Goal: Task Accomplishment & Management: Use online tool/utility

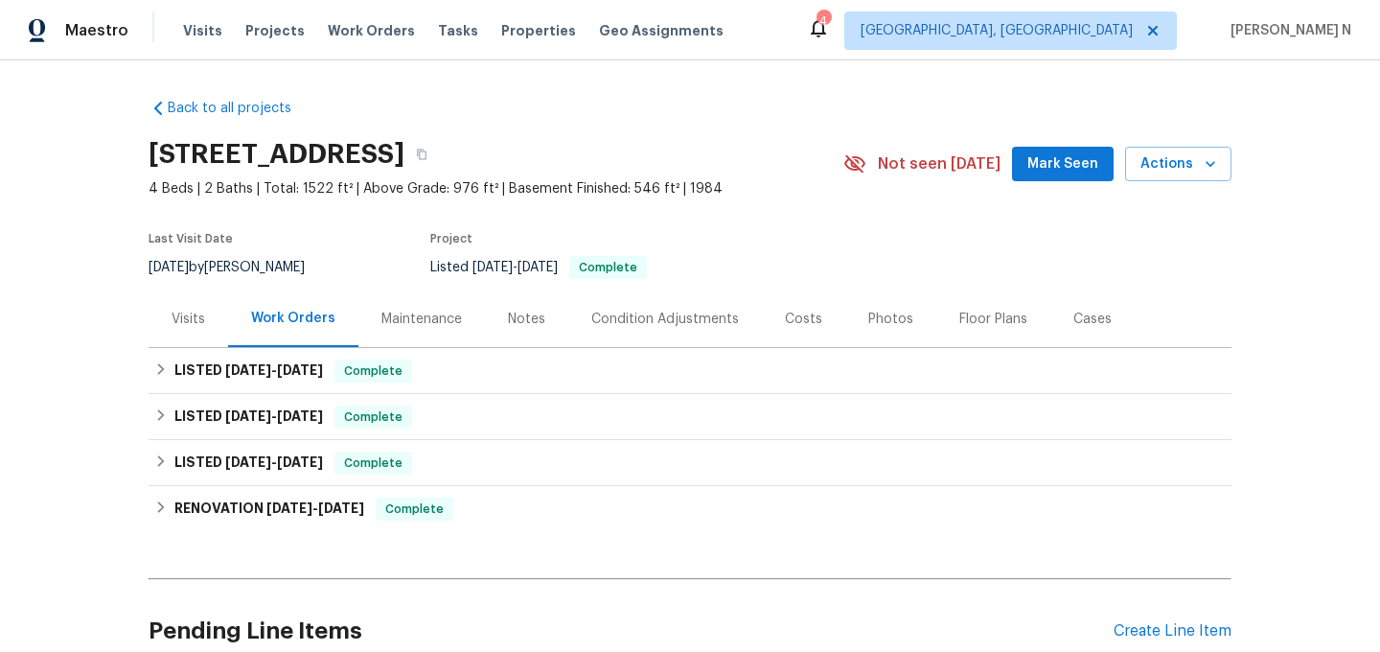
click at [449, 313] on div "Maintenance" at bounding box center [421, 319] width 80 height 19
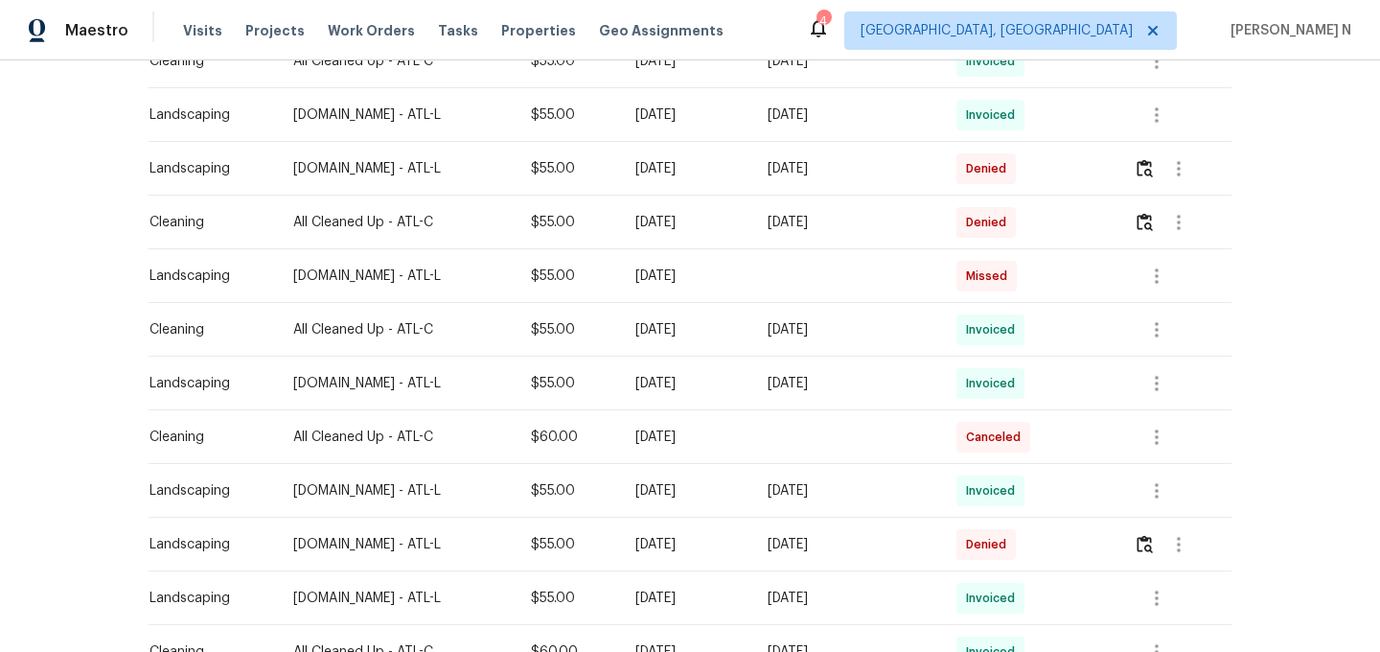
scroll to position [707, 0]
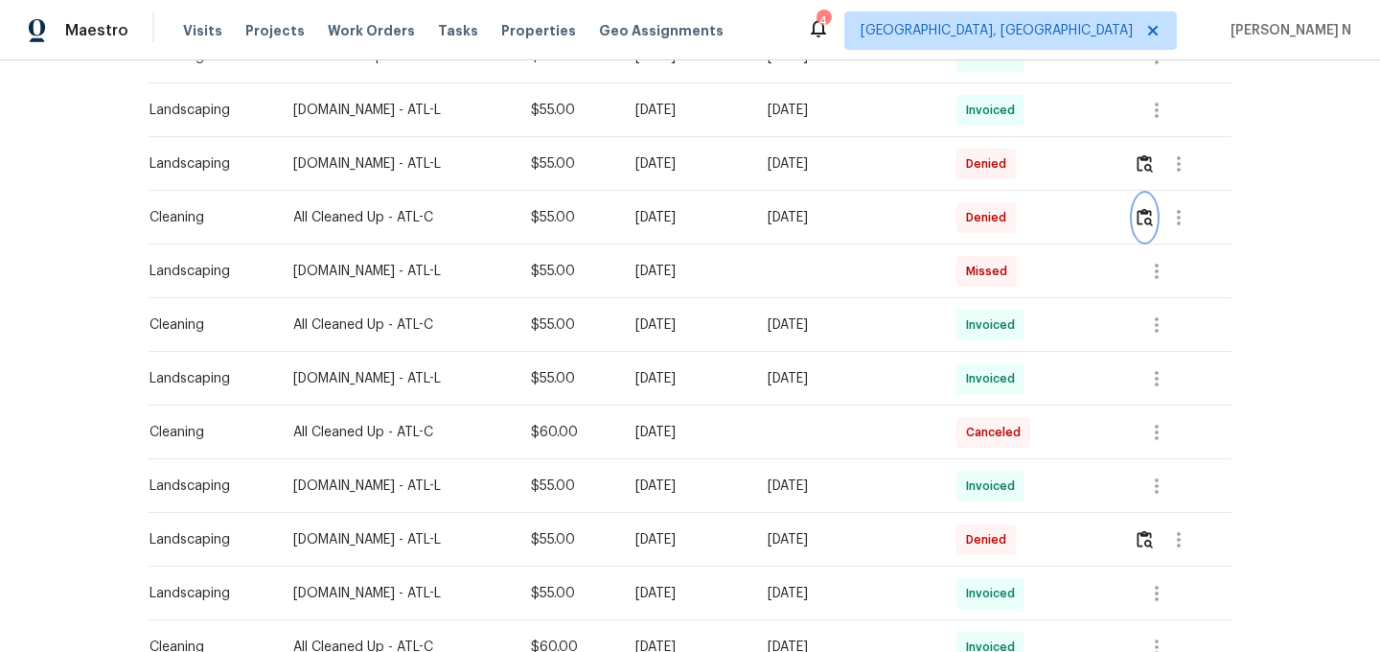
click at [1153, 214] on img "button" at bounding box center [1145, 217] width 16 height 18
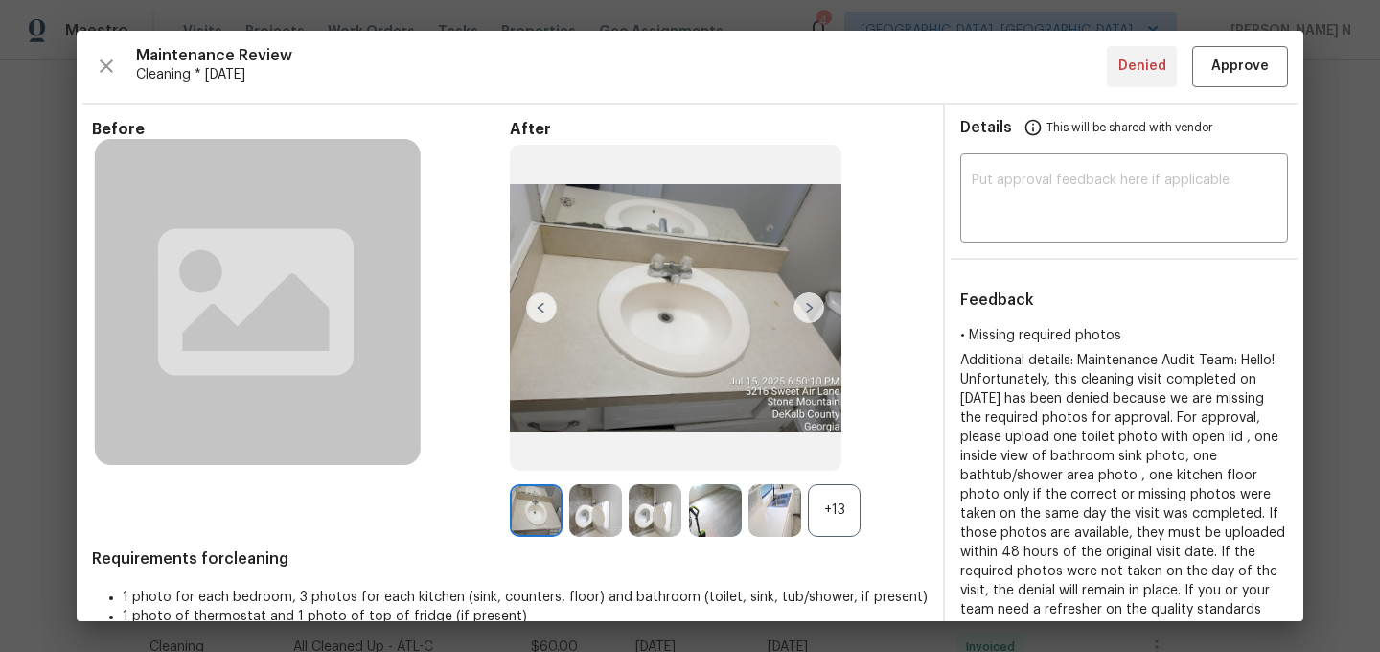
click at [821, 499] on div "+13" at bounding box center [834, 510] width 53 height 53
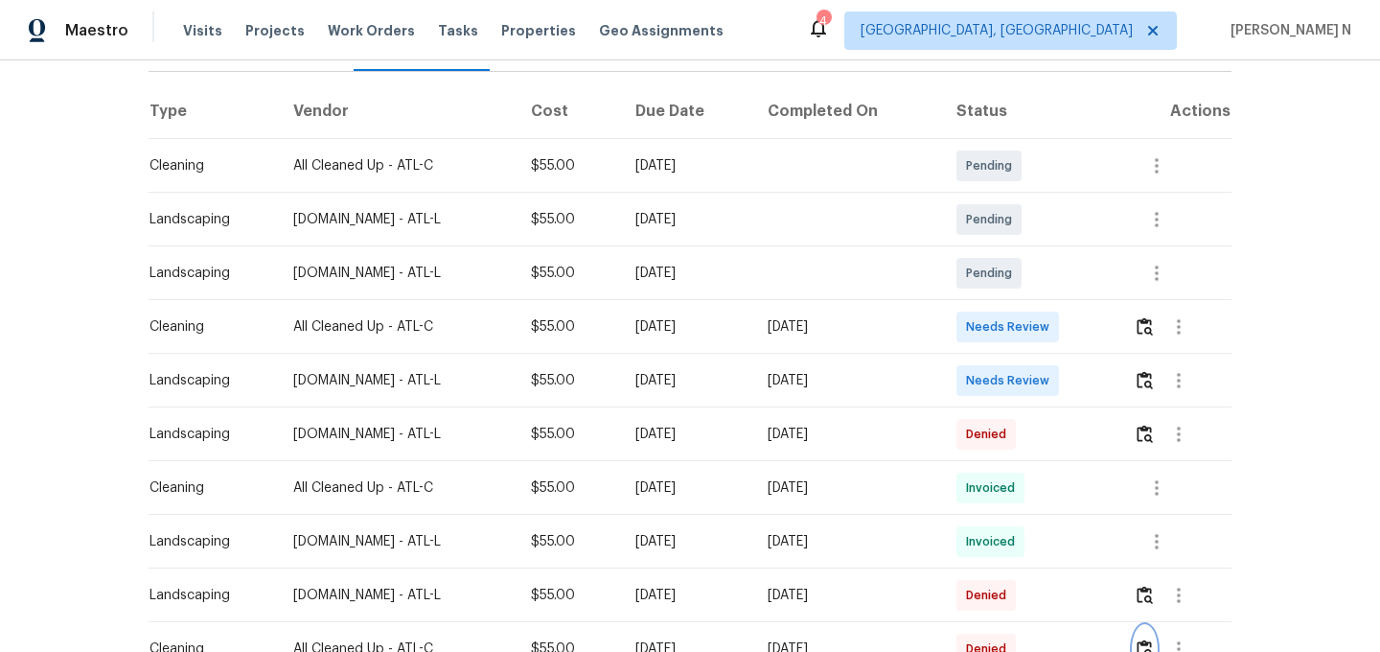
scroll to position [264, 0]
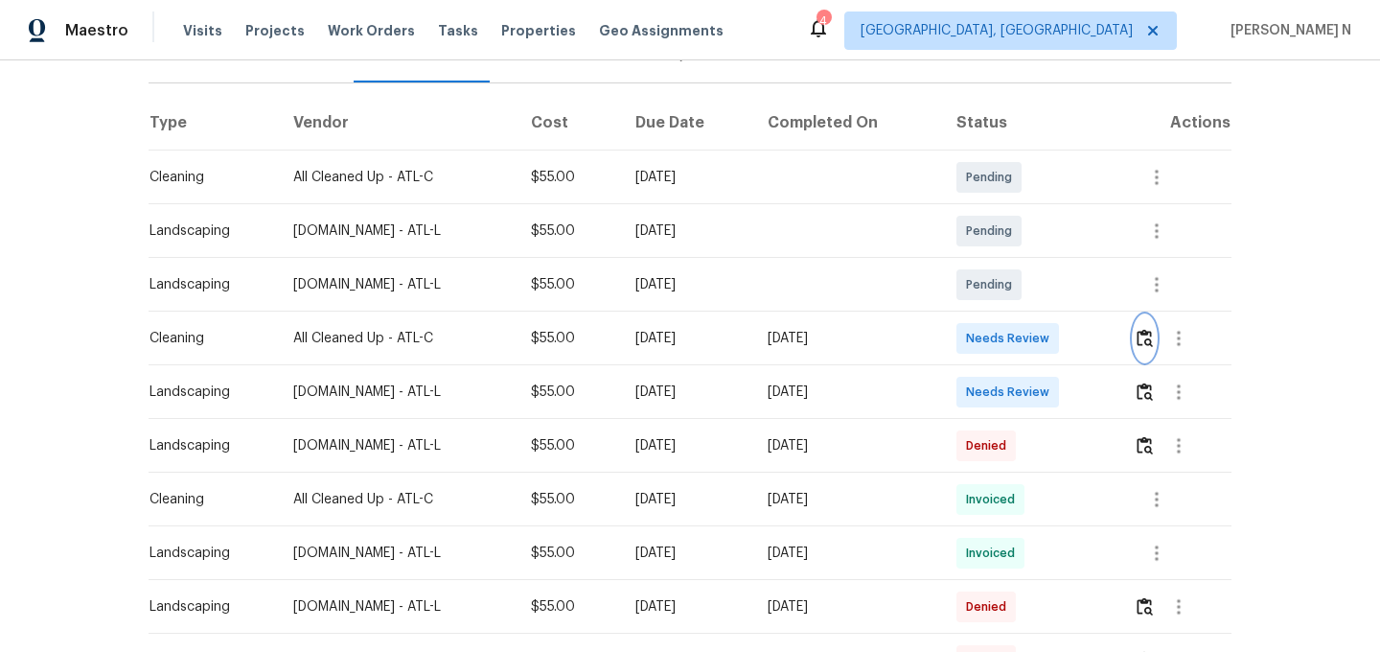
click at [1146, 337] on img "button" at bounding box center [1145, 338] width 16 height 18
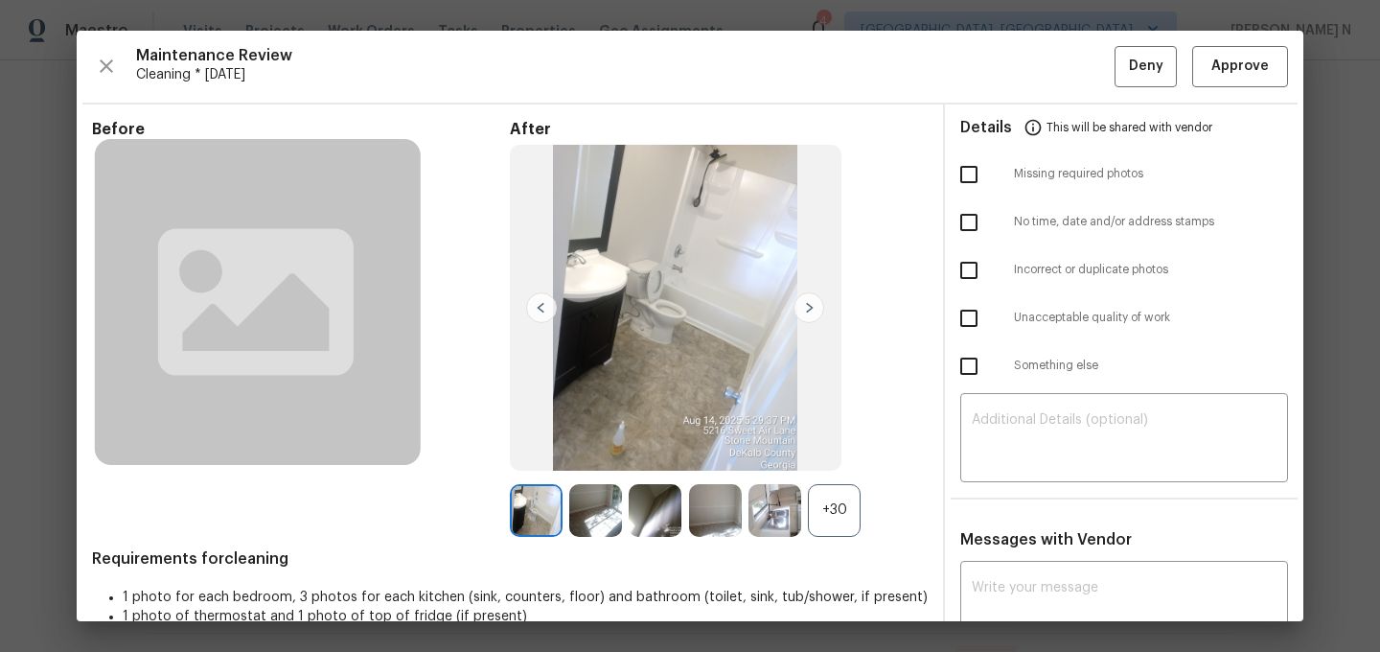
click at [854, 508] on div "+30" at bounding box center [834, 510] width 53 height 53
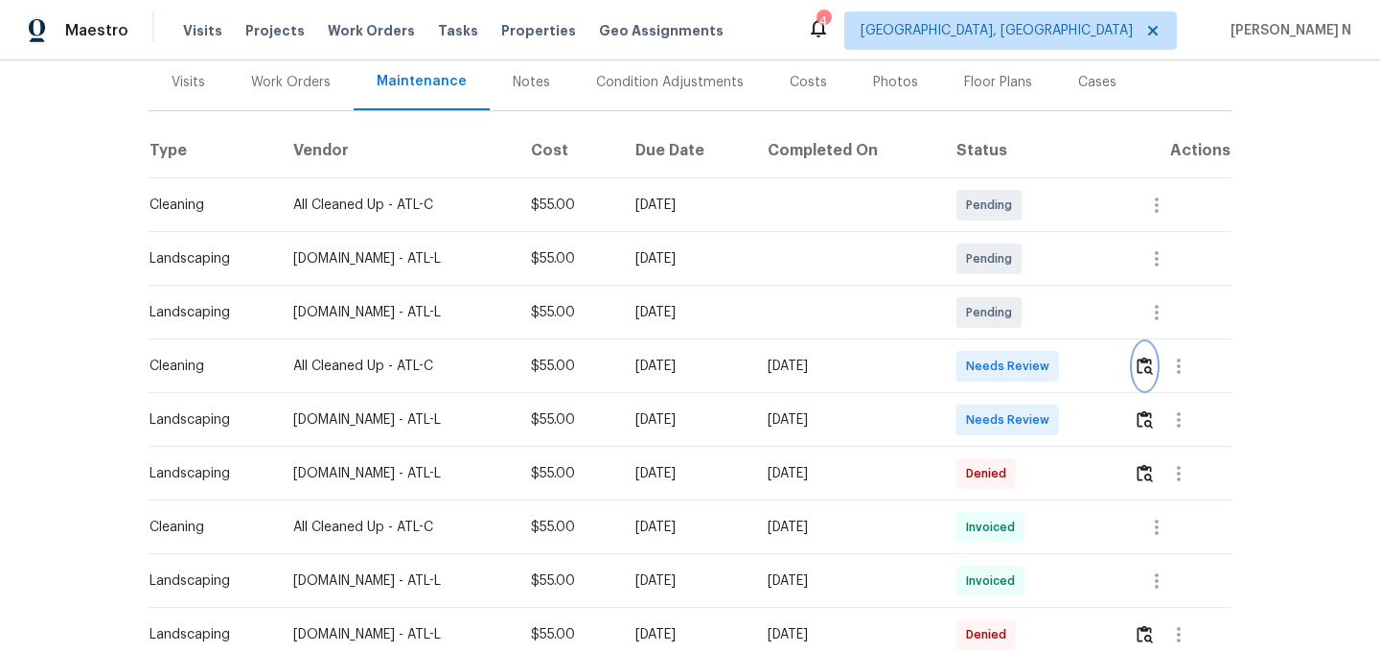
scroll to position [0, 0]
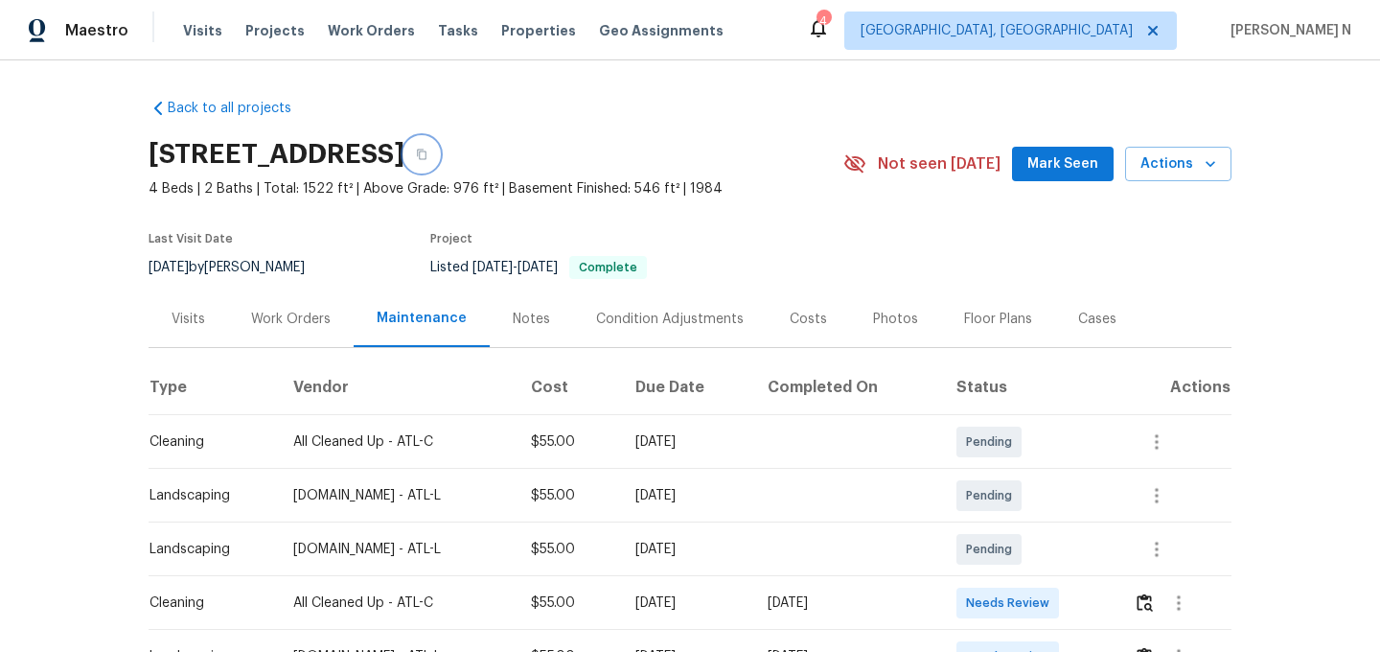
click at [439, 148] on button "button" at bounding box center [421, 154] width 34 height 34
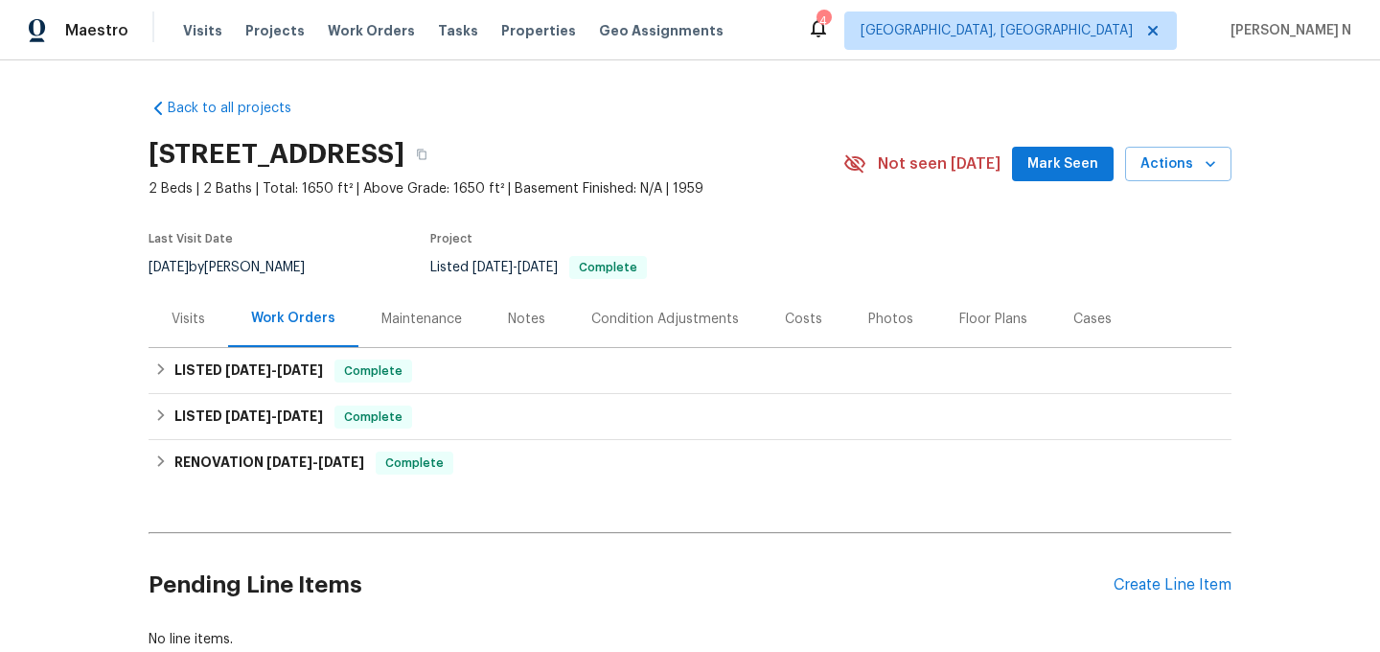
click at [443, 327] on div "Maintenance" at bounding box center [421, 319] width 80 height 19
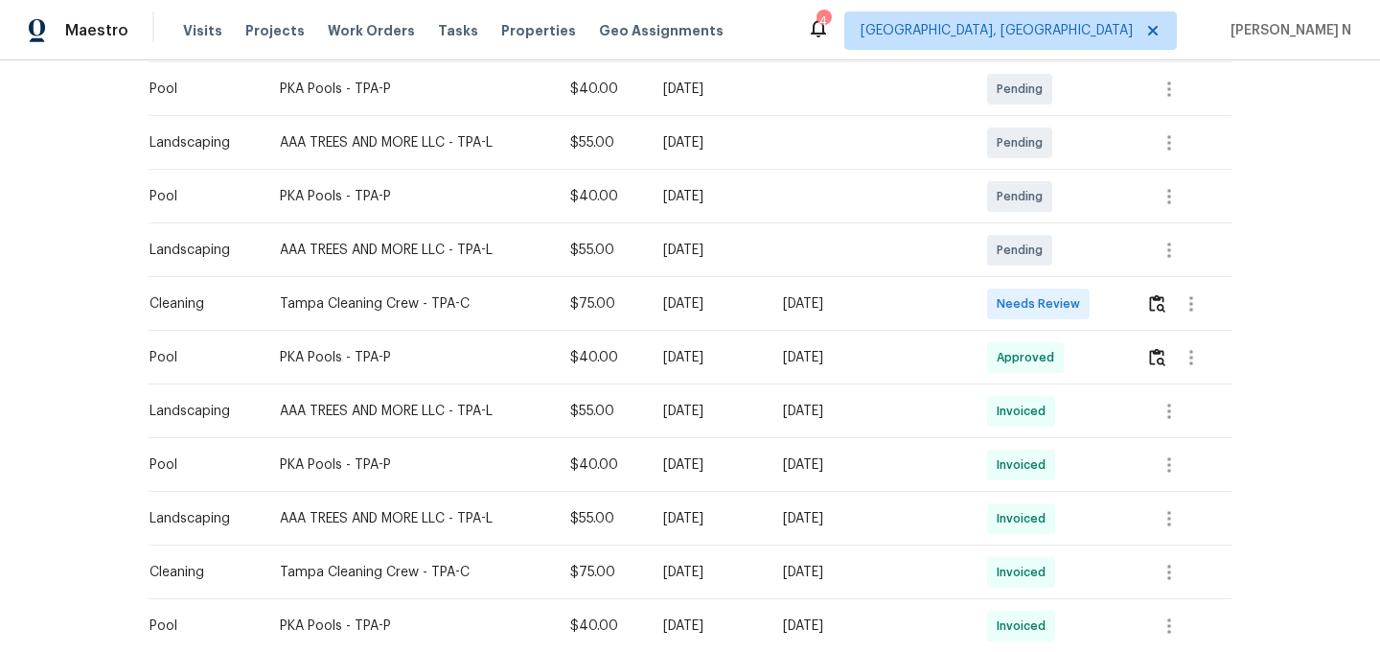
scroll to position [349, 0]
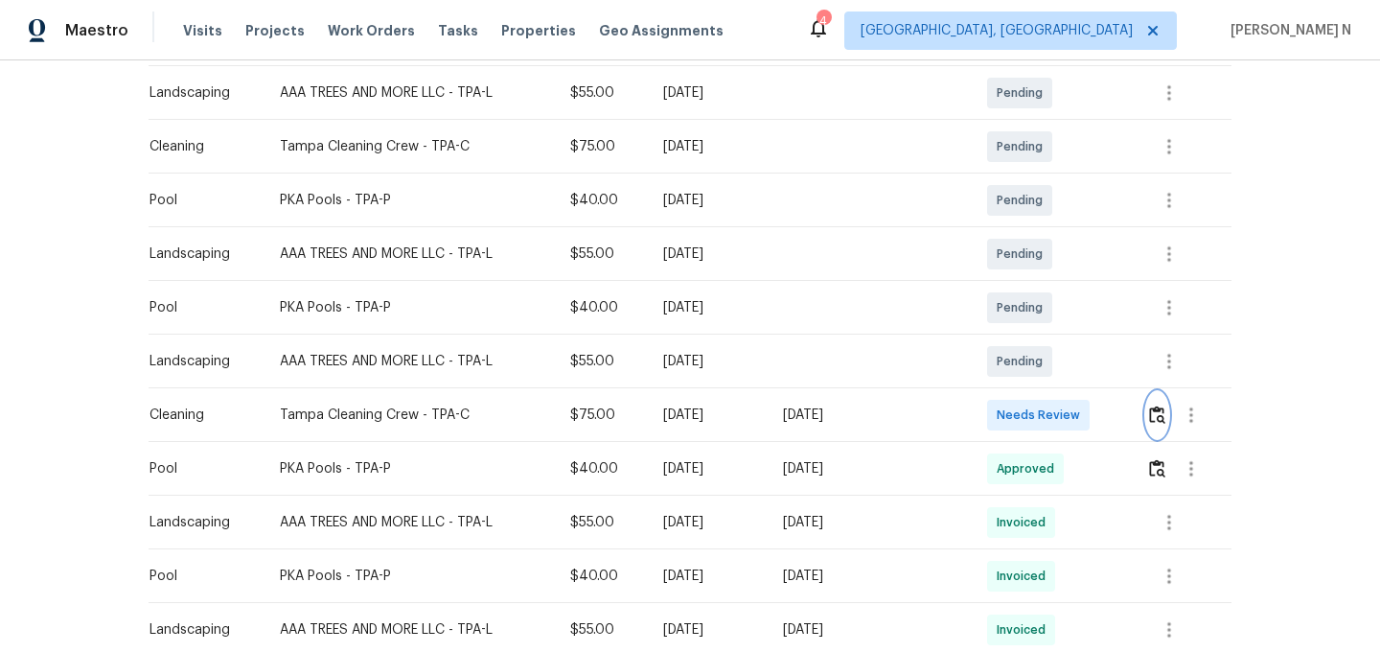
click at [1158, 423] on img "button" at bounding box center [1157, 414] width 16 height 18
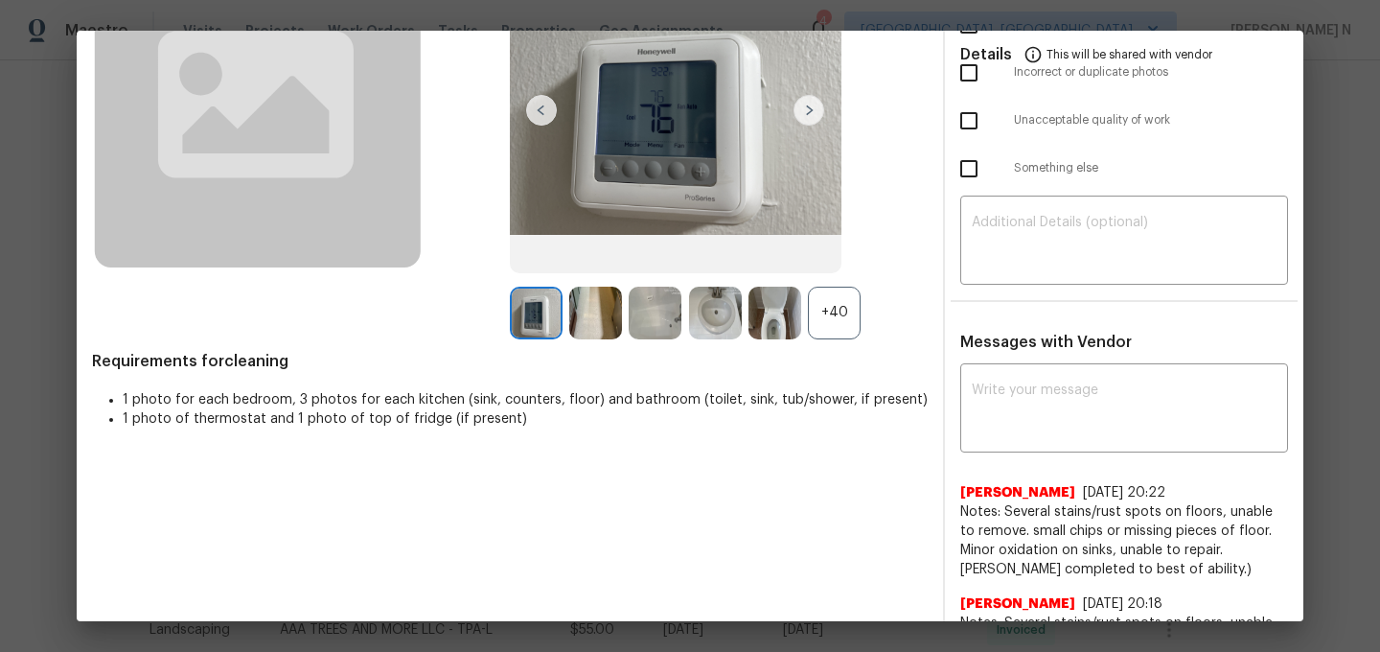
scroll to position [281, 0]
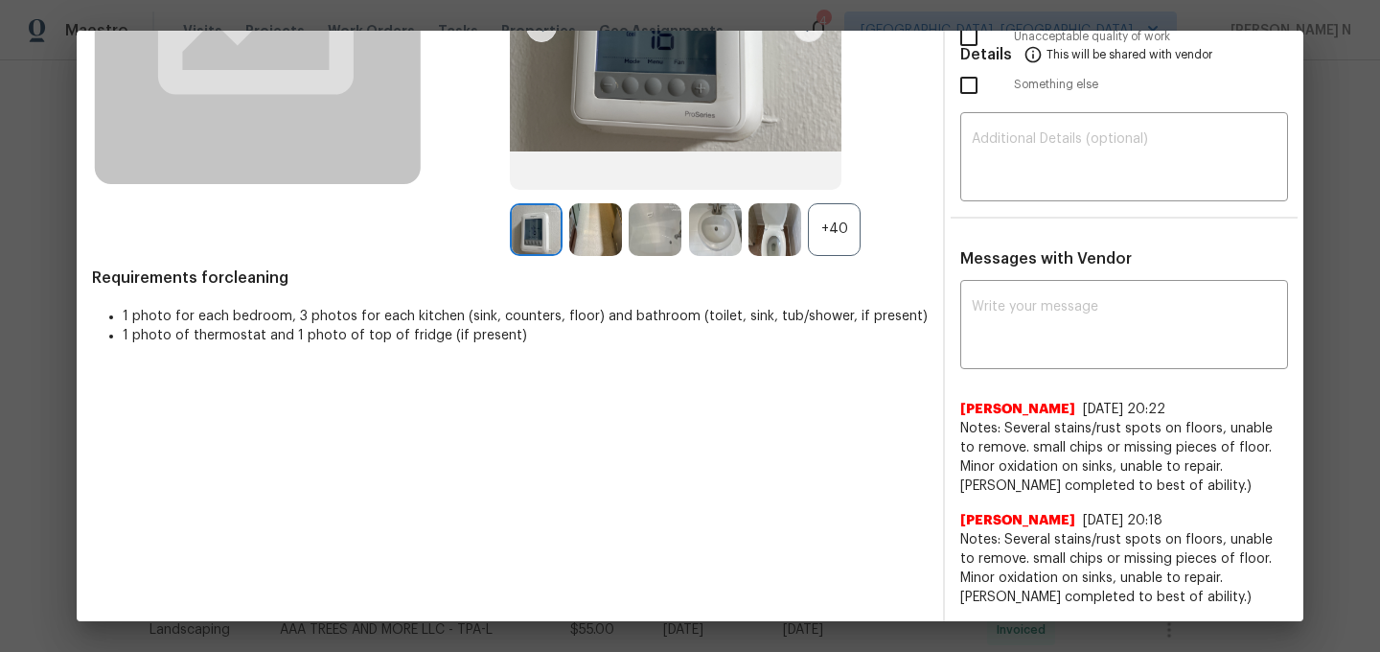
click at [823, 237] on div "+40" at bounding box center [834, 229] width 53 height 53
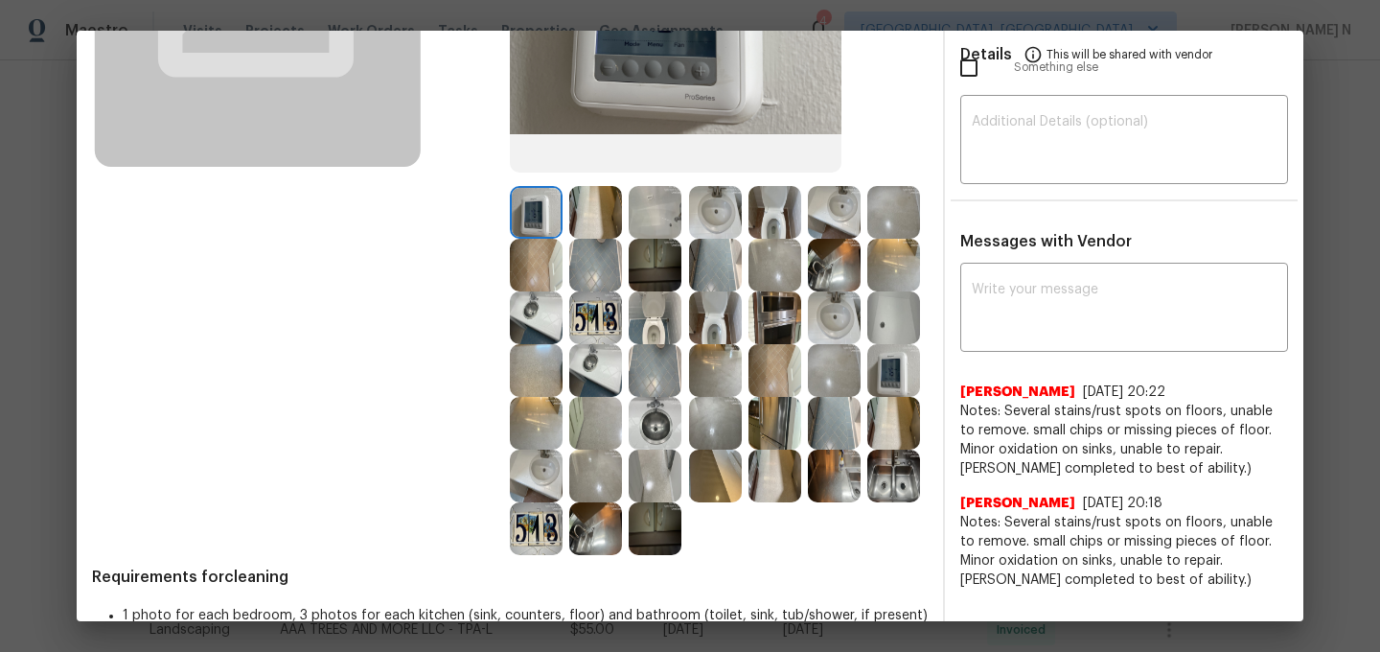
scroll to position [348, 0]
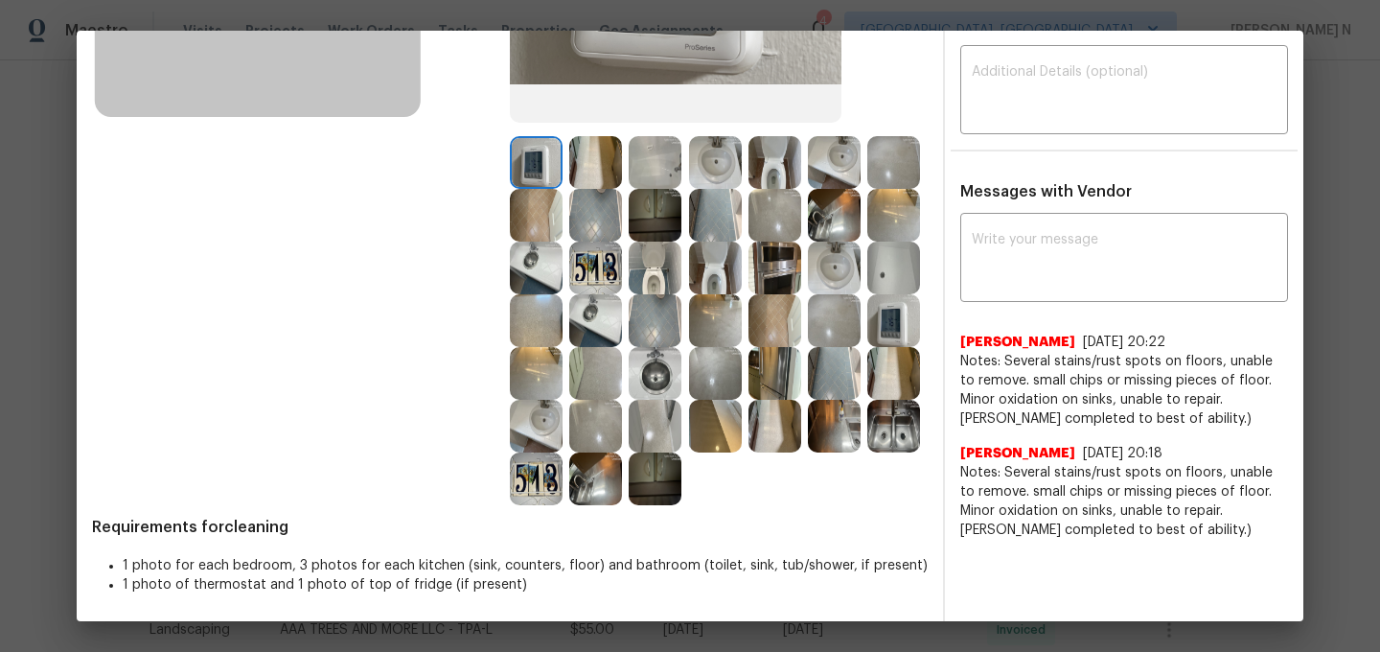
click at [907, 418] on img at bounding box center [893, 426] width 53 height 53
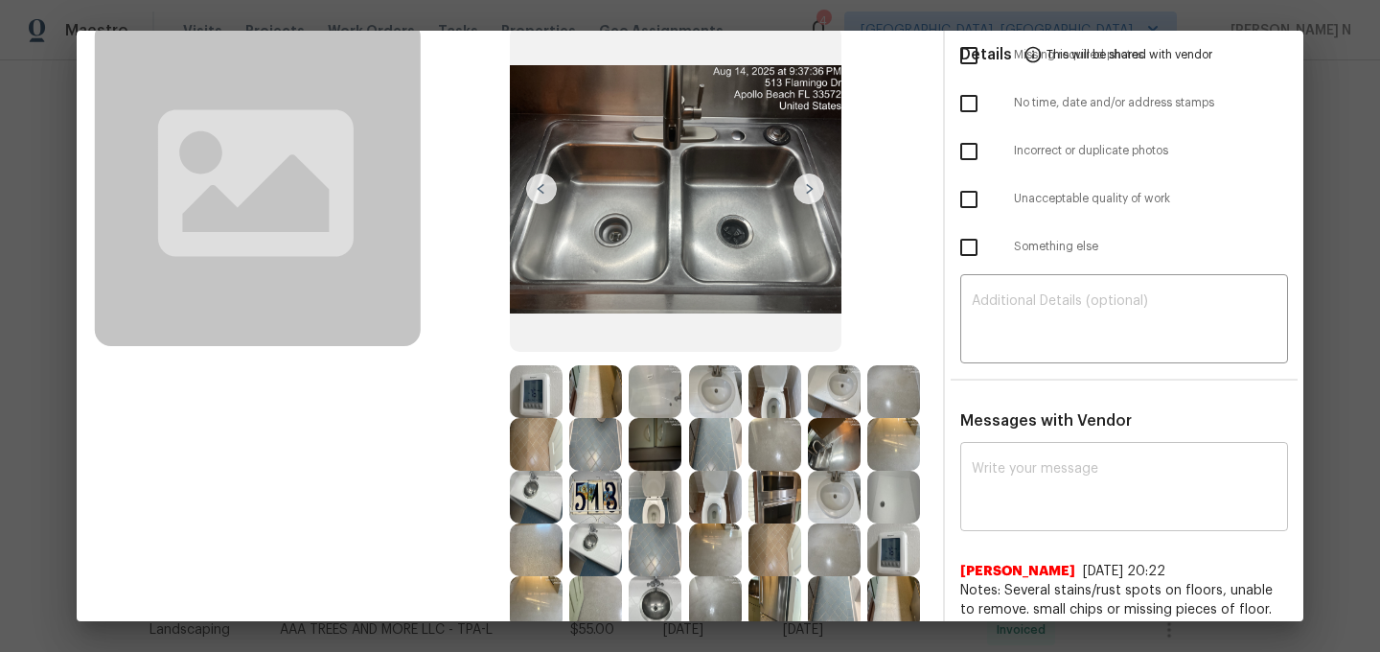
scroll to position [141, 0]
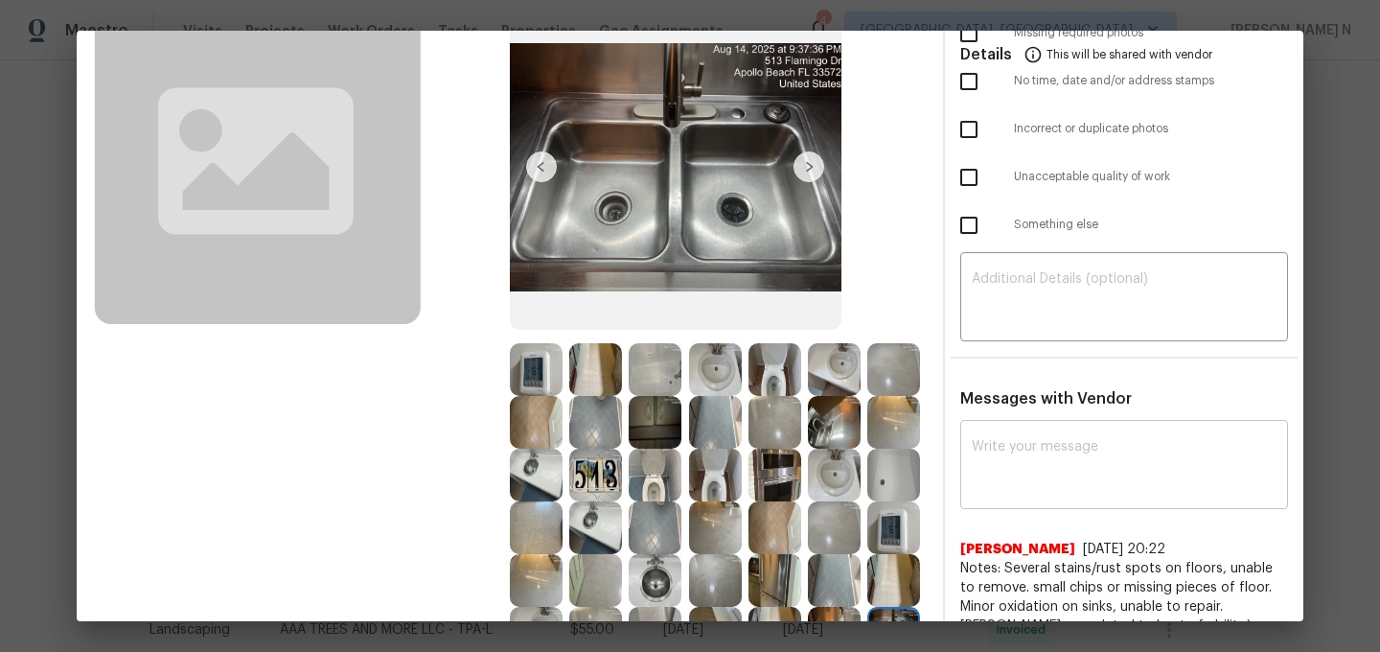
click at [1071, 450] on textarea at bounding box center [1124, 467] width 305 height 54
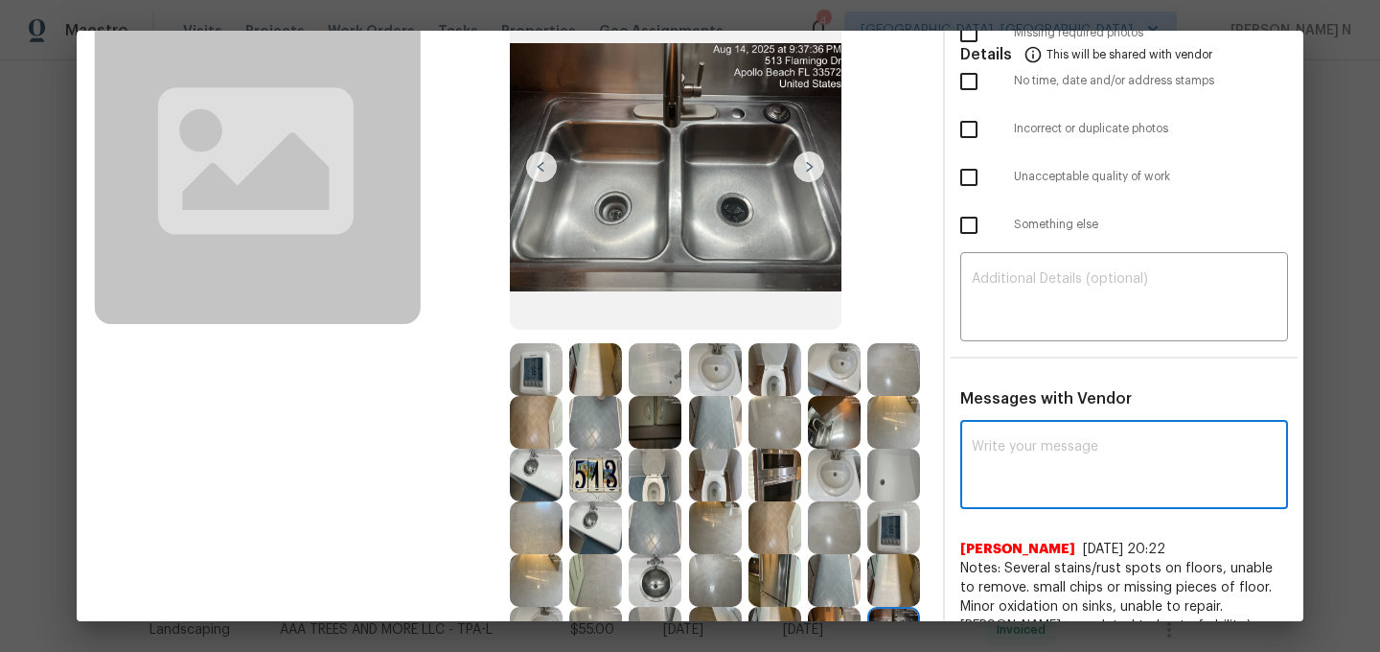
paste textarea "Maintenance Audit Team: Hello! Thank you for the feedback after further review …"
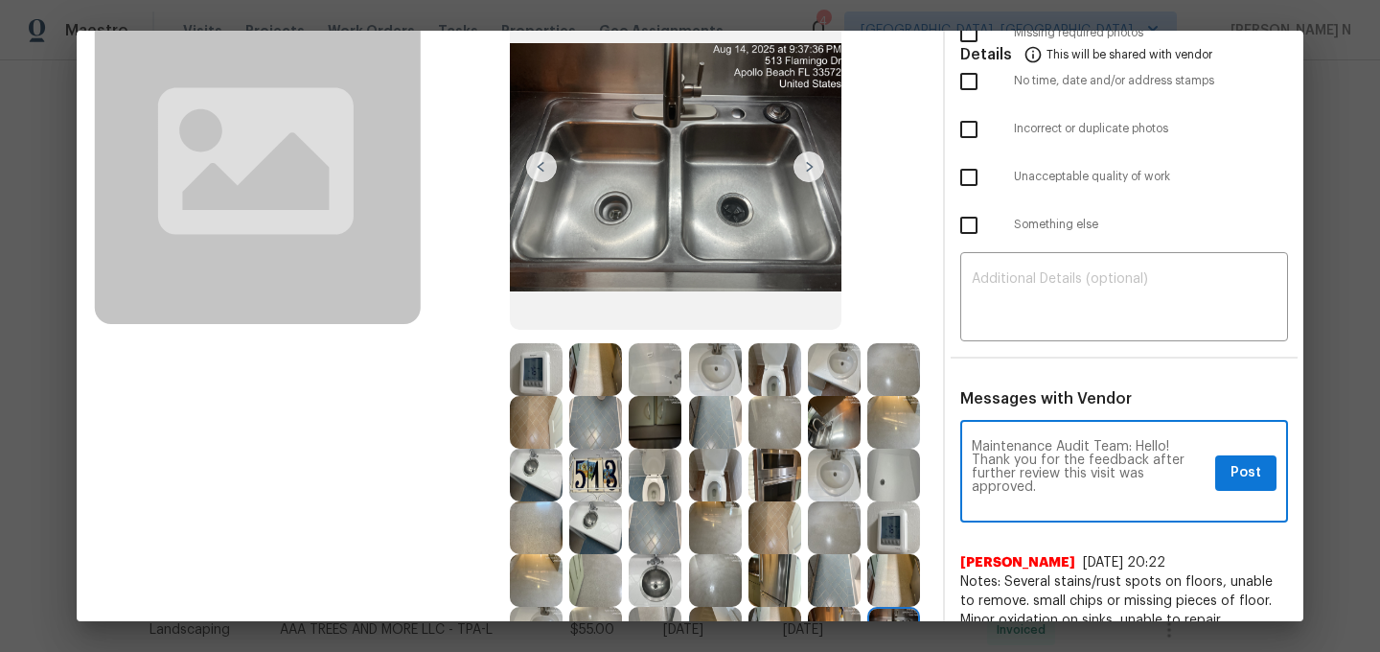
scroll to position [0, 0]
type textarea "Maintenance Audit Team: Hello! Thank you for the feedback after further review …"
click at [1260, 471] on span "Post" at bounding box center [1245, 473] width 31 height 24
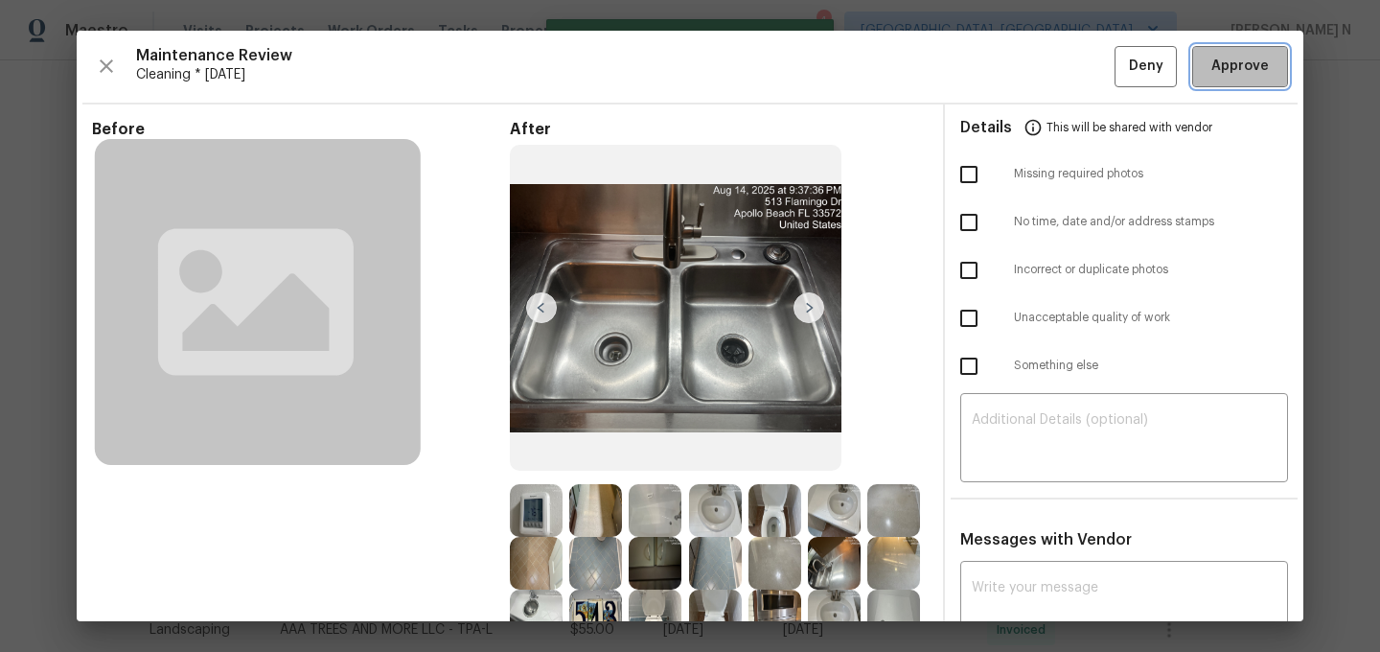
click at [1219, 64] on span "Approve" at bounding box center [1239, 67] width 57 height 24
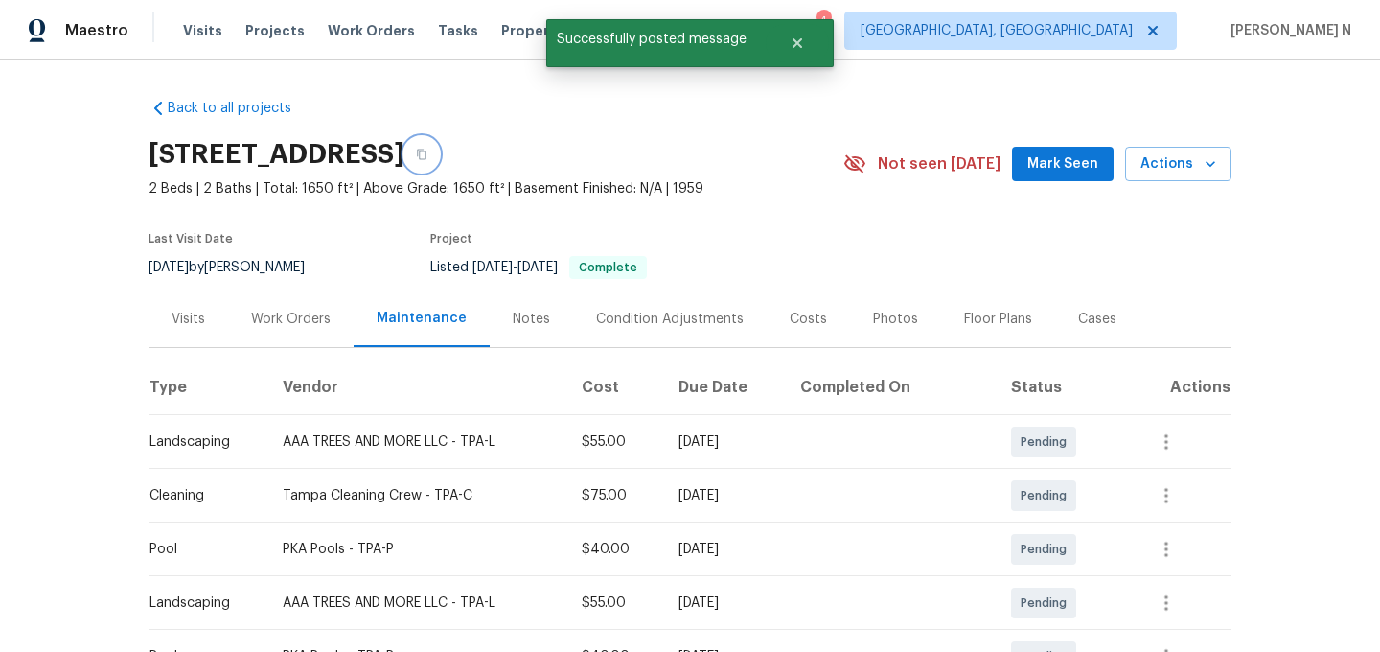
click at [439, 167] on button "button" at bounding box center [421, 154] width 34 height 34
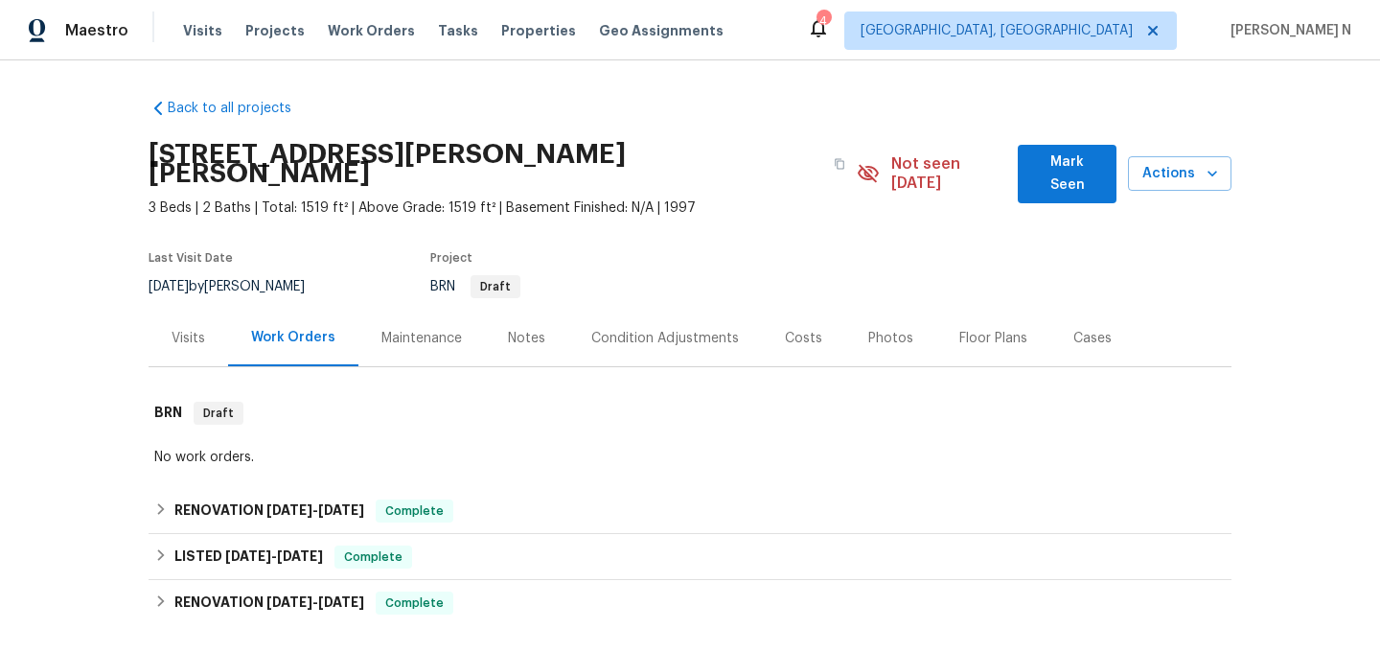
click at [448, 329] on div "Maintenance" at bounding box center [421, 338] width 80 height 19
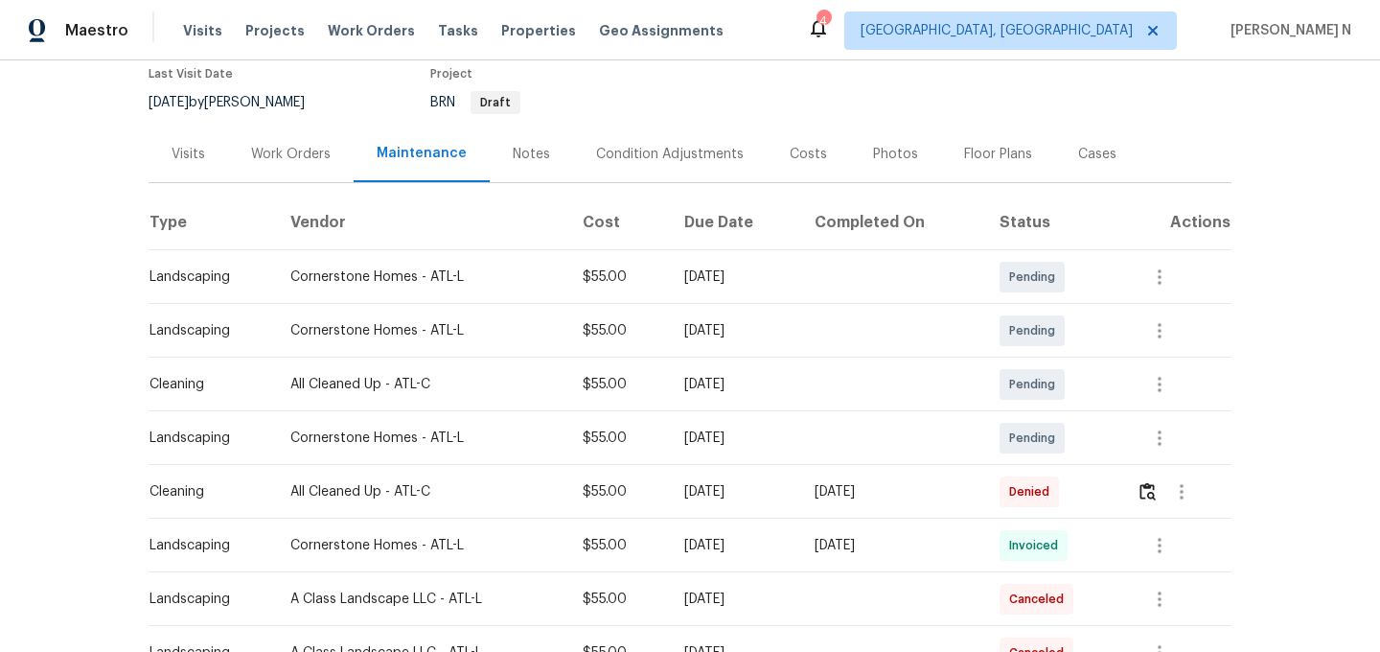
scroll to position [280, 0]
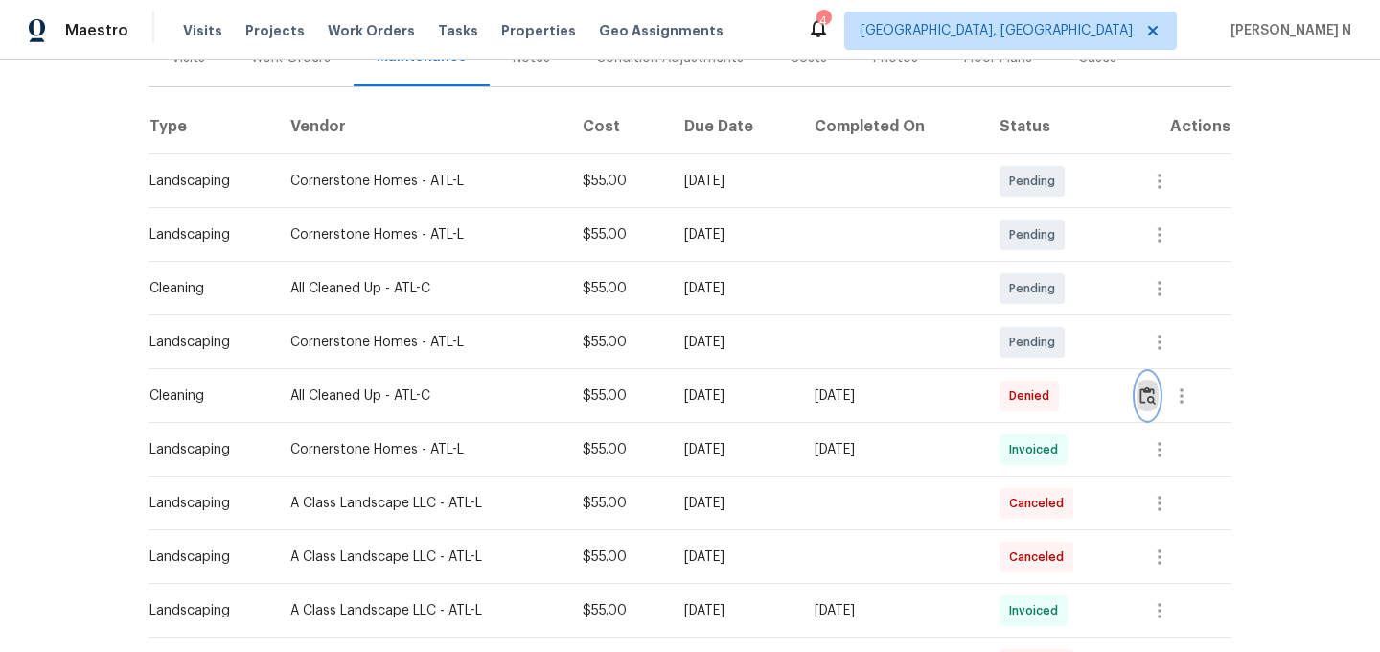
click at [1156, 386] on img "button" at bounding box center [1147, 395] width 16 height 18
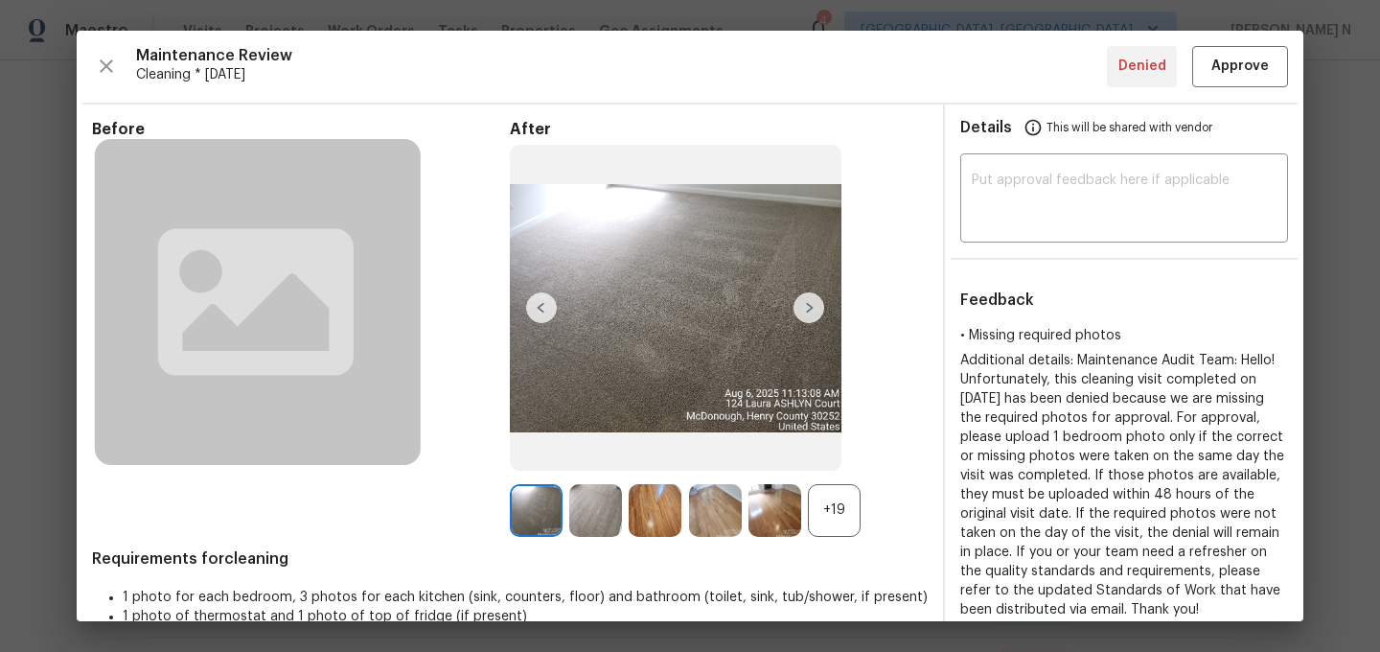
click at [855, 508] on div "+19" at bounding box center [834, 510] width 53 height 53
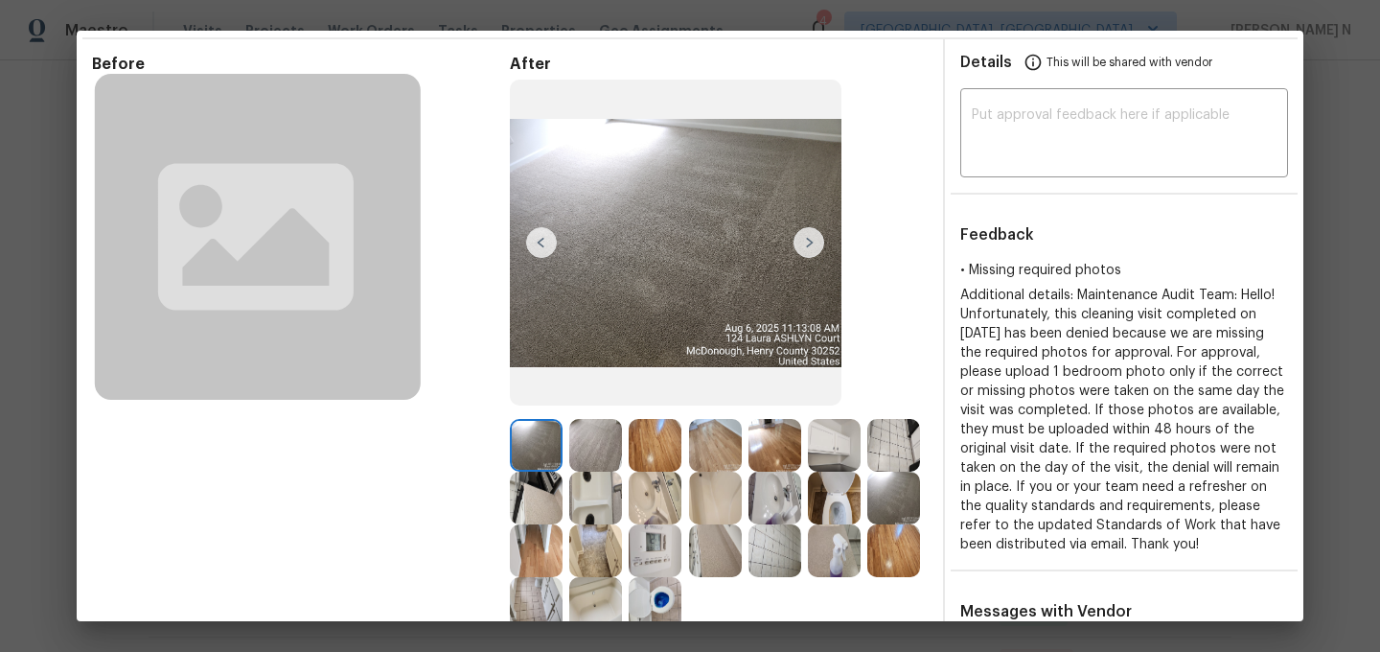
scroll to position [0, 0]
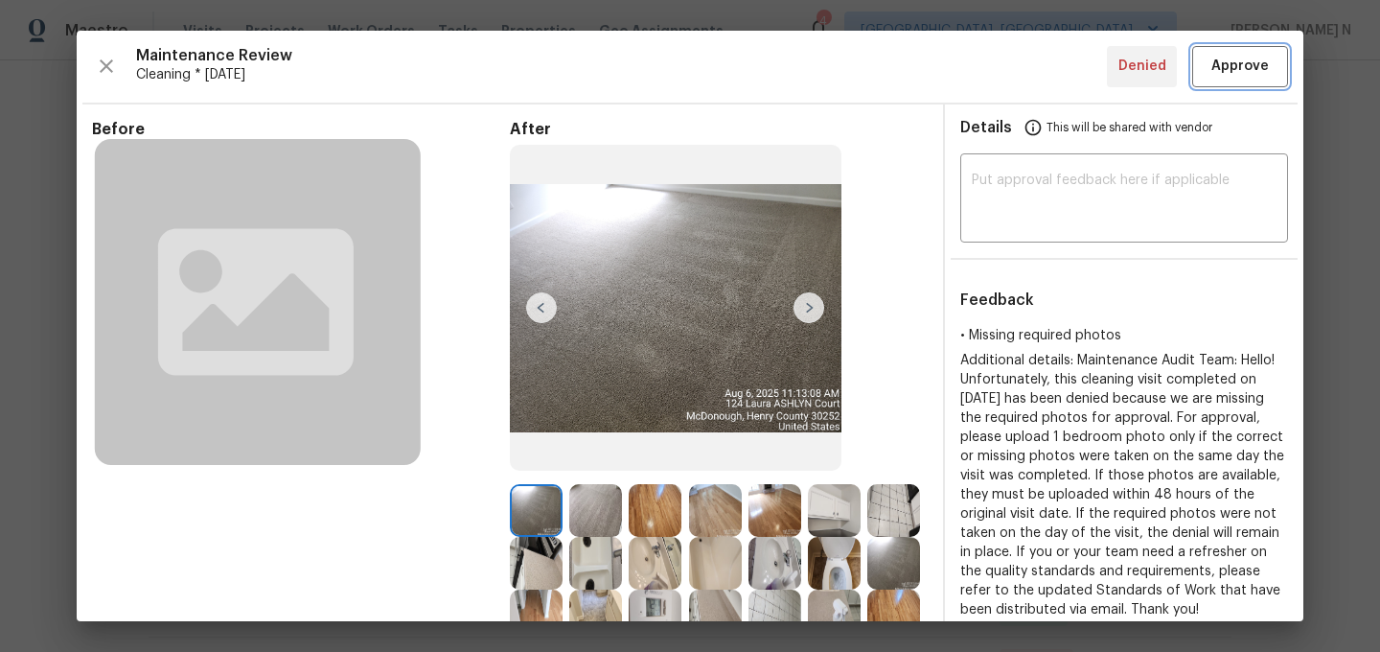
click at [1217, 83] on button "Approve" at bounding box center [1240, 66] width 96 height 41
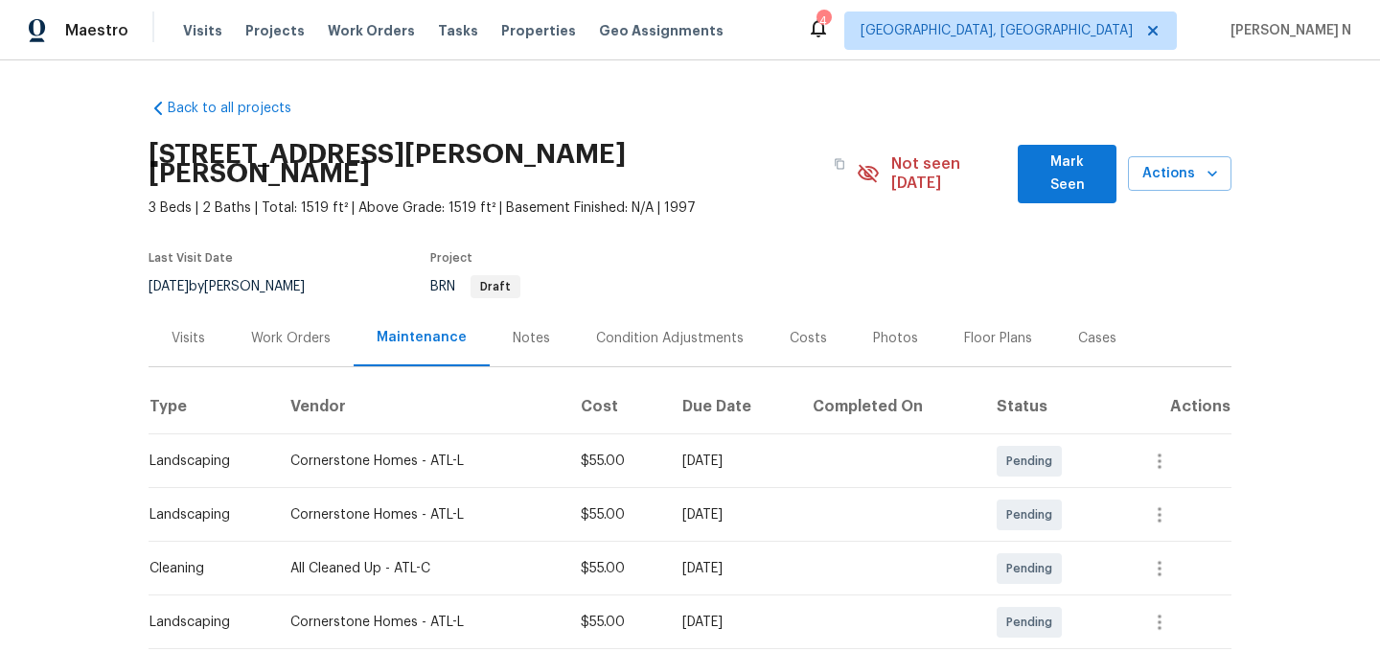
click at [733, 173] on div "124 Laura Ashlyn Ct, McDonough, GA 30252" at bounding box center [503, 163] width 708 height 69
click at [834, 158] on icon "button" at bounding box center [839, 163] width 11 height 11
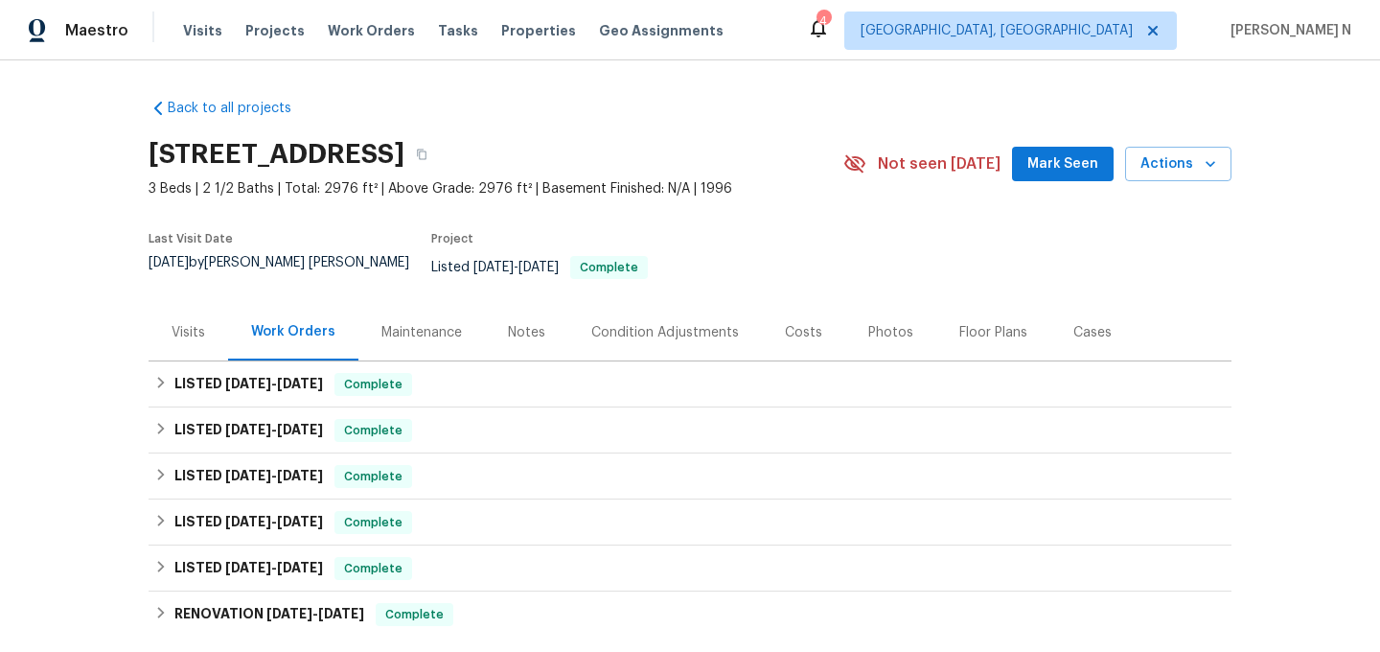
click at [420, 329] on div "Maintenance" at bounding box center [421, 332] width 126 height 57
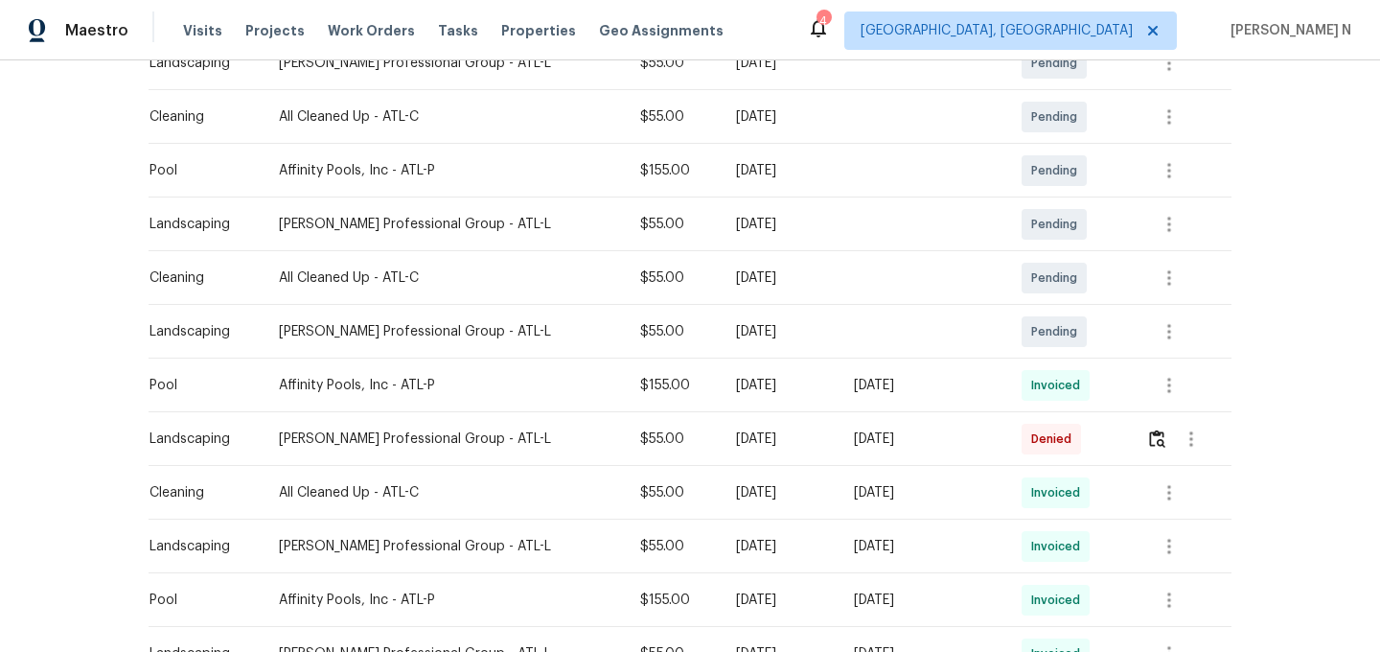
scroll to position [424, 0]
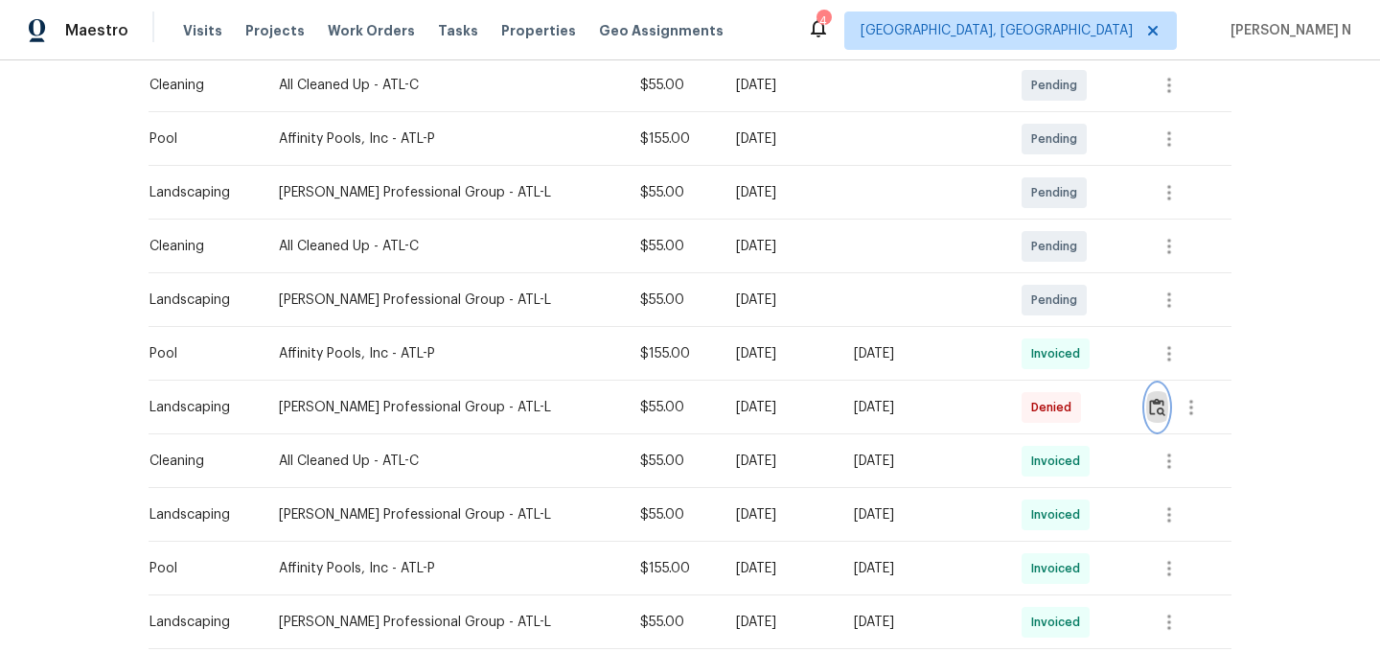
click at [1162, 408] on button "button" at bounding box center [1157, 407] width 22 height 46
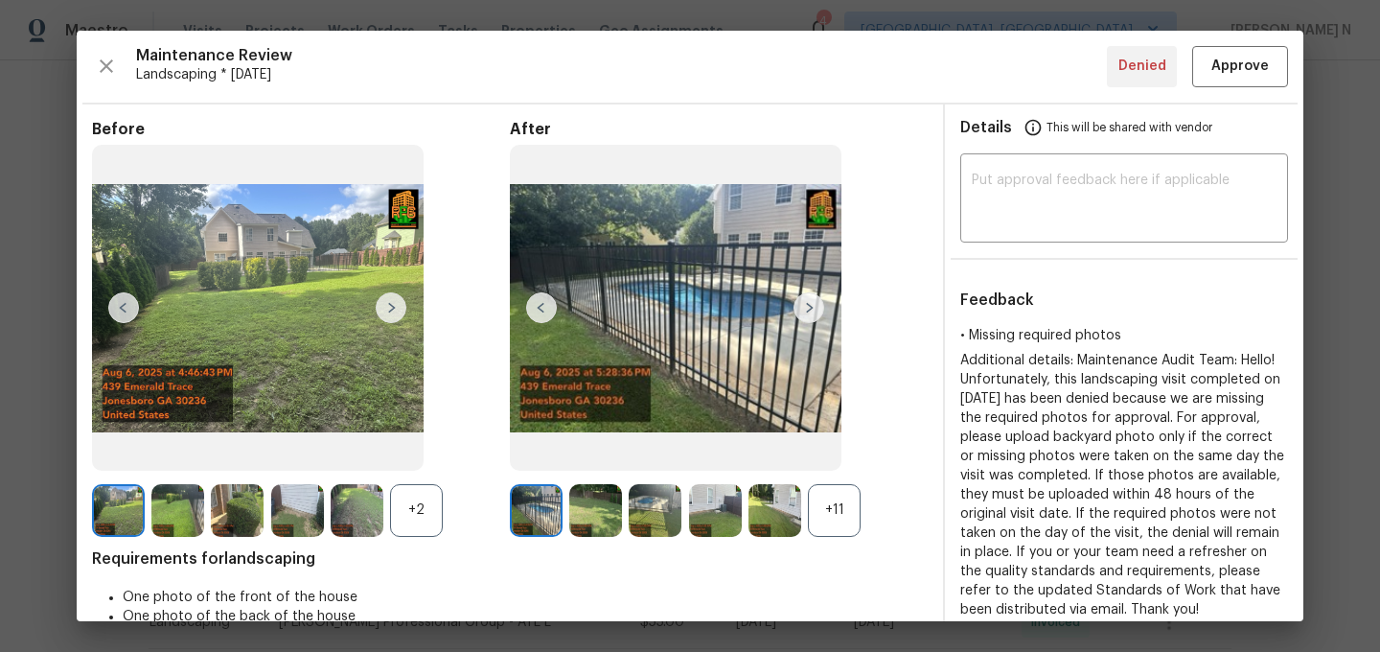
click at [851, 517] on div "+11" at bounding box center [834, 510] width 53 height 53
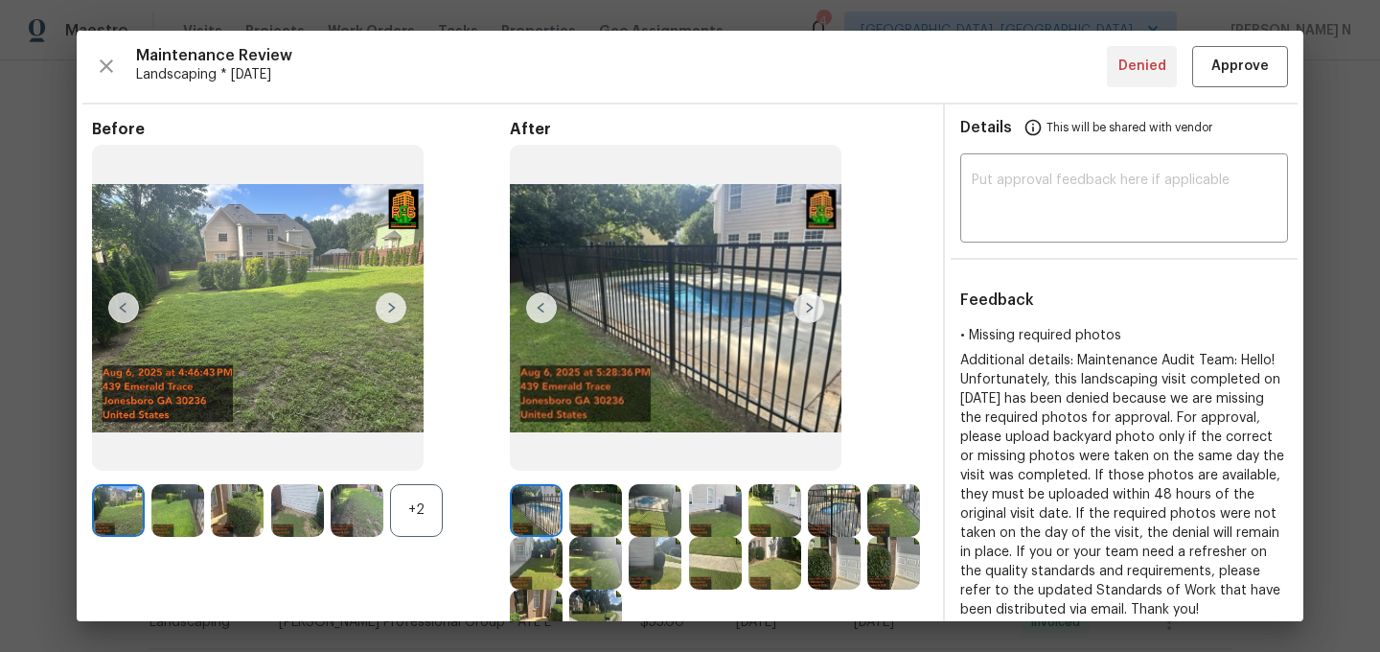
click at [402, 512] on div "+2" at bounding box center [416, 510] width 53 height 53
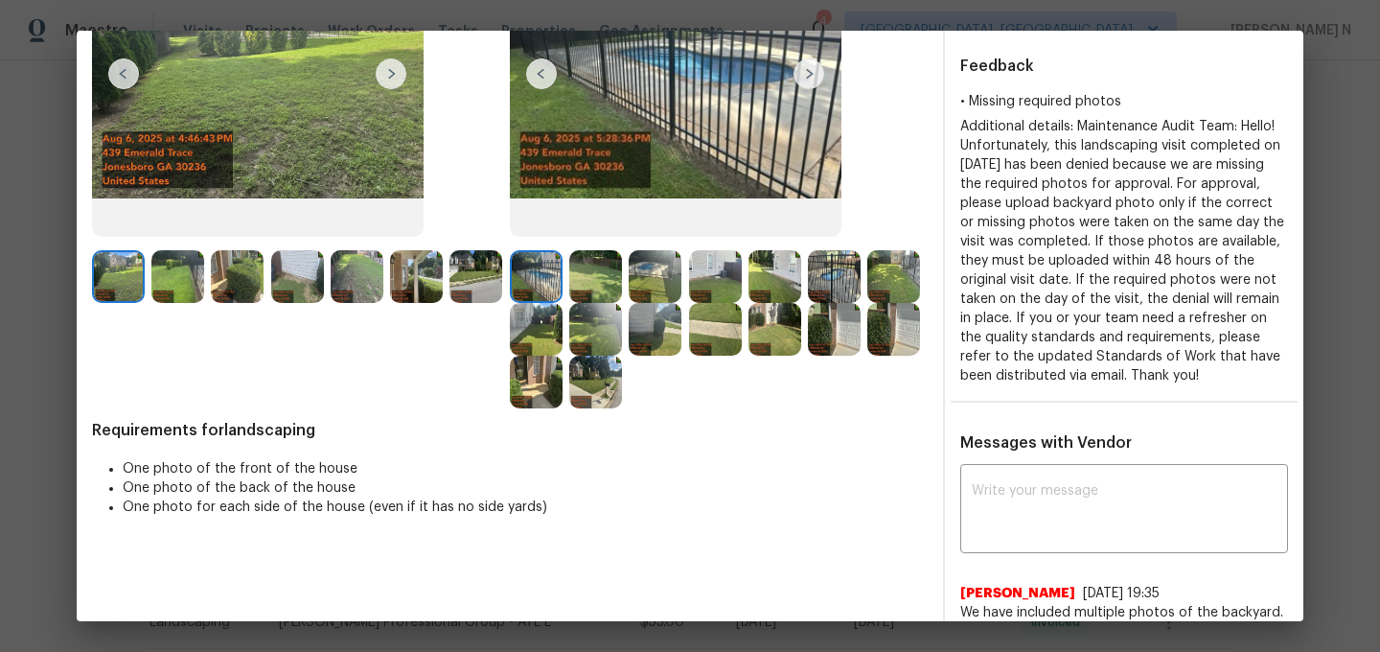
scroll to position [324, 0]
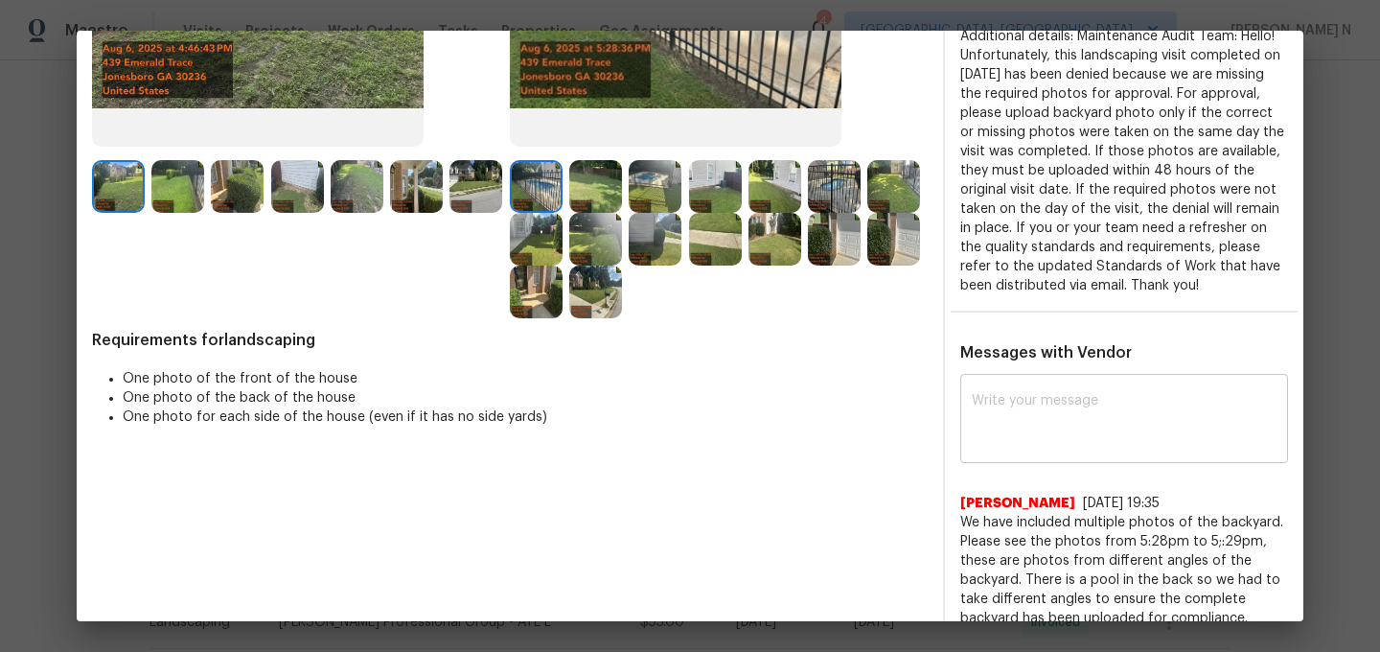
click at [1085, 448] on textarea at bounding box center [1124, 421] width 305 height 54
paste textarea "Maintenance Audit Team: Hello! Thank you for uploading the photo, after further…"
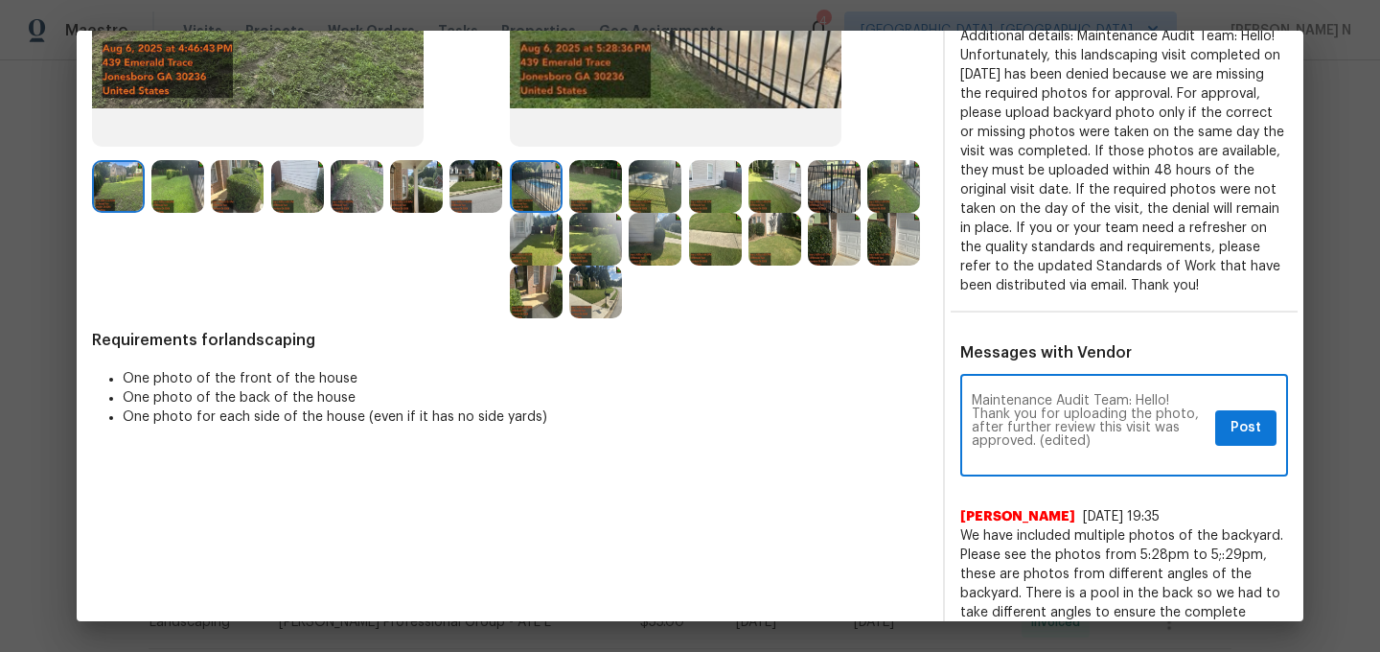
scroll to position [0, 0]
drag, startPoint x: 1037, startPoint y: 459, endPoint x: 1146, endPoint y: 461, distance: 109.3
click at [1146, 461] on textarea "Maintenance Audit Team: Hello! Thank you for uploading the photo, after further…" at bounding box center [1090, 427] width 236 height 67
type textarea "Maintenance Audit Team: Hello! Thank you for uploading the photo, after further…"
click at [1239, 446] on button "Post" at bounding box center [1245, 427] width 61 height 35
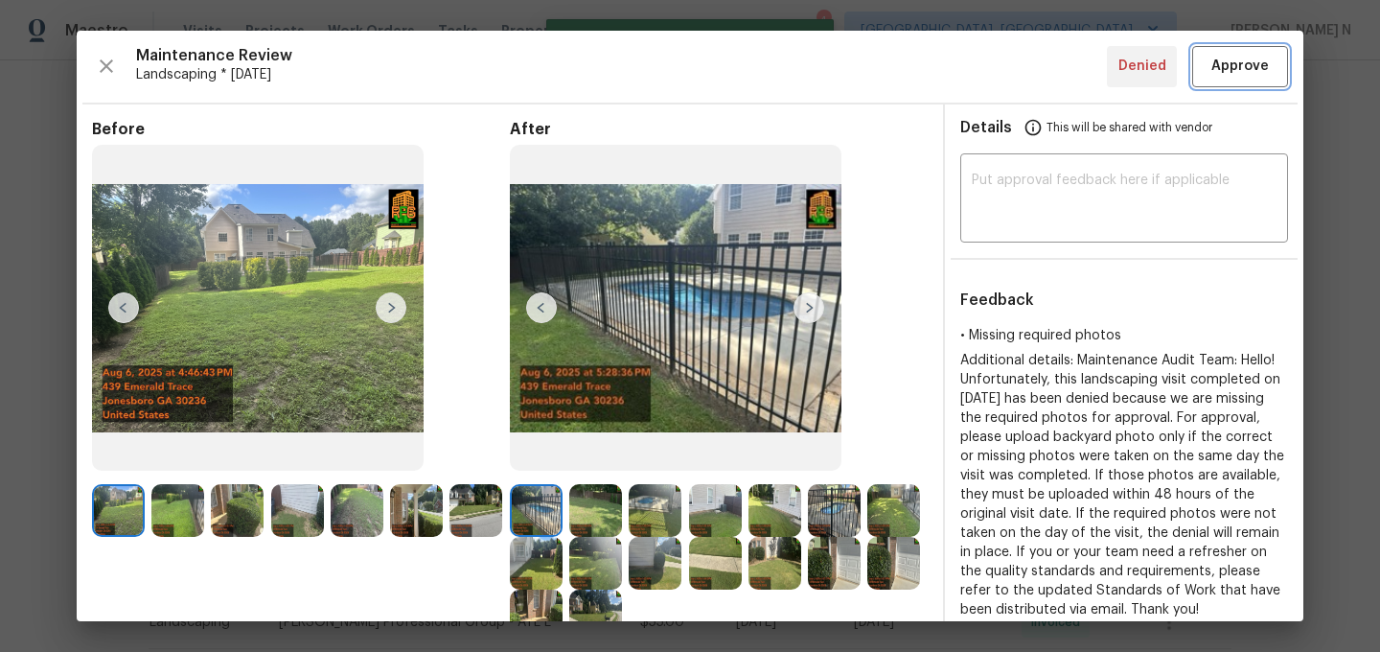
click at [1222, 83] on button "Approve" at bounding box center [1240, 66] width 96 height 41
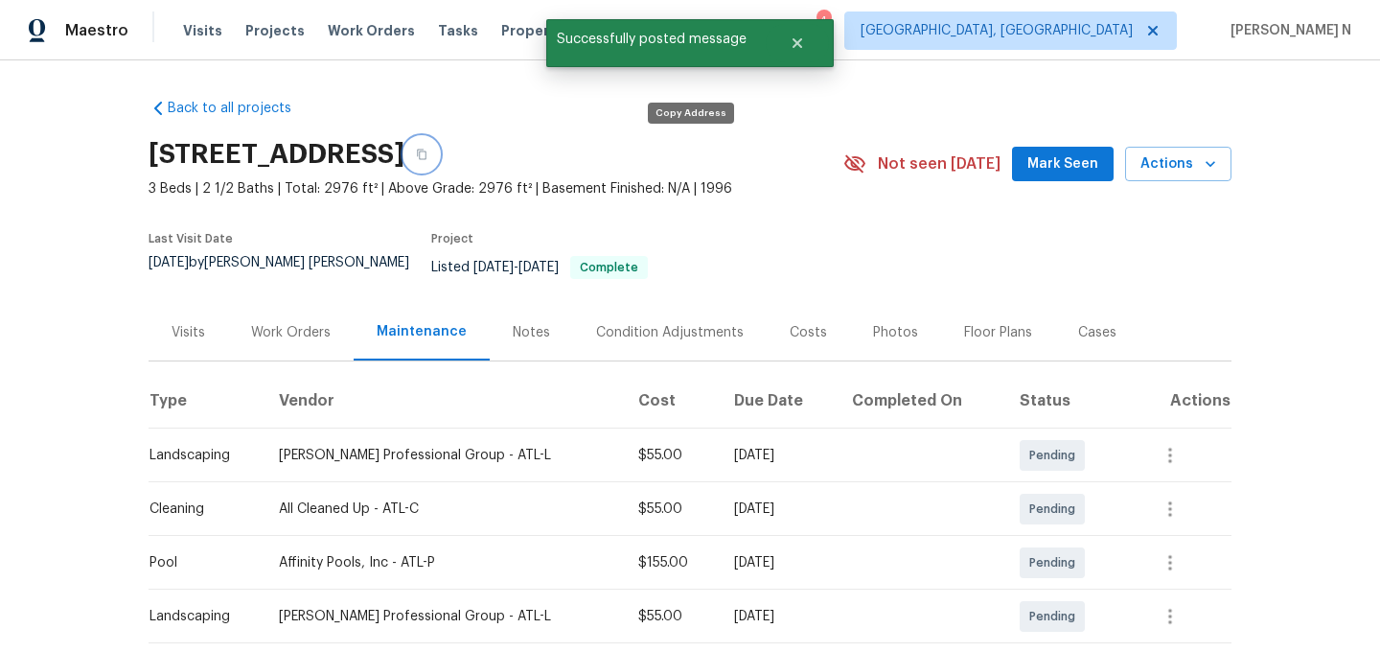
click at [427, 149] on icon "button" at bounding box center [421, 154] width 11 height 11
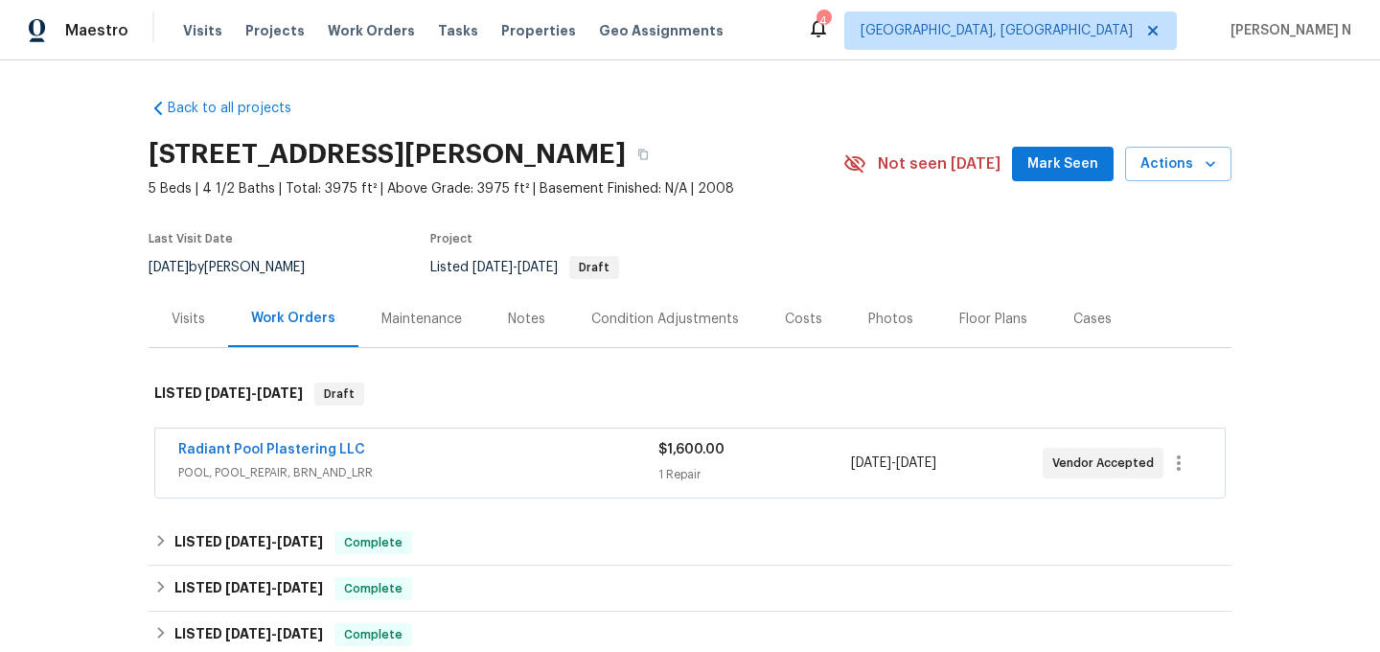
click at [420, 311] on div "Maintenance" at bounding box center [421, 319] width 80 height 19
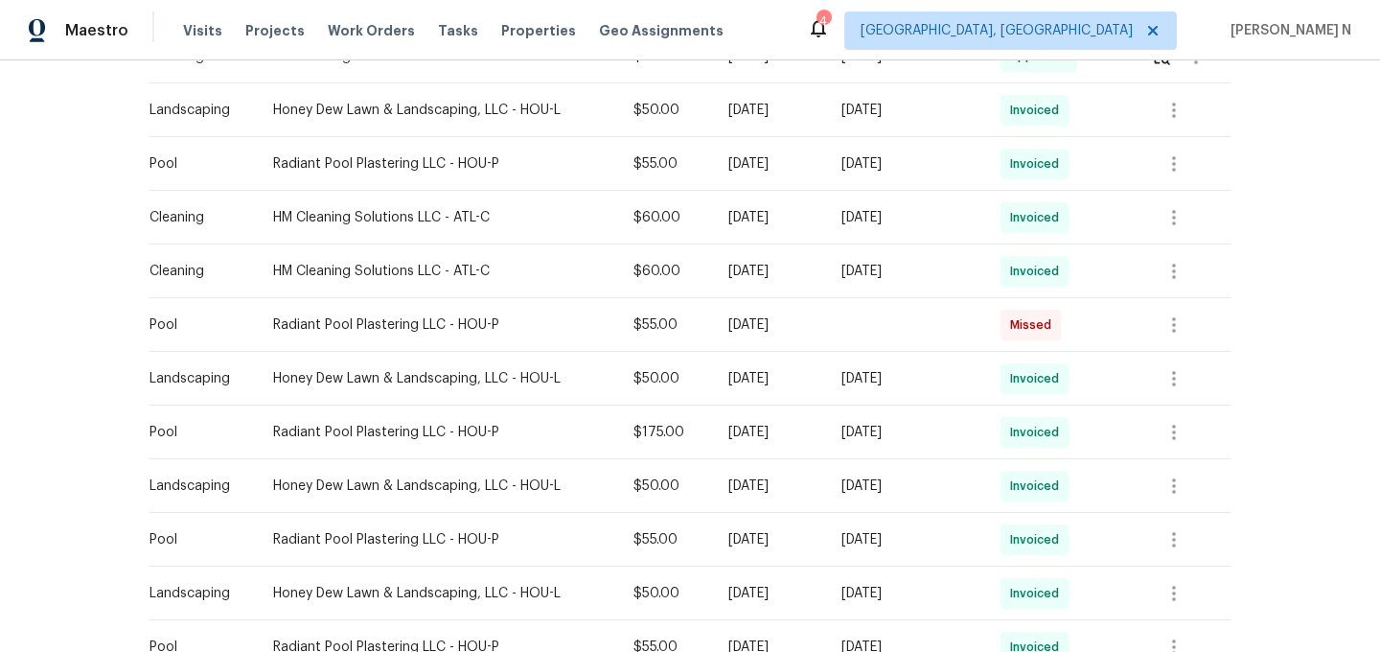
scroll to position [612, 0]
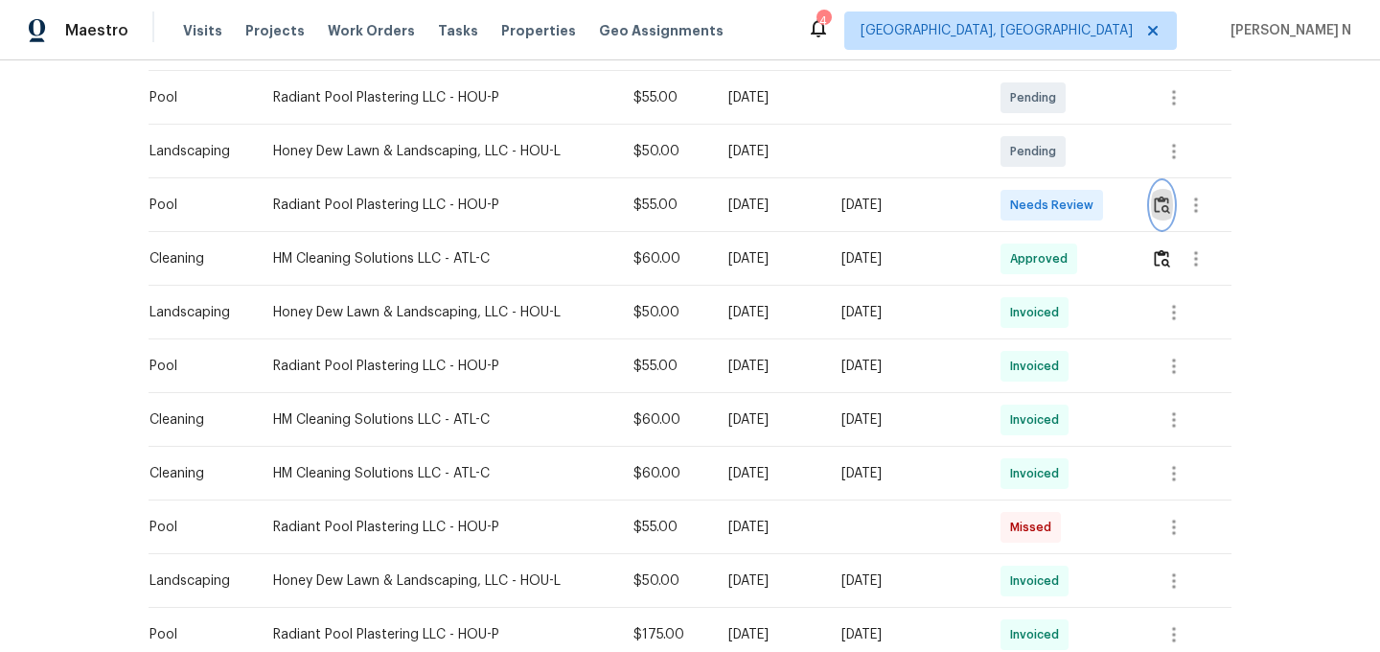
click at [1161, 210] on img "button" at bounding box center [1162, 204] width 16 height 18
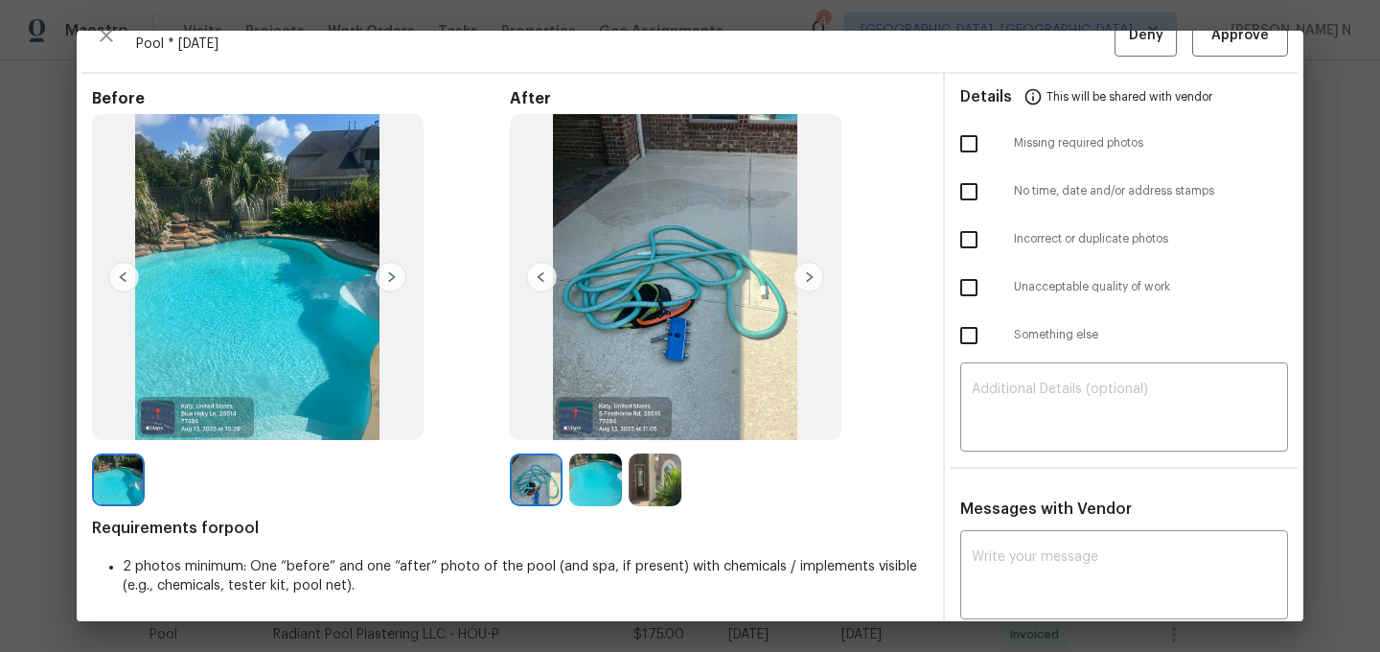
scroll to position [0, 0]
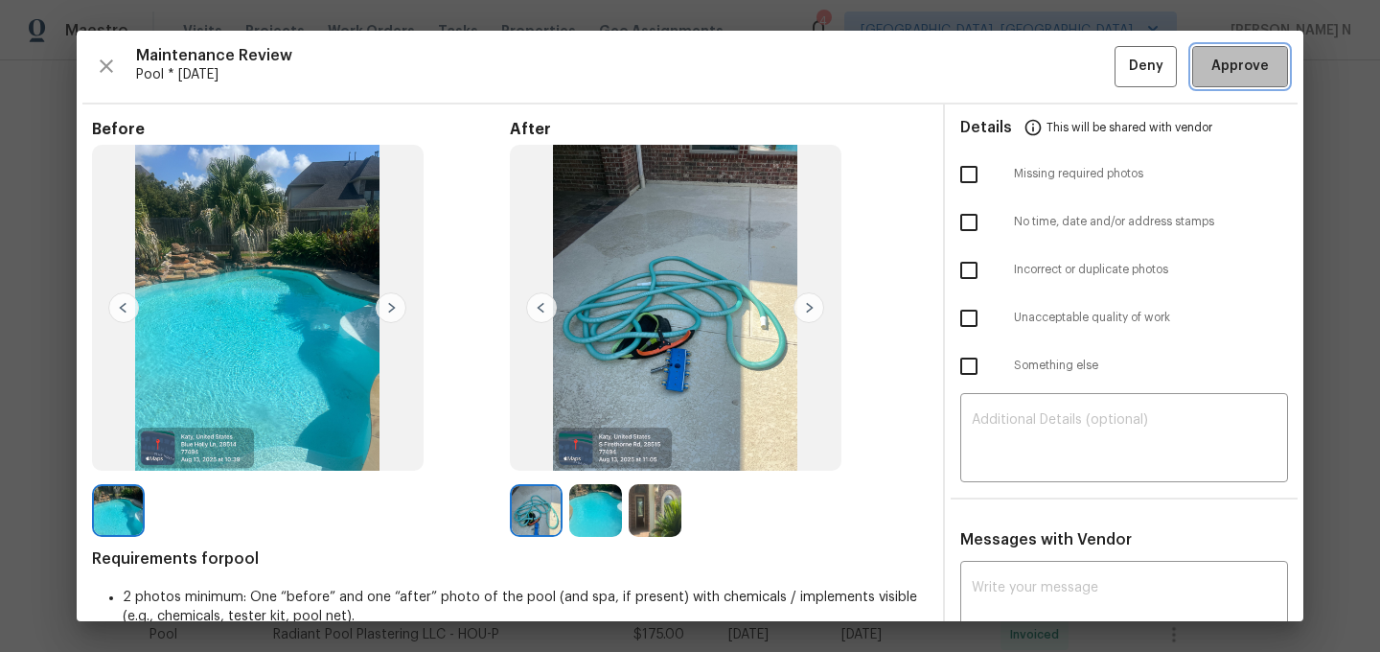
click at [1219, 79] on button "Approve" at bounding box center [1240, 66] width 96 height 41
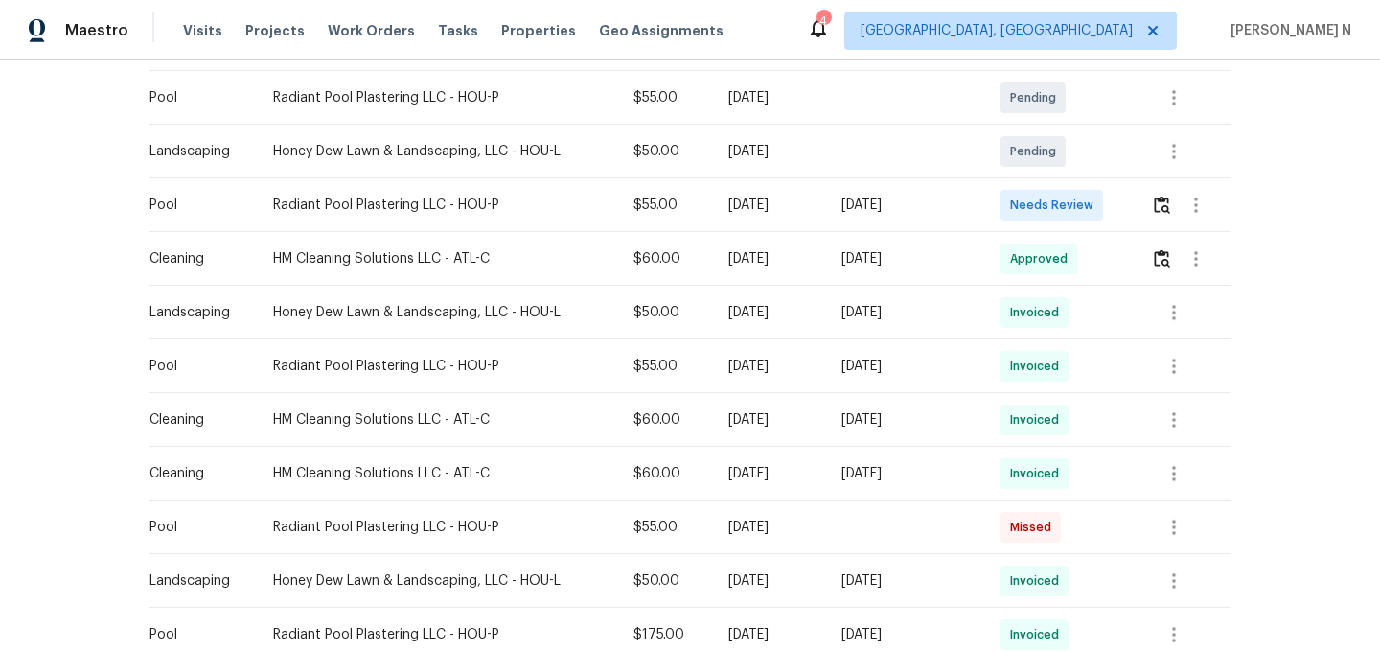
click at [1344, 273] on div "Back to all projects 28514 Blue Holly Ln, Katy, TX 77494 5 Beds | 4 1/2 Baths |…" at bounding box center [690, 355] width 1380 height 591
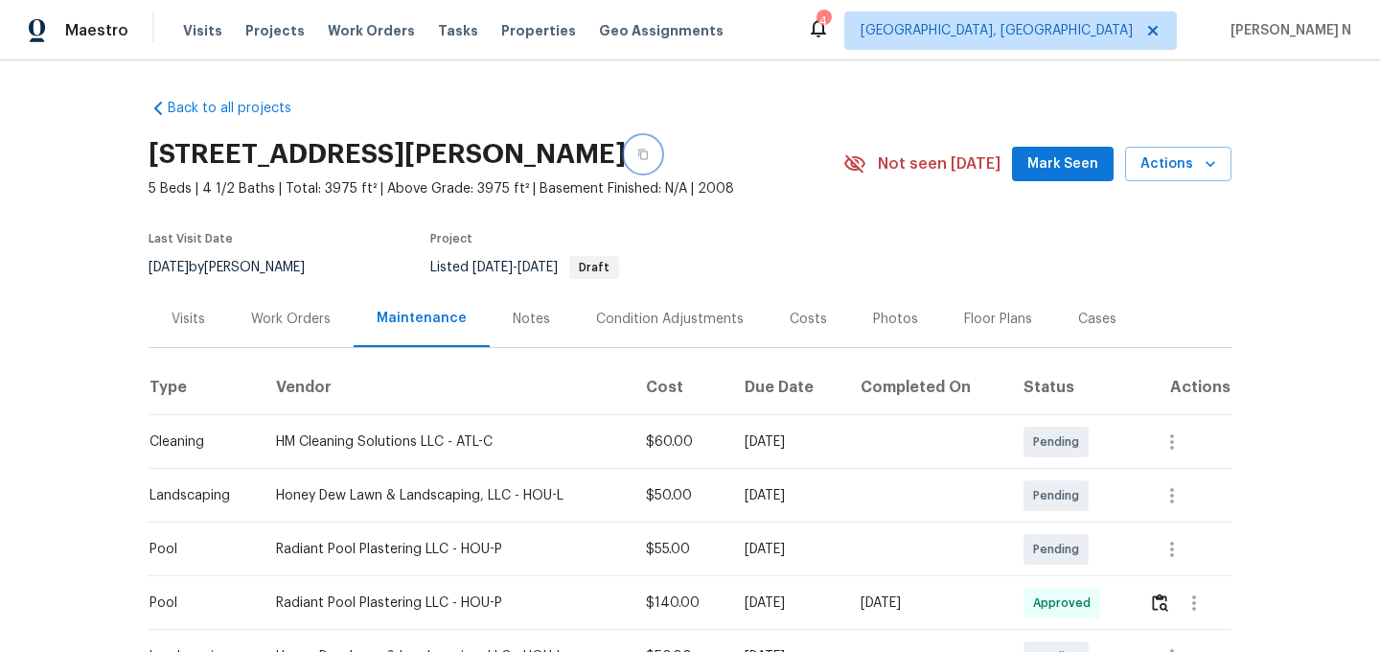
click at [637, 156] on icon "button" at bounding box center [642, 154] width 11 height 11
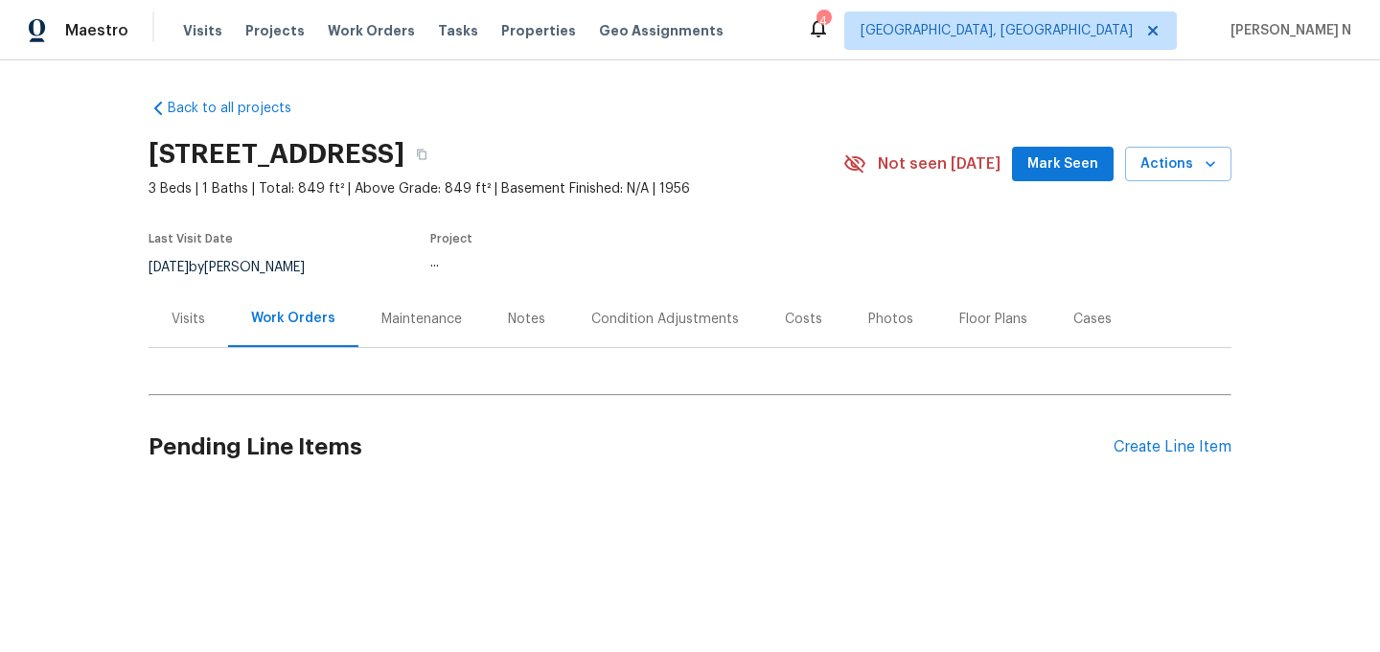
click at [408, 323] on div "Maintenance" at bounding box center [421, 319] width 80 height 19
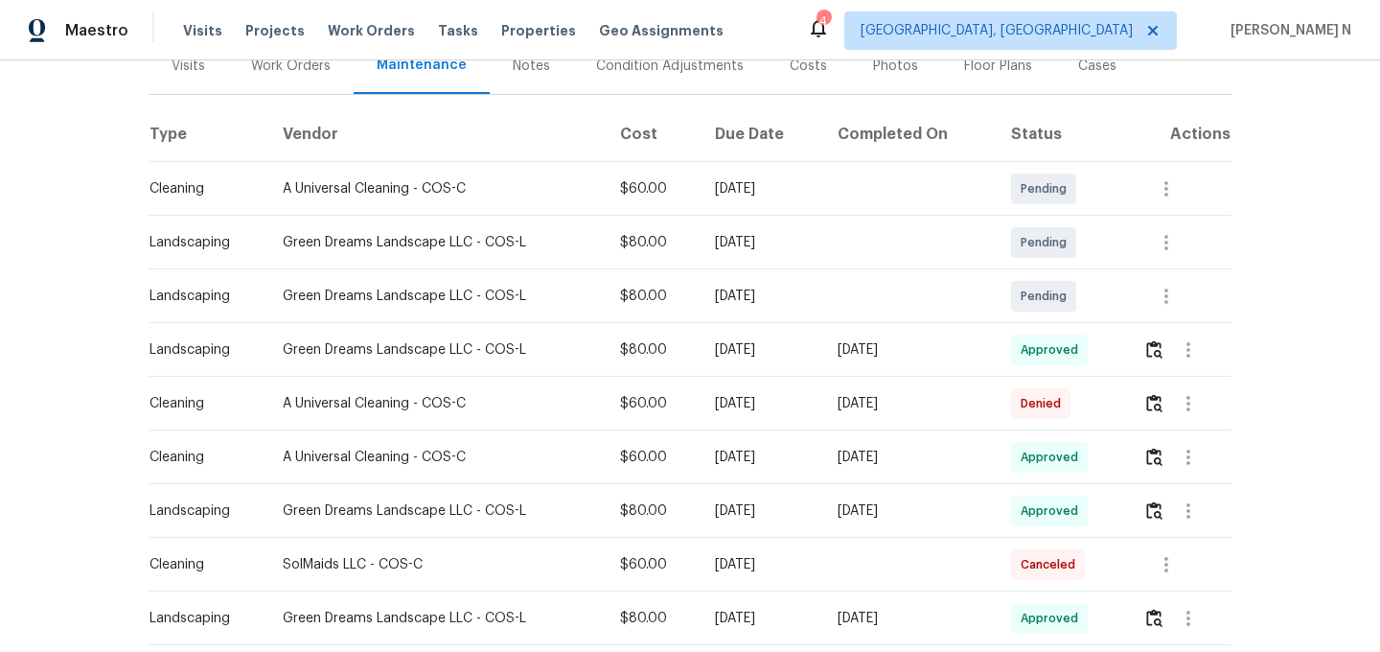
scroll to position [264, 0]
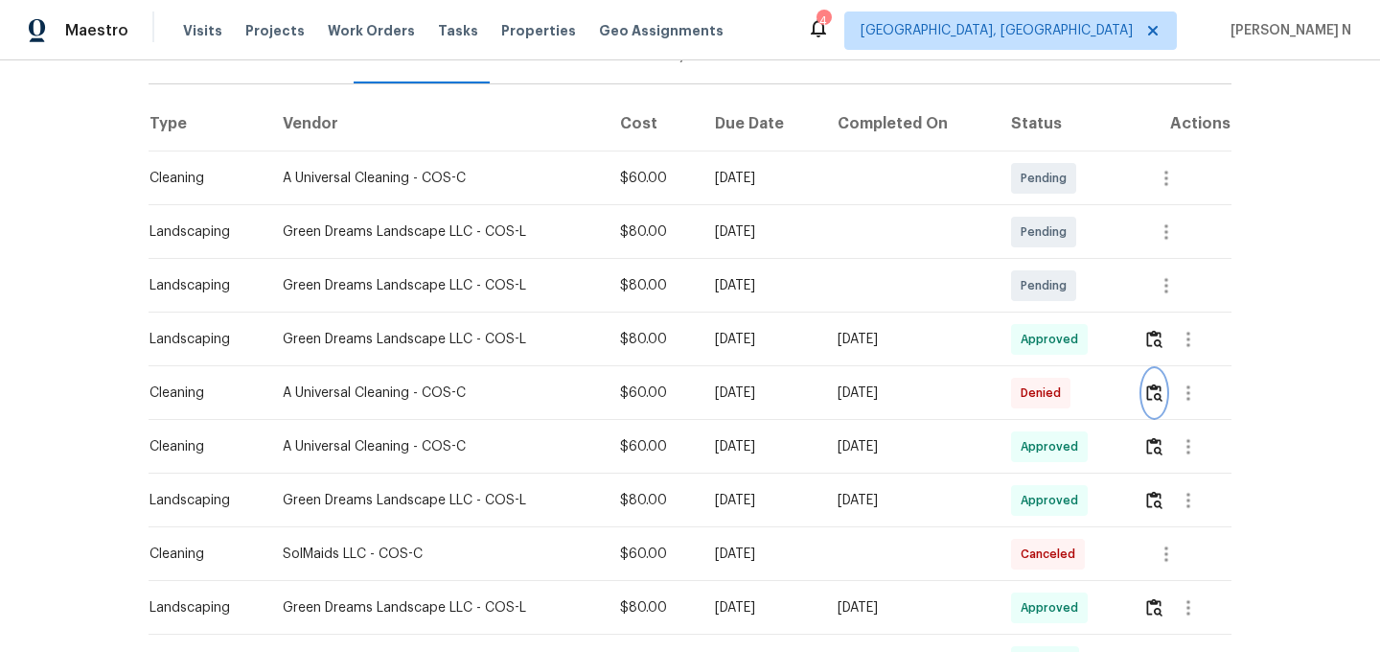
click at [1162, 399] on img "button" at bounding box center [1154, 392] width 16 height 18
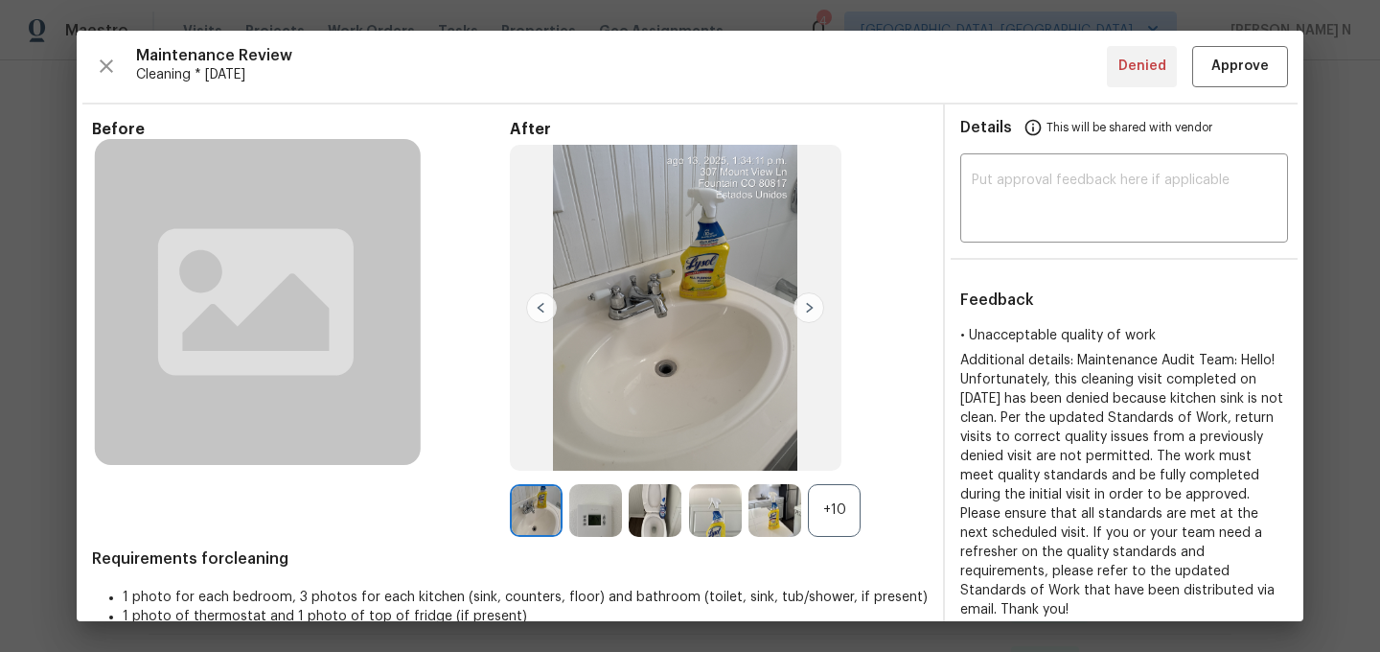
click at [839, 519] on div "+10" at bounding box center [834, 510] width 53 height 53
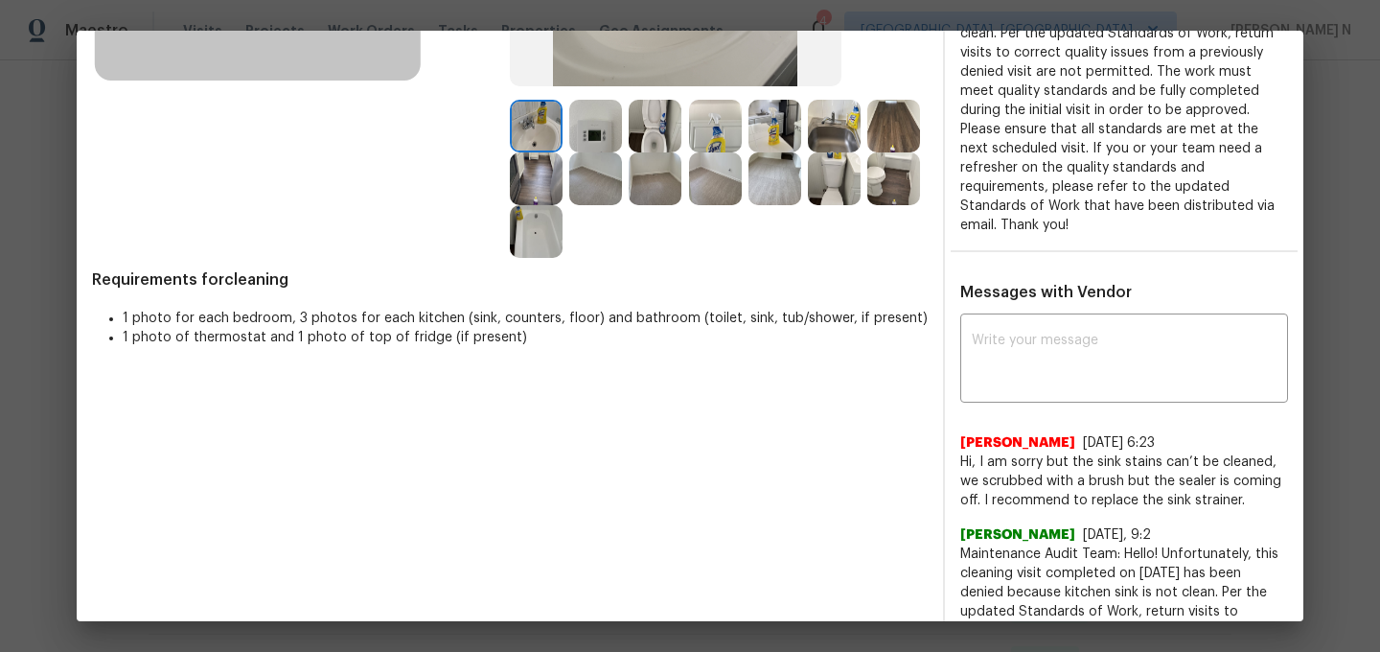
scroll to position [274, 0]
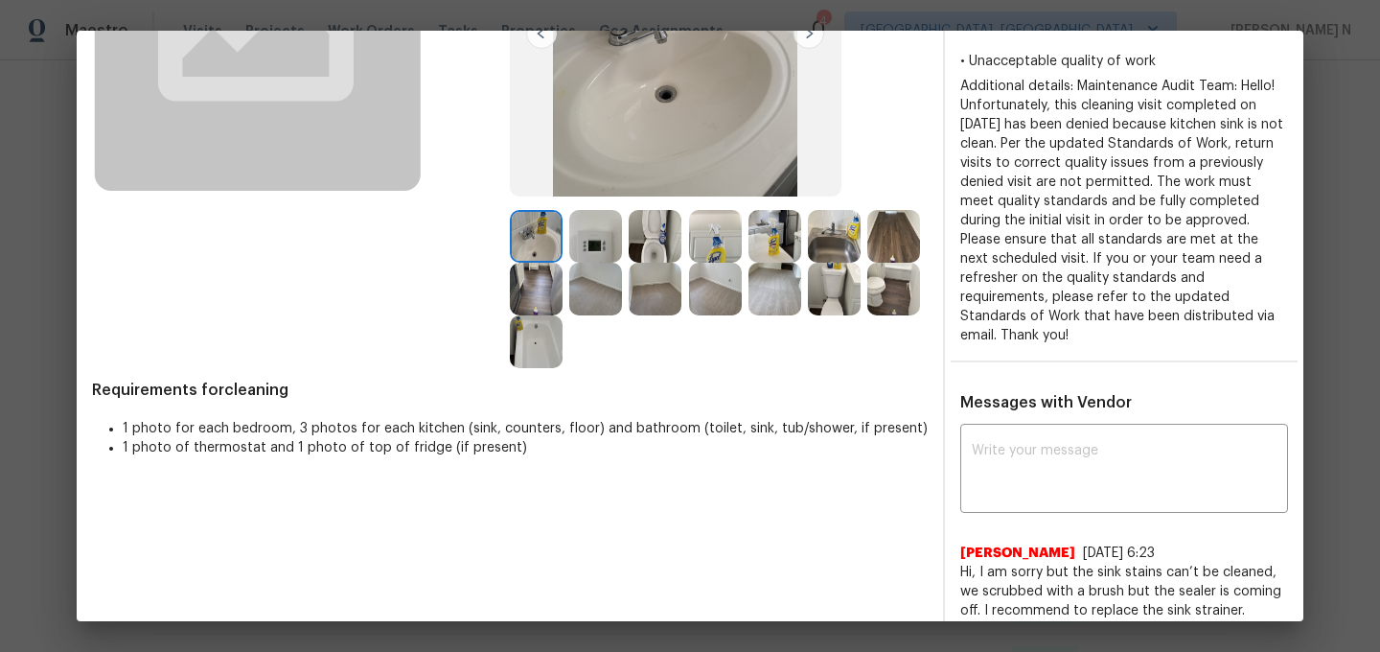
click at [837, 244] on img at bounding box center [834, 236] width 53 height 53
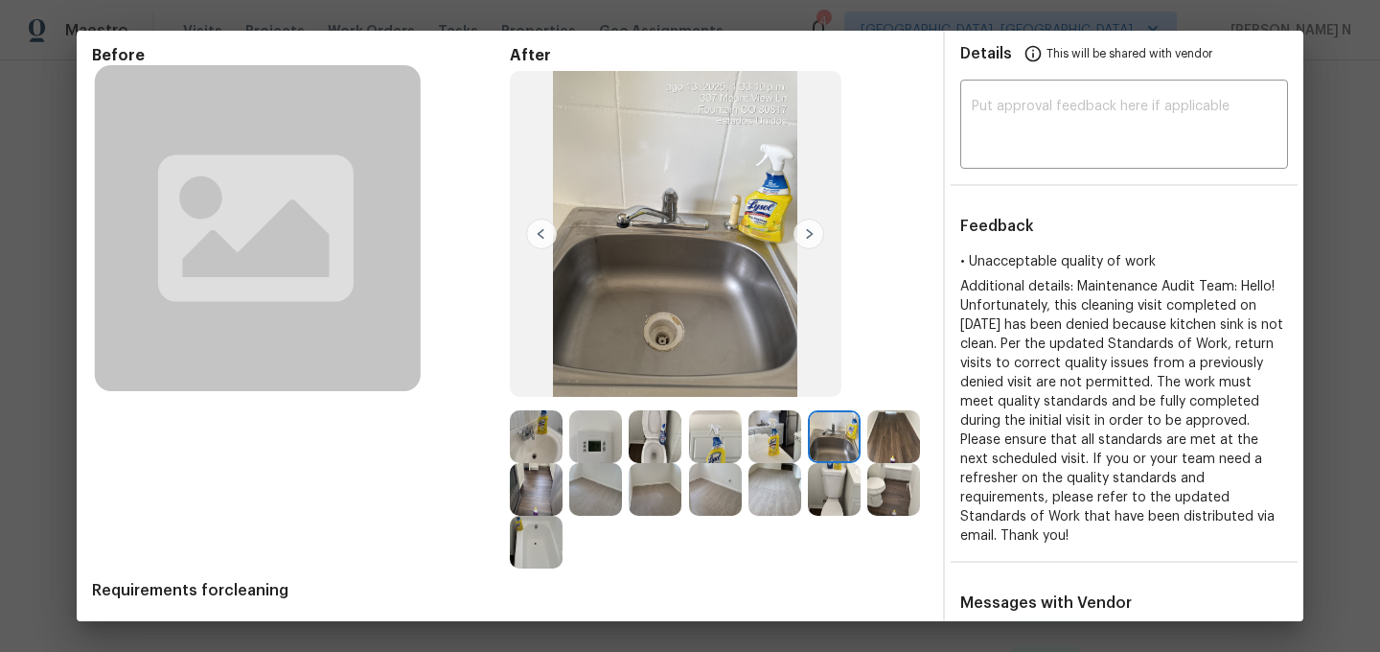
scroll to position [258, 0]
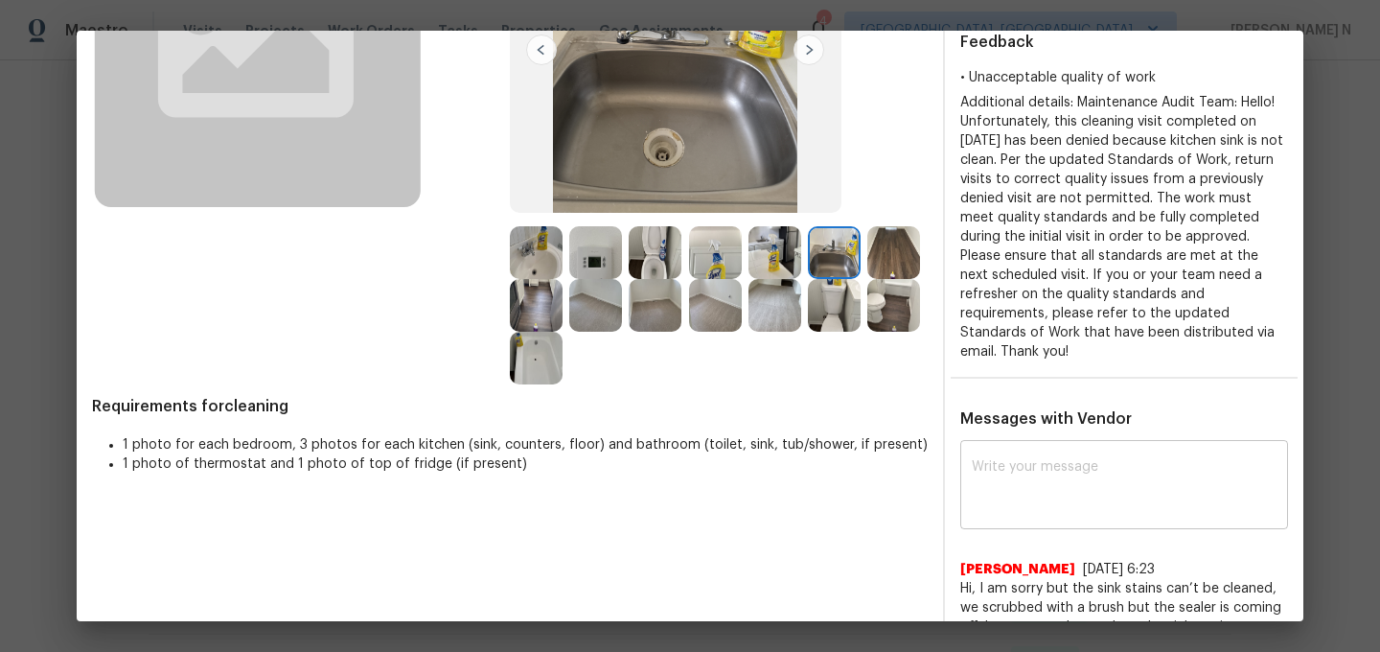
click at [1046, 491] on textarea at bounding box center [1124, 487] width 305 height 54
paste textarea "Maintenance Audit Team: Hello! Thank you for the feedback after further review …"
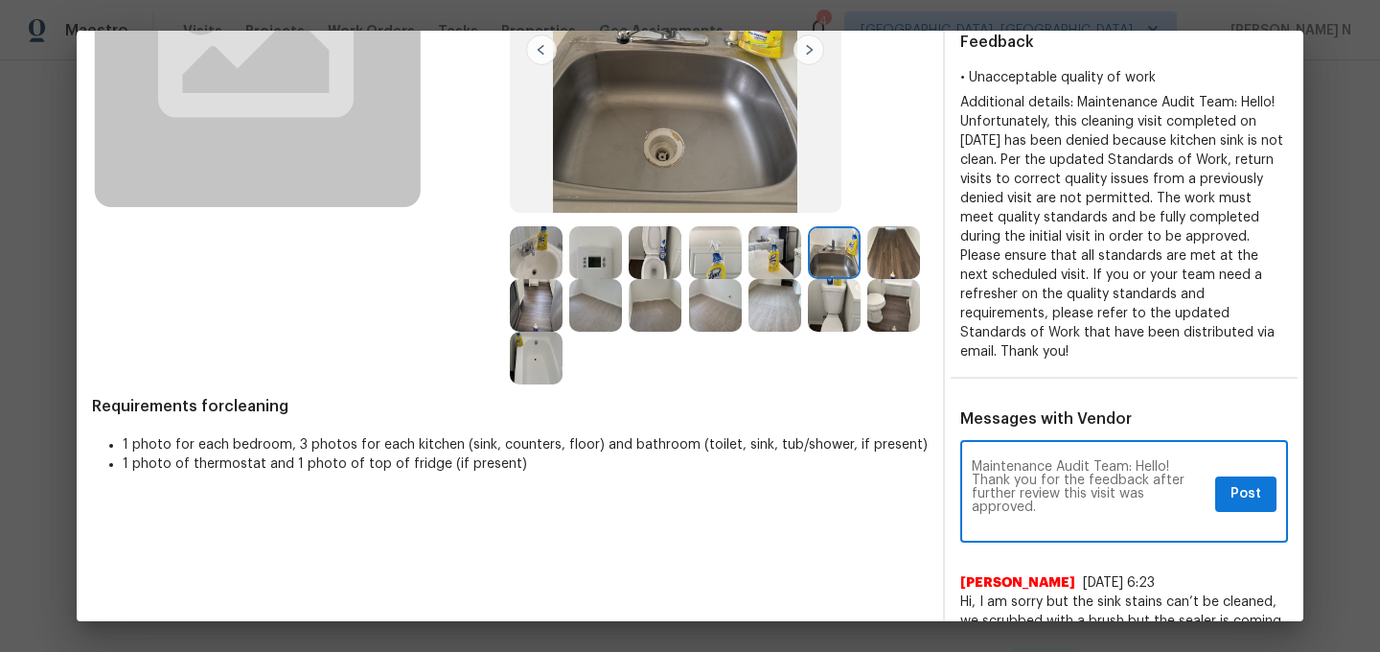
scroll to position [0, 0]
type textarea "Maintenance Audit Team: Hello! Thank you for the feedback after further review …"
click at [1250, 492] on div "Maintenance Audit Team: Hello! Thank you for the feedback after further review …" at bounding box center [1124, 494] width 328 height 98
click at [1267, 476] on button "Post" at bounding box center [1245, 493] width 61 height 35
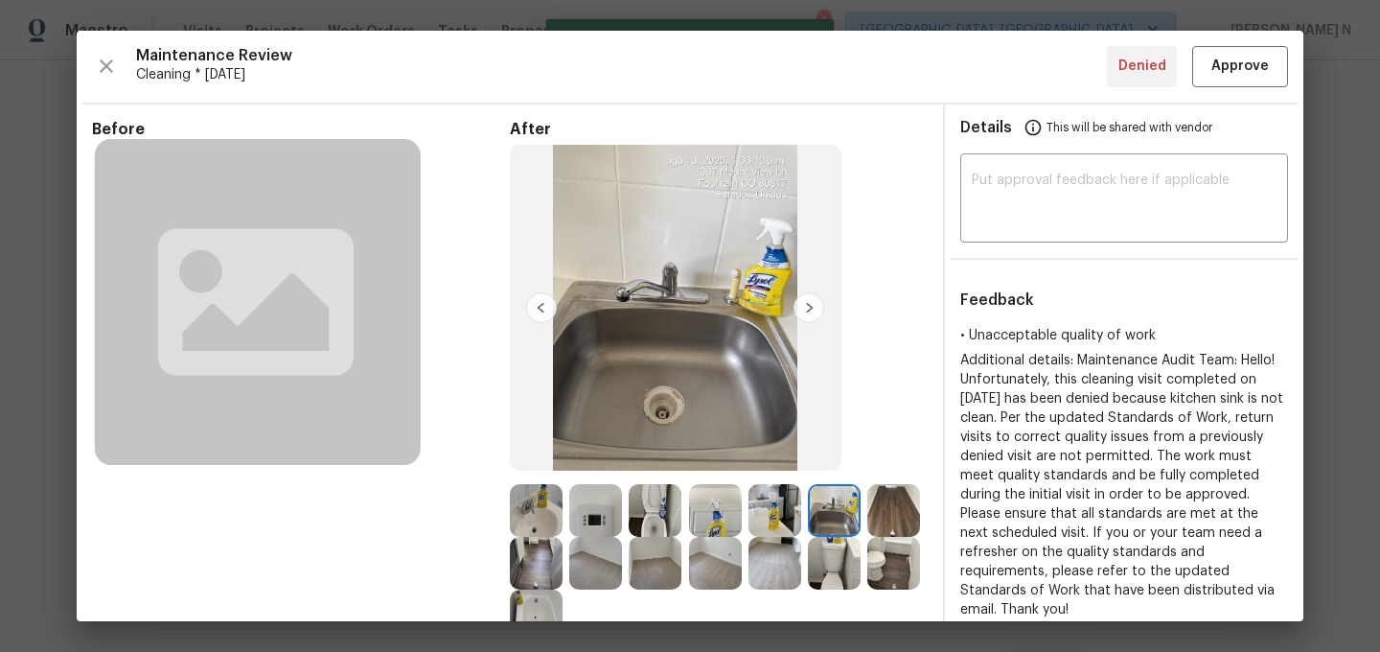
scroll to position [0, 0]
click at [1217, 75] on span "Approve" at bounding box center [1239, 67] width 57 height 24
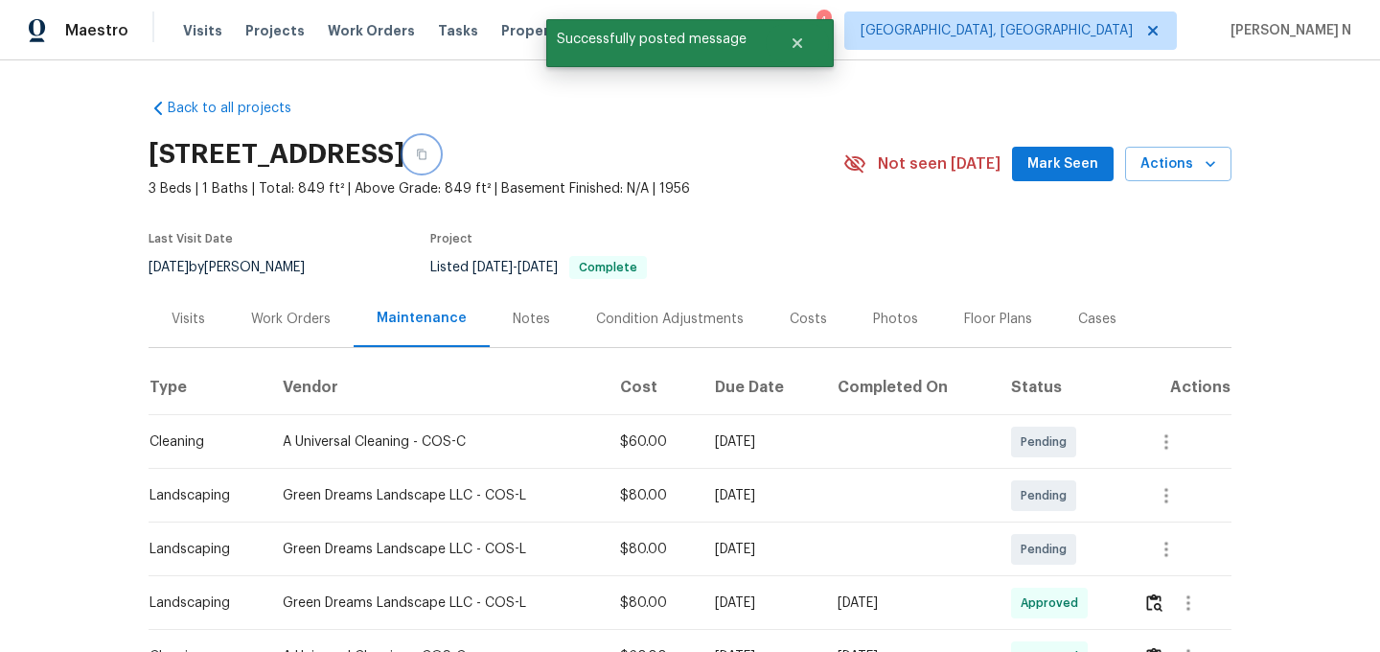
click at [439, 164] on button "button" at bounding box center [421, 154] width 34 height 34
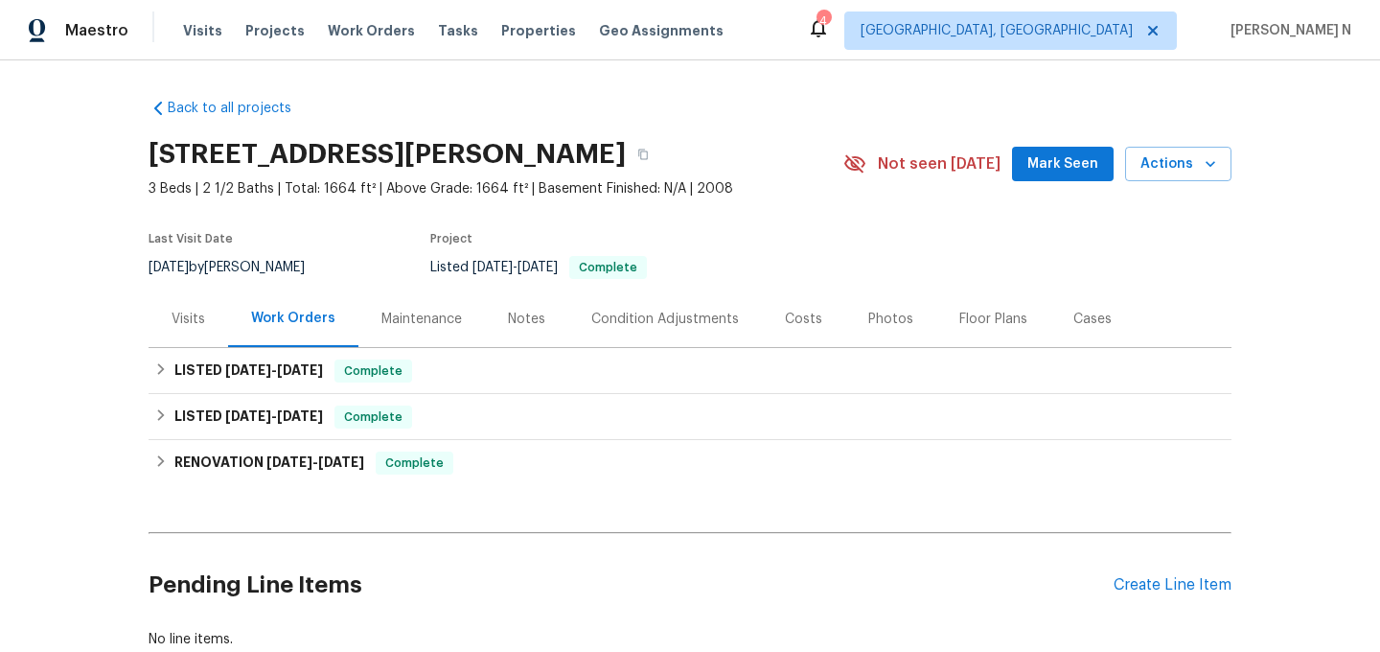
click at [435, 317] on div "Maintenance" at bounding box center [421, 319] width 80 height 19
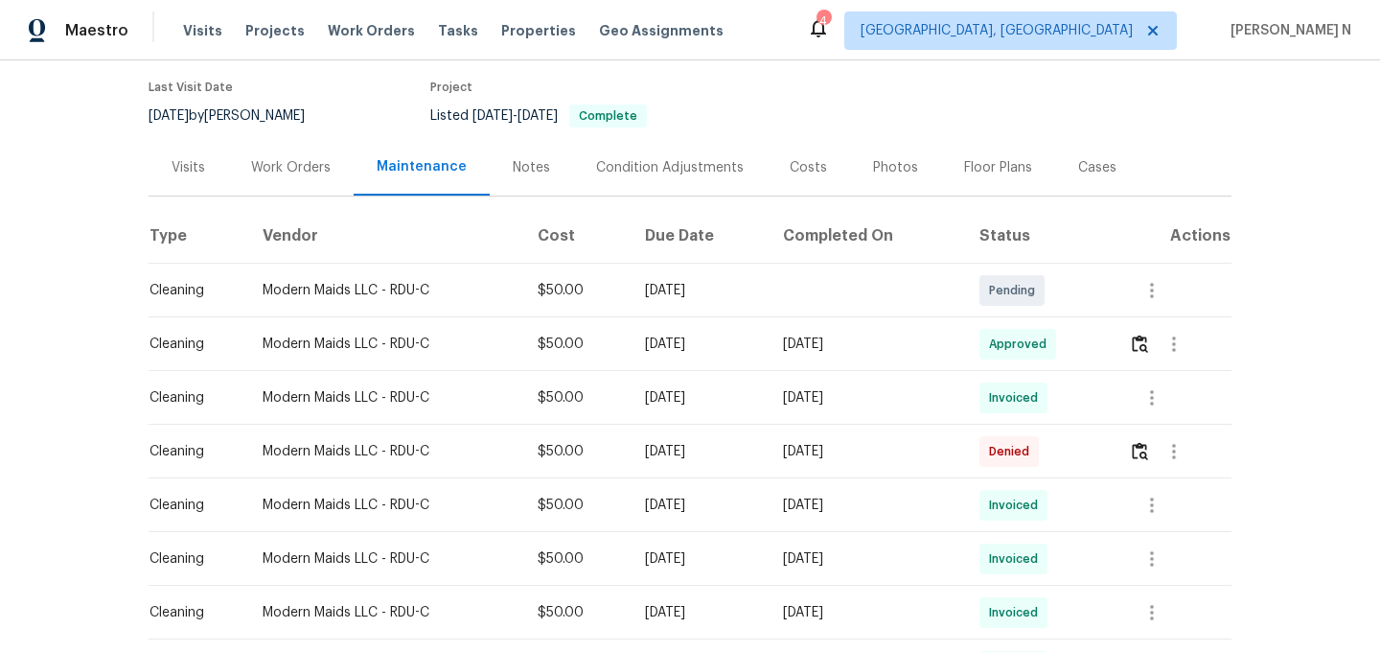
scroll to position [157, 0]
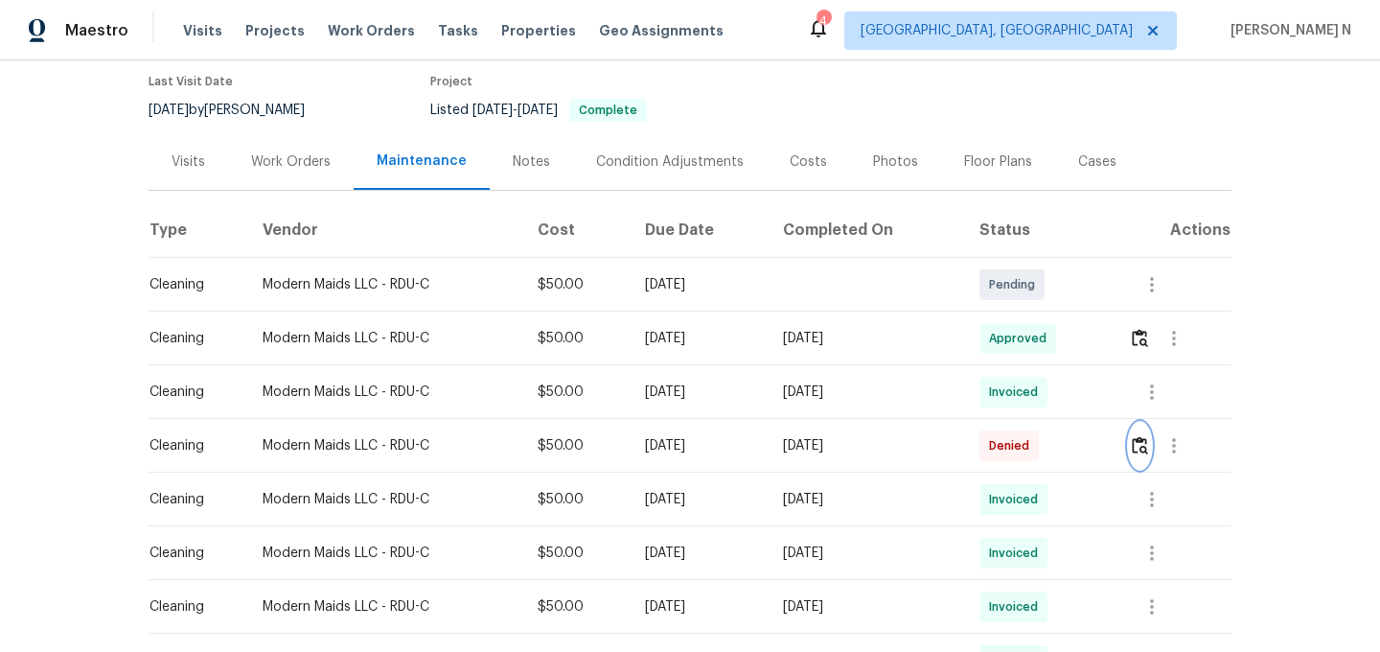
click at [1144, 450] on img "button" at bounding box center [1140, 445] width 16 height 18
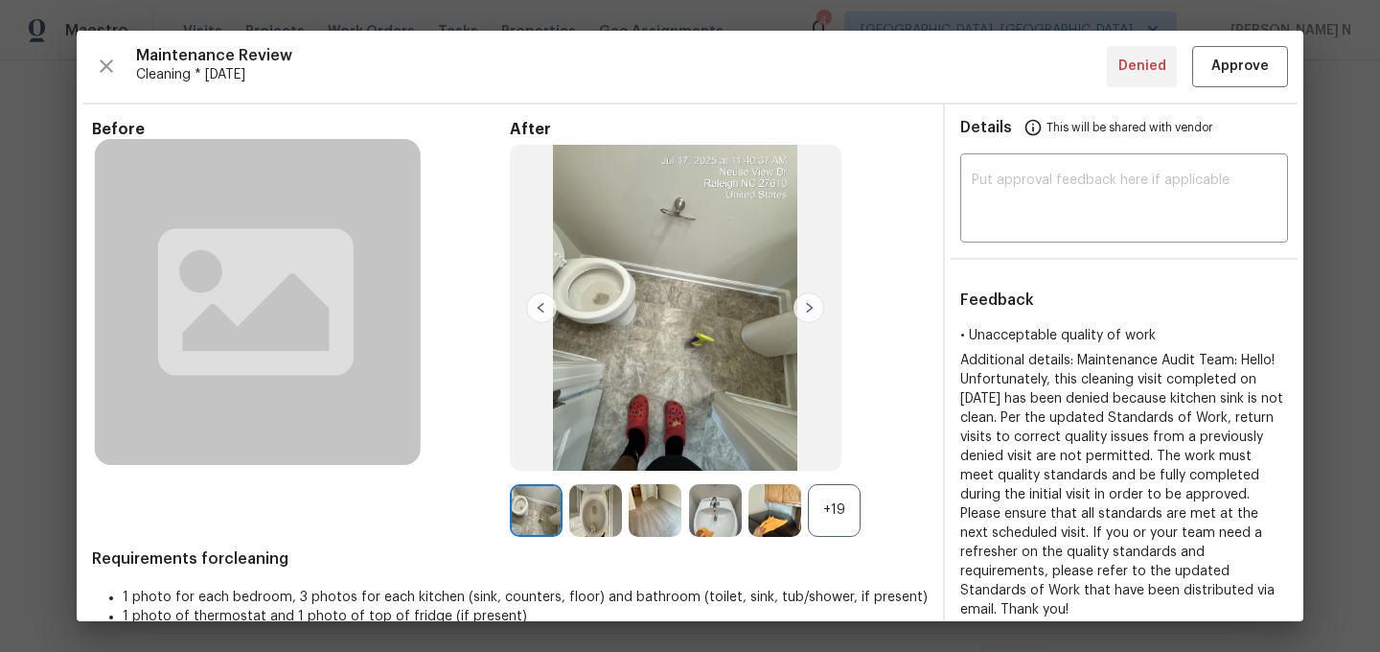
click at [839, 511] on div "+19" at bounding box center [834, 510] width 53 height 53
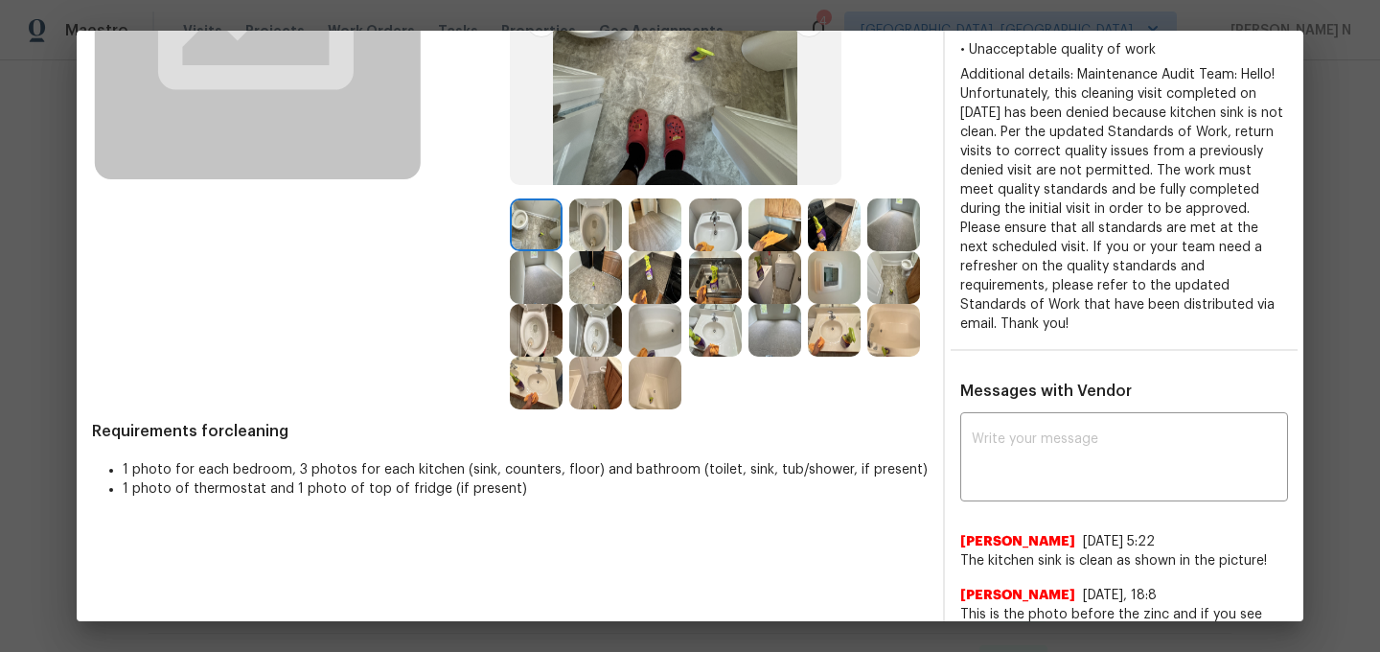
scroll to position [251, 0]
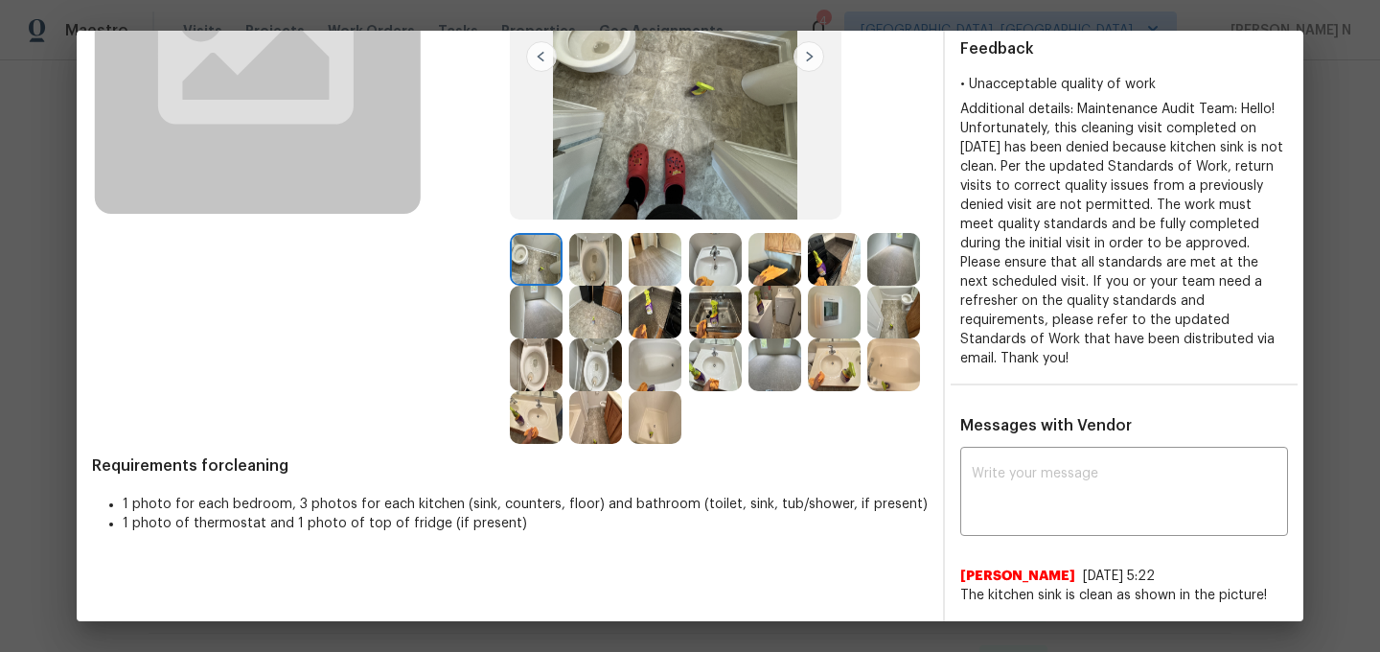
click at [726, 312] on img at bounding box center [715, 312] width 53 height 53
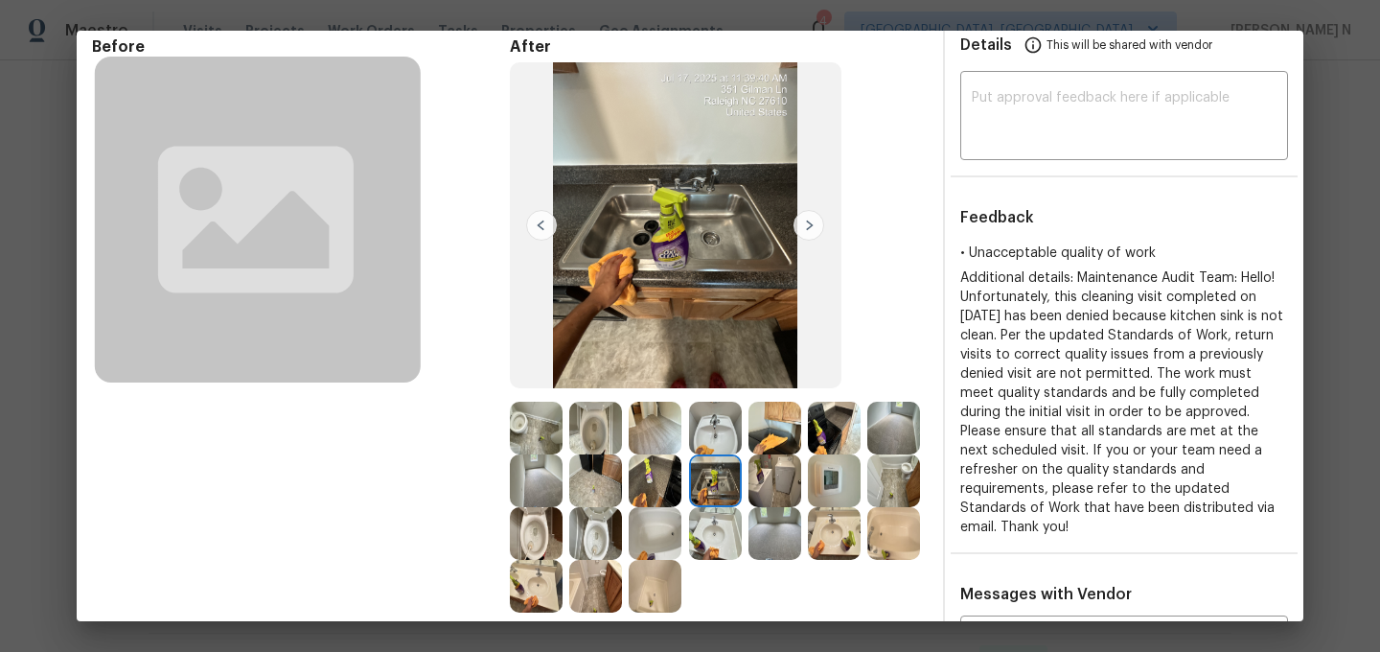
scroll to position [376, 0]
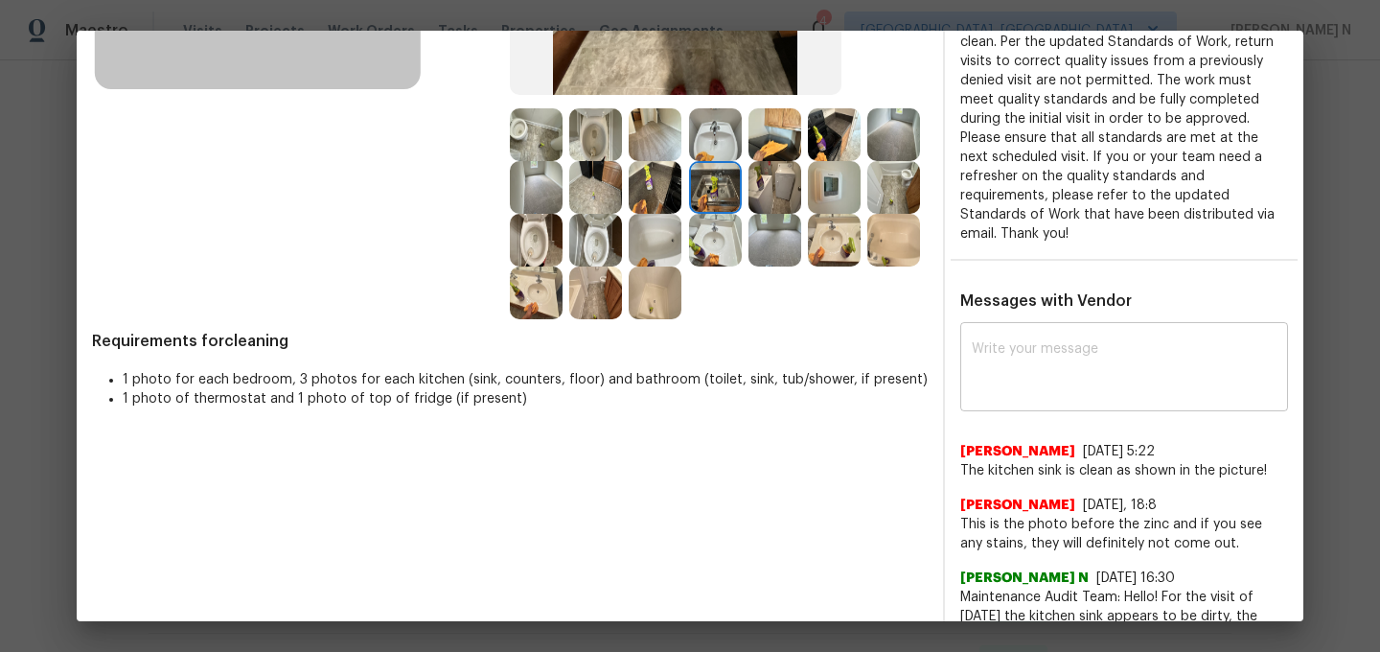
click at [1103, 384] on div "x ​" at bounding box center [1124, 369] width 328 height 84
paste textarea "Maintenance Audit Team: Hello! Thank you for the feedback after further review …"
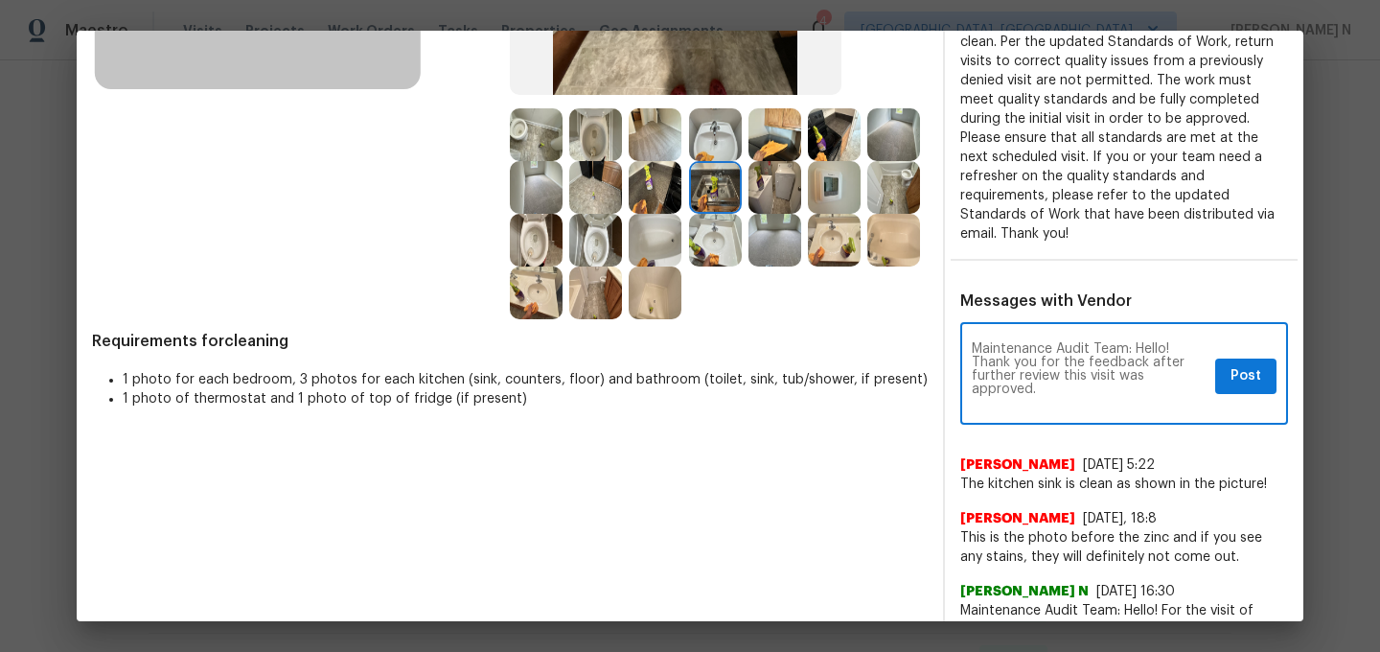
scroll to position [0, 0]
type textarea "Maintenance Audit Team: Hello! Thank you for the feedback after further review …"
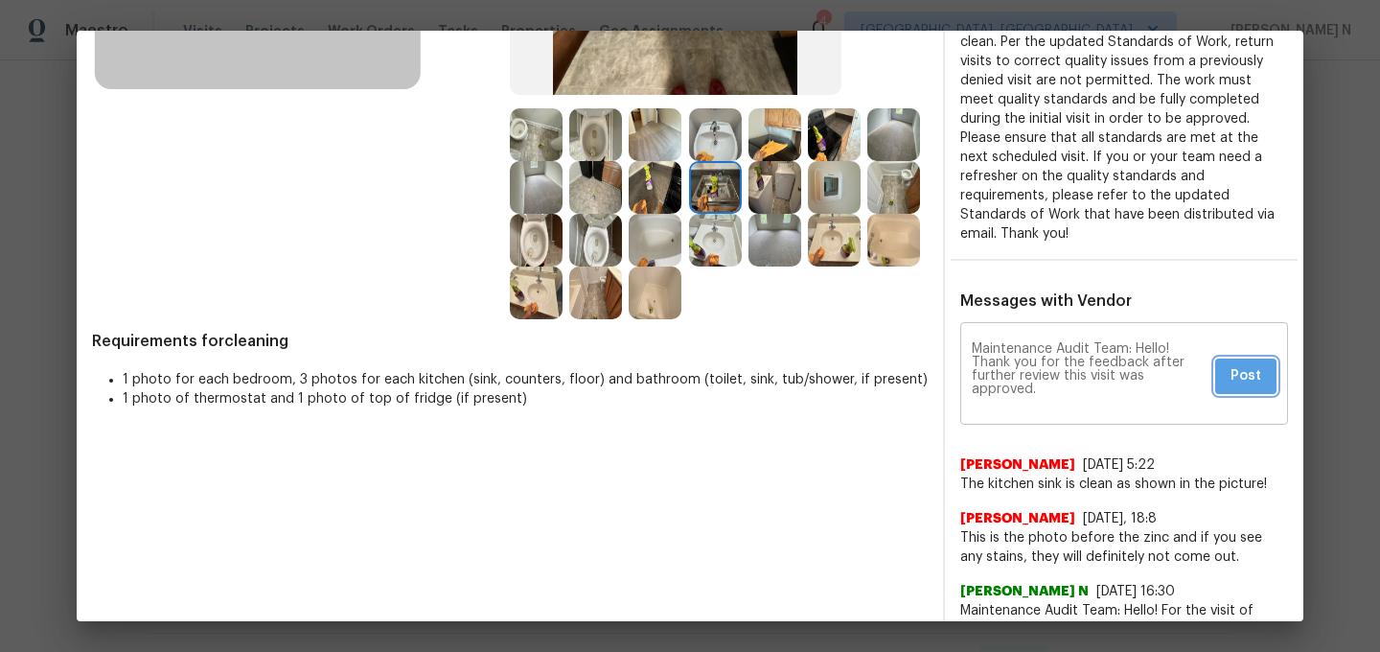
click at [1240, 369] on button "Post" at bounding box center [1245, 375] width 61 height 35
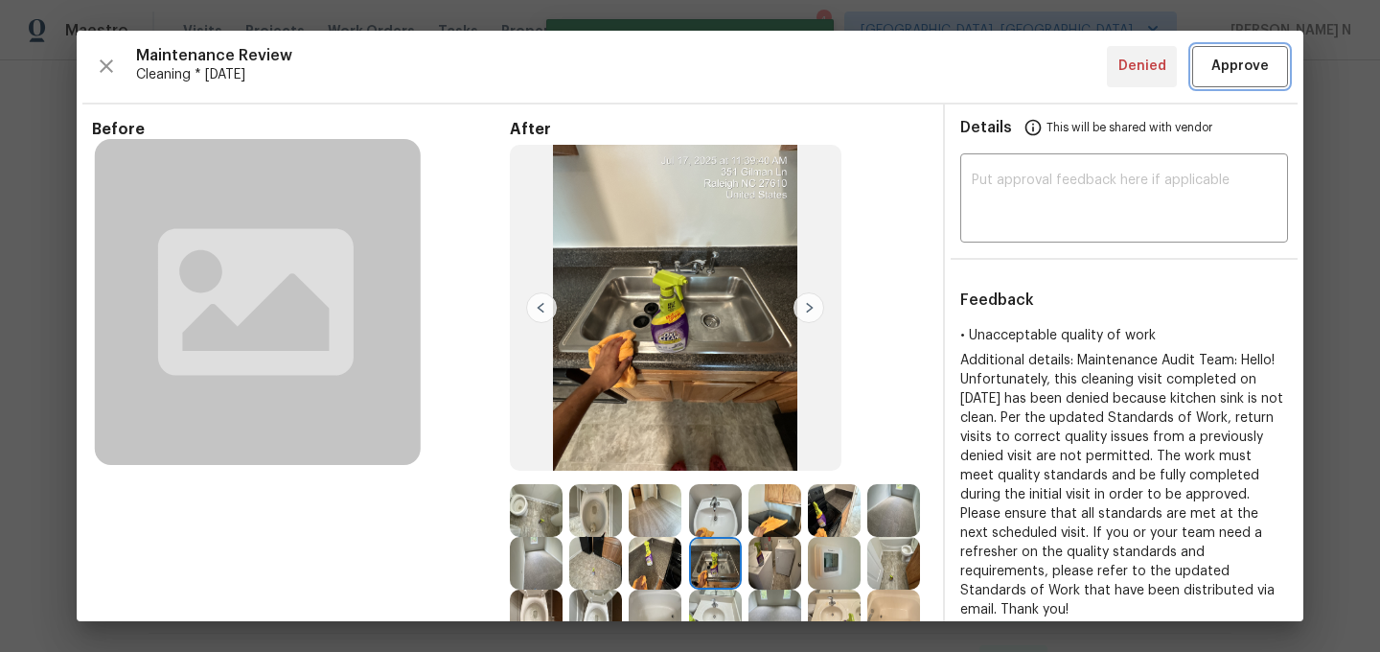
click at [1227, 62] on span "Approve" at bounding box center [1239, 67] width 57 height 24
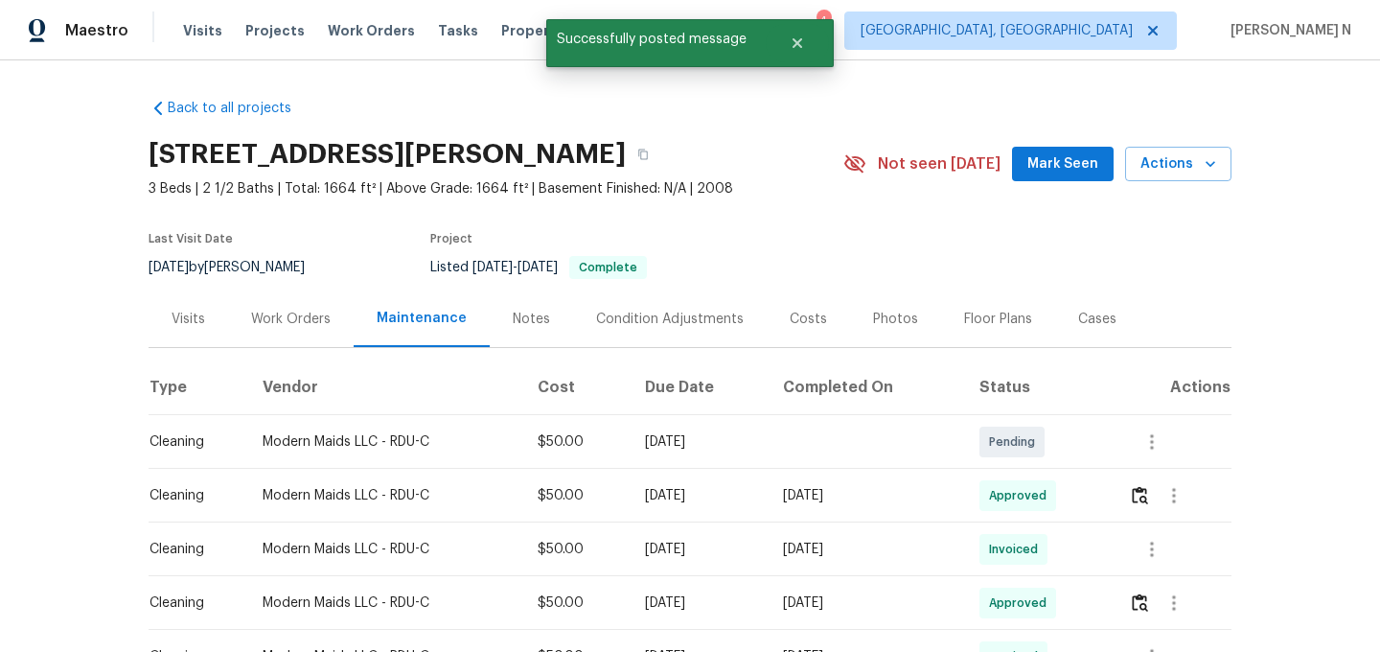
click at [724, 138] on div "351 Gilman Ln Unit 109, Raleigh, NC 27610" at bounding box center [496, 154] width 695 height 50
click at [660, 160] on button "button" at bounding box center [643, 154] width 34 height 34
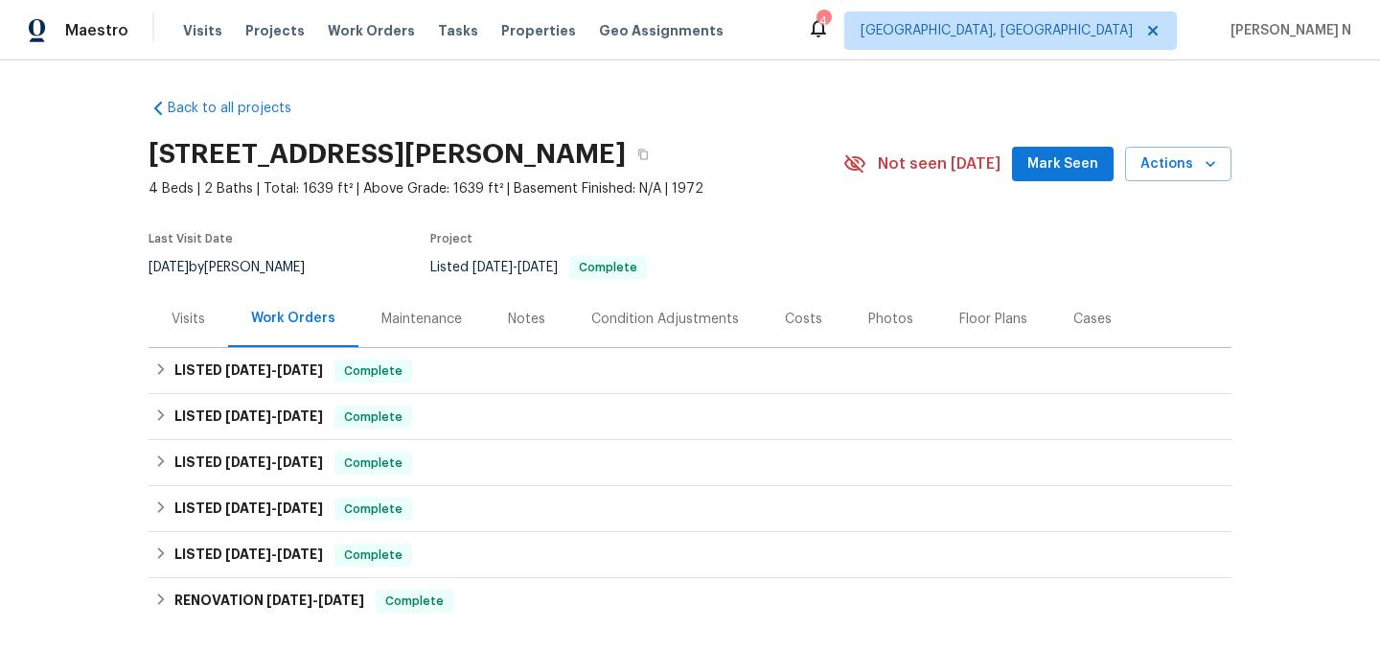
click at [426, 324] on div "Maintenance" at bounding box center [421, 319] width 80 height 19
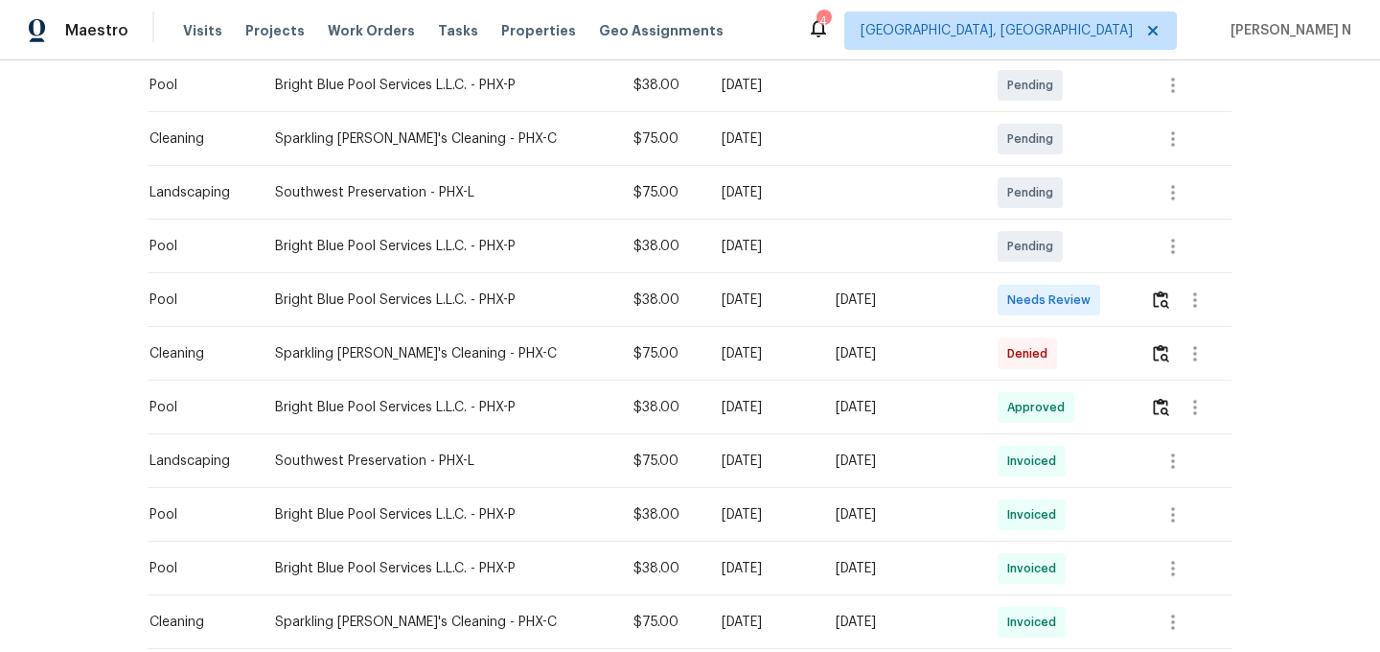
scroll to position [362, 0]
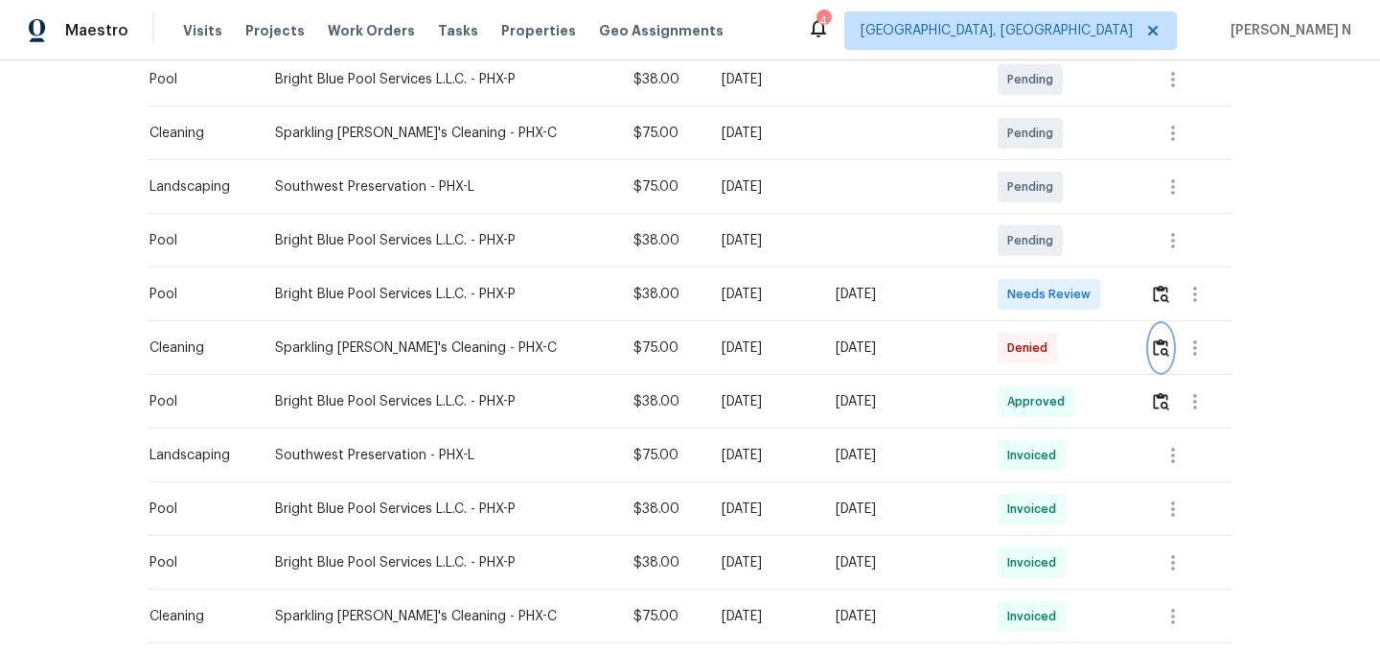
click at [1158, 357] on button "button" at bounding box center [1161, 348] width 22 height 46
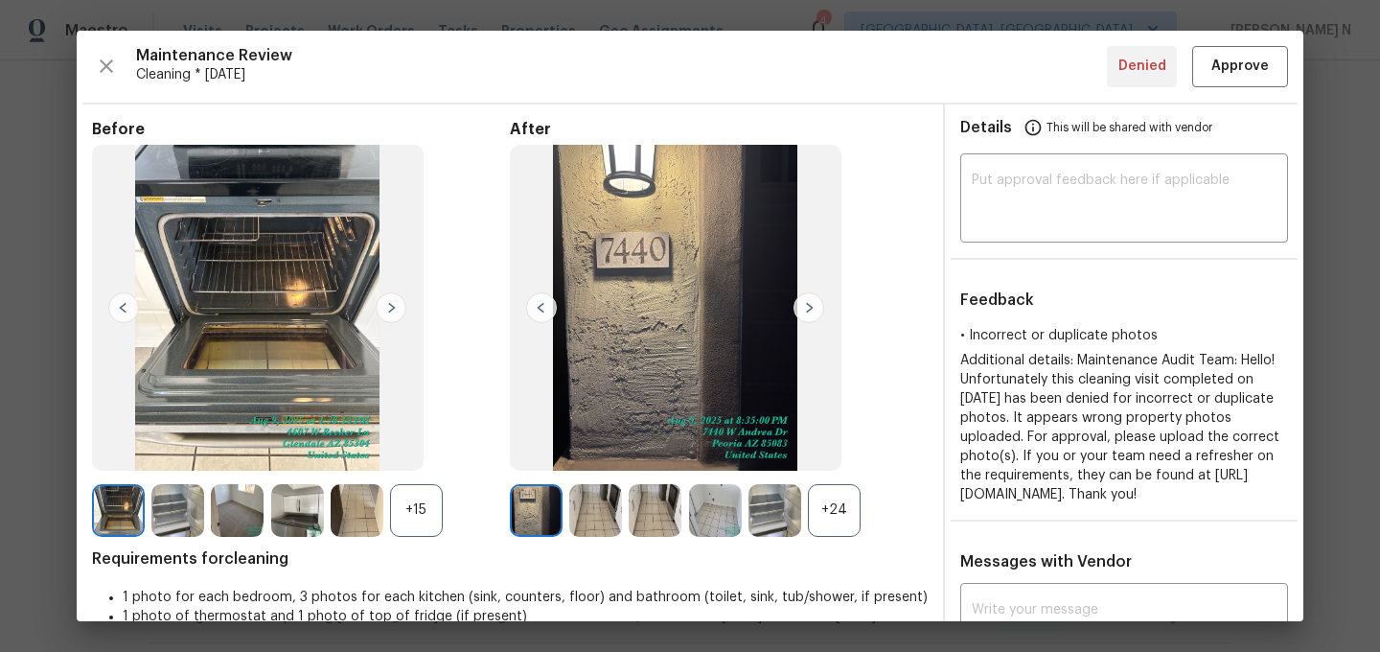
click at [851, 493] on div "+24" at bounding box center [834, 510] width 53 height 53
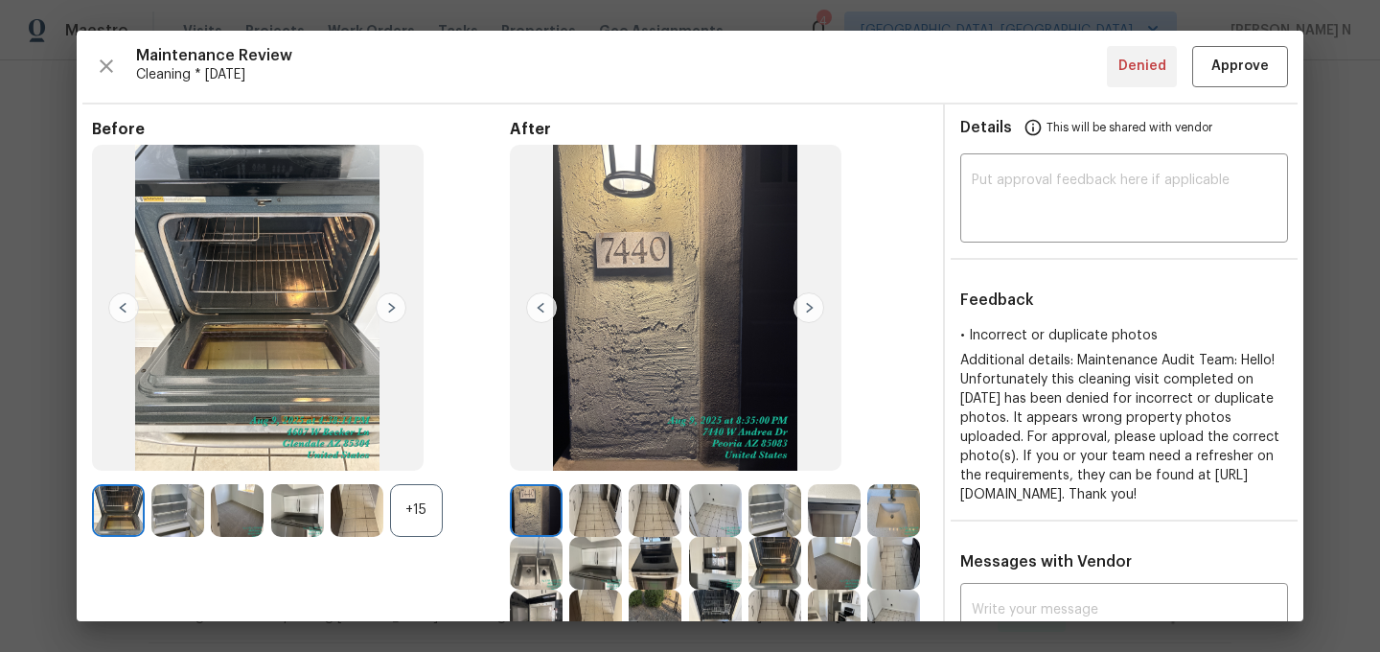
click at [448, 518] on div "+15" at bounding box center [301, 510] width 418 height 53
click at [441, 518] on div "+15" at bounding box center [416, 510] width 53 height 53
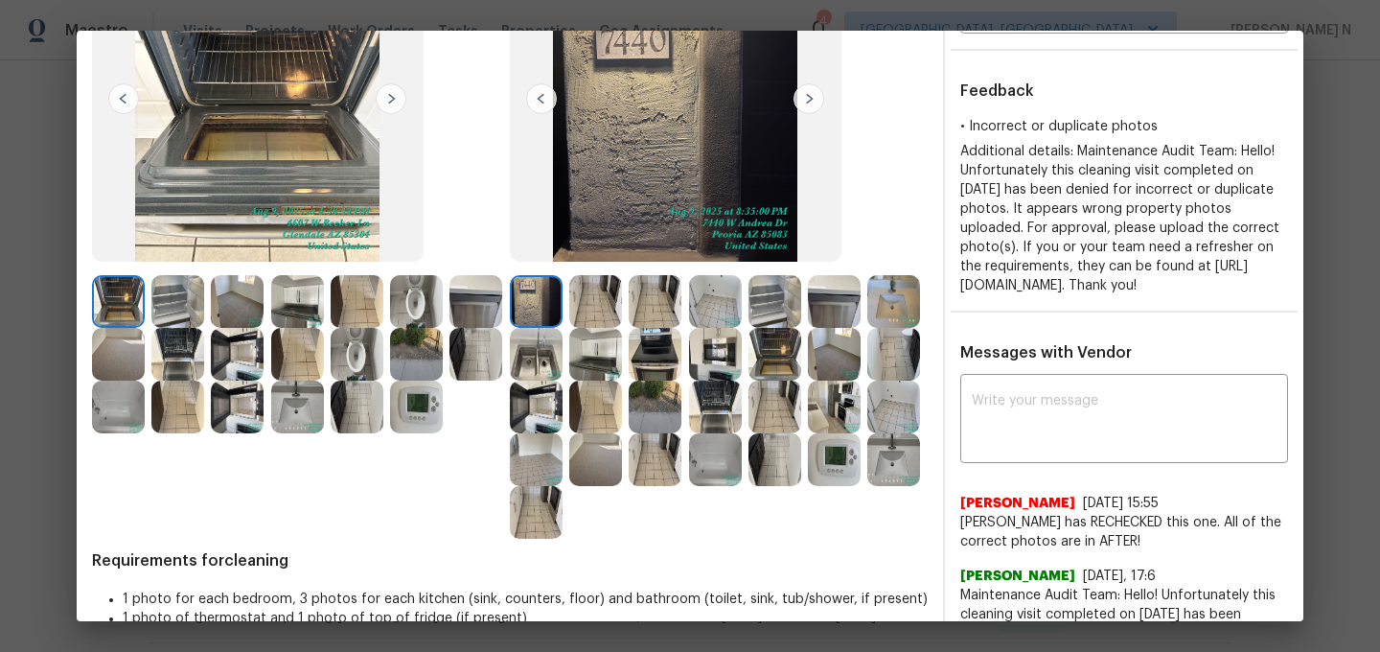
scroll to position [144, 0]
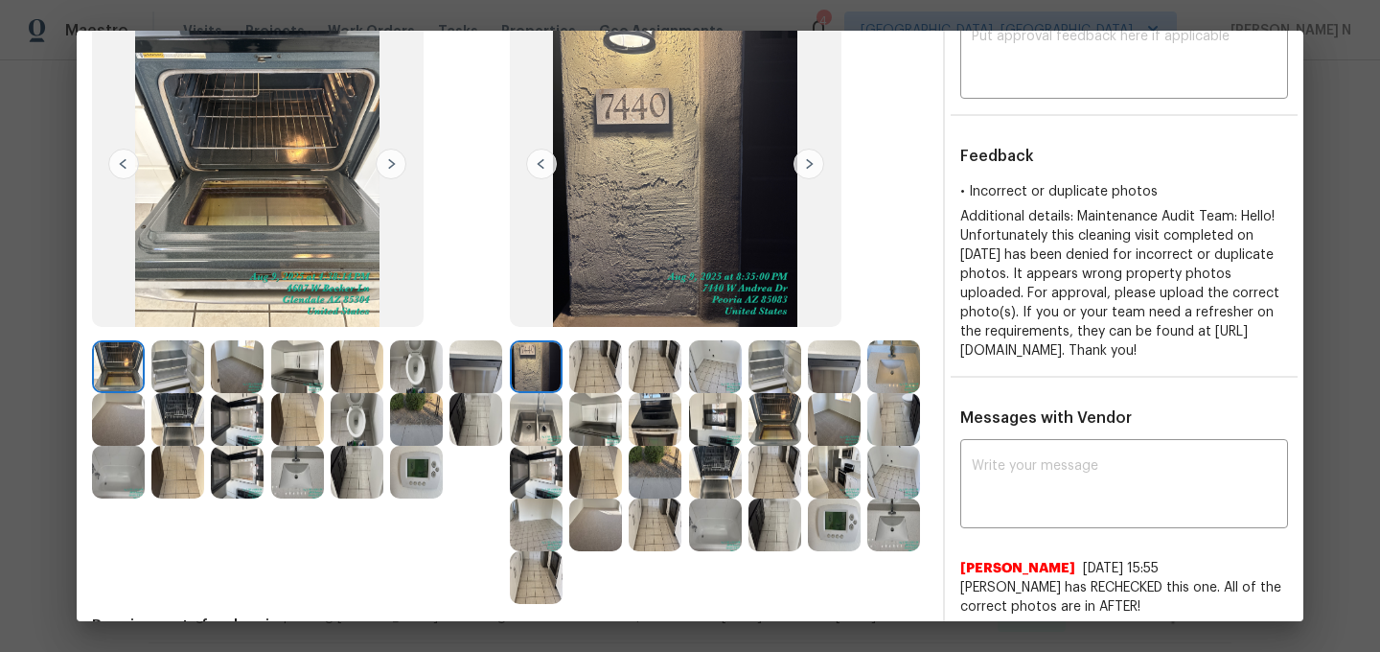
click at [841, 411] on img at bounding box center [834, 419] width 53 height 53
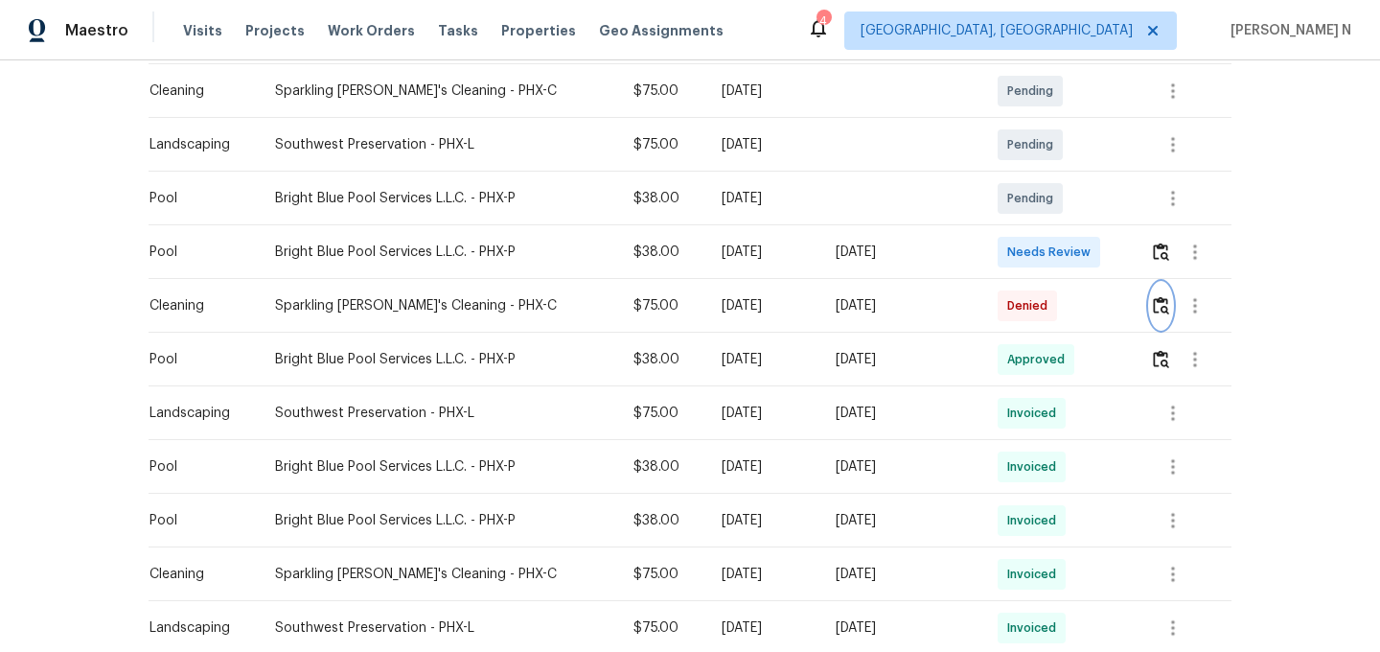
scroll to position [448, 0]
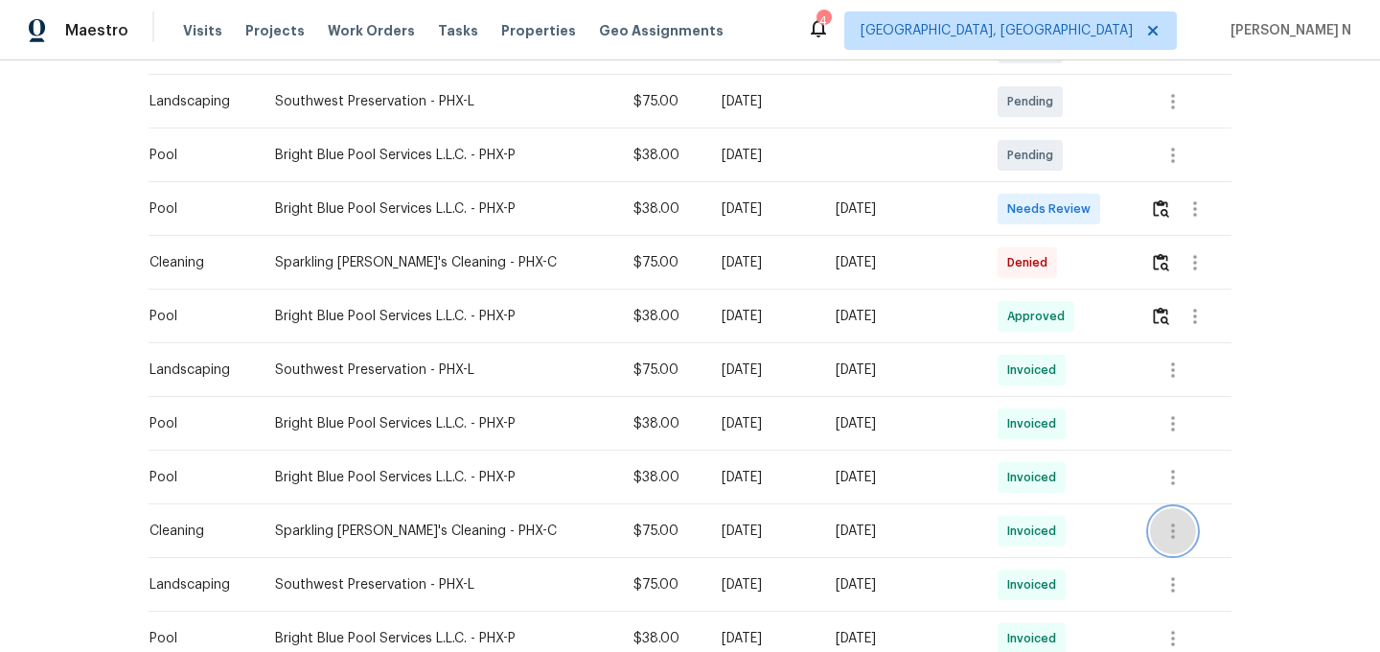
click at [1184, 524] on icon "button" at bounding box center [1172, 530] width 23 height 23
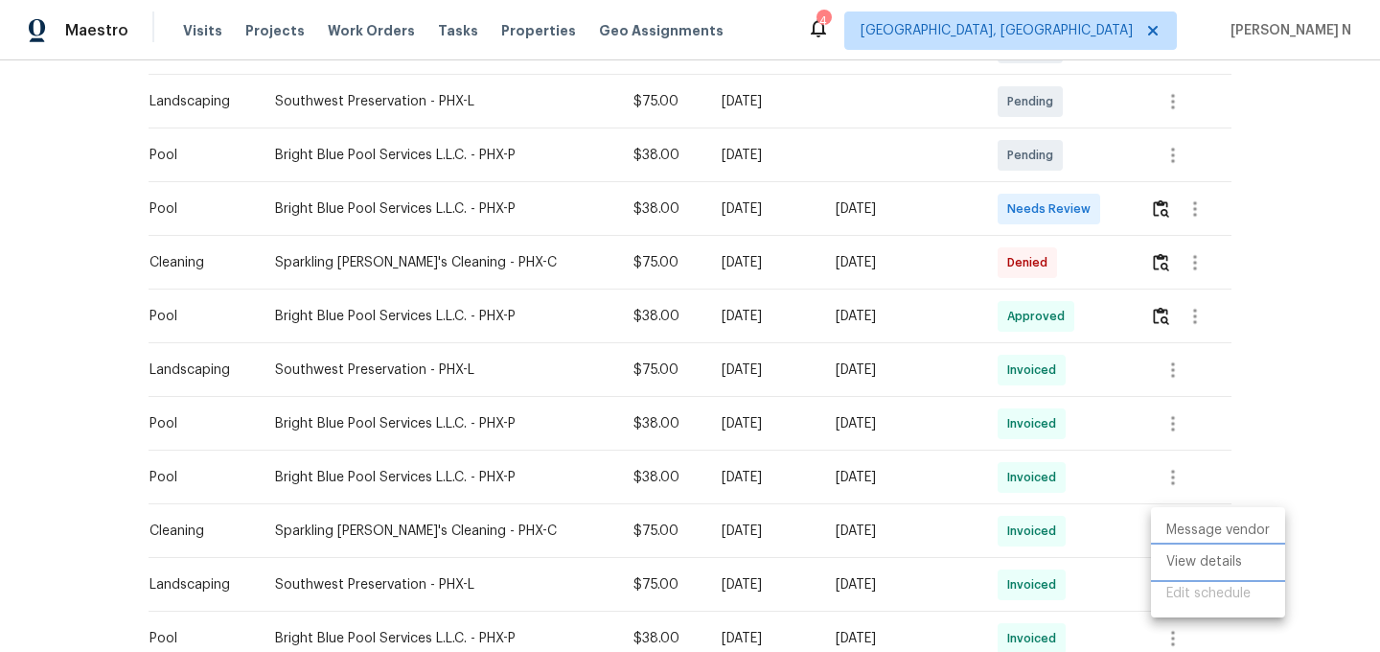
click at [1189, 560] on li "View details" at bounding box center [1218, 562] width 134 height 32
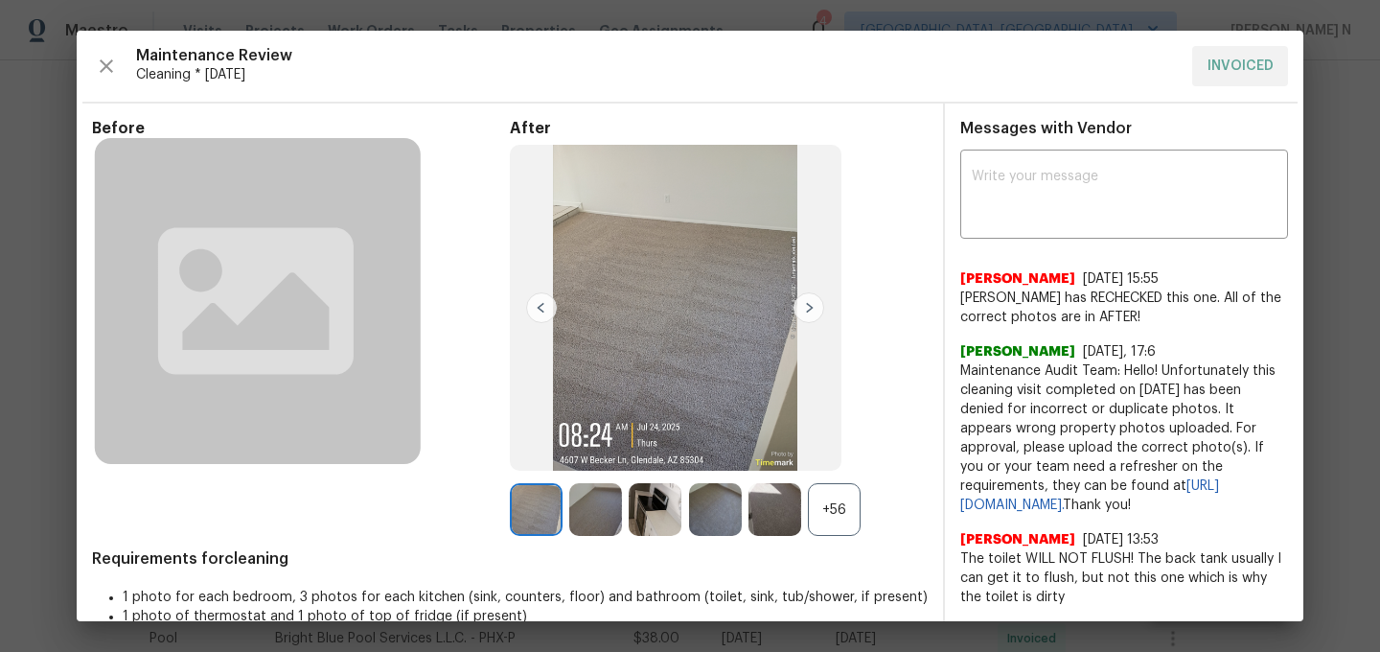
click at [821, 500] on div "+56" at bounding box center [834, 509] width 53 height 53
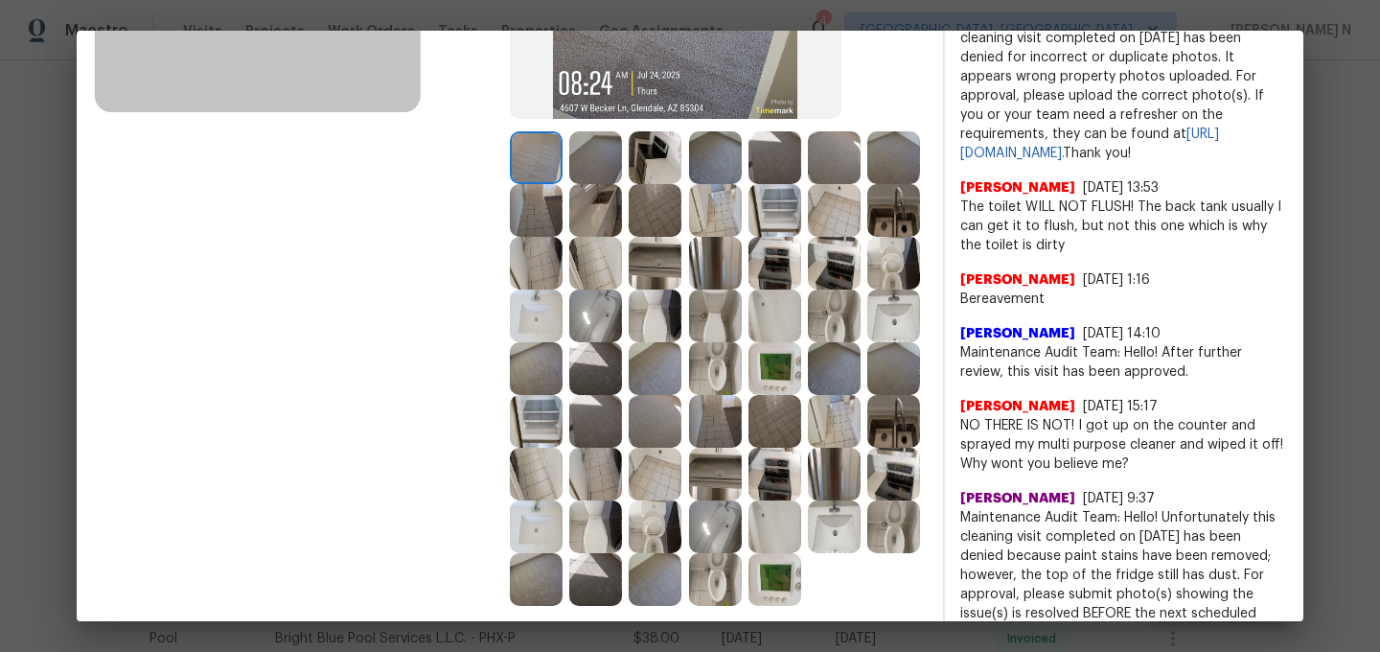
scroll to position [369, 0]
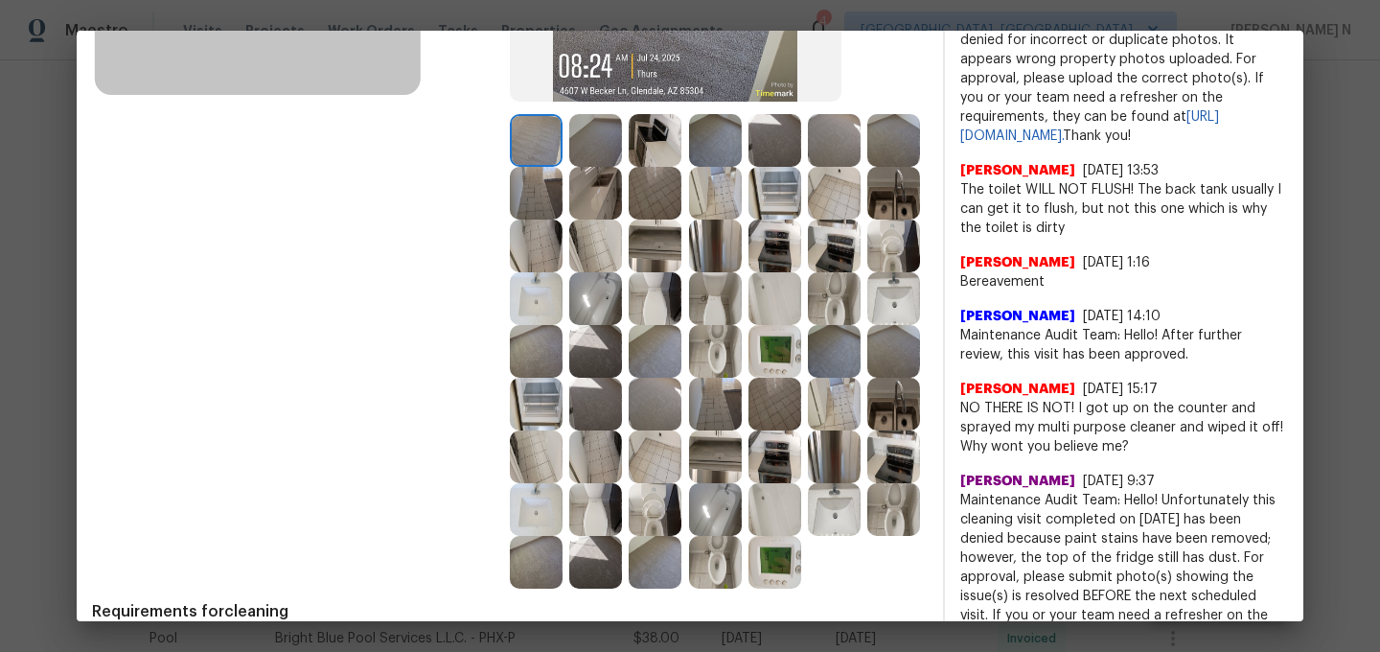
click at [768, 341] on img at bounding box center [774, 351] width 53 height 53
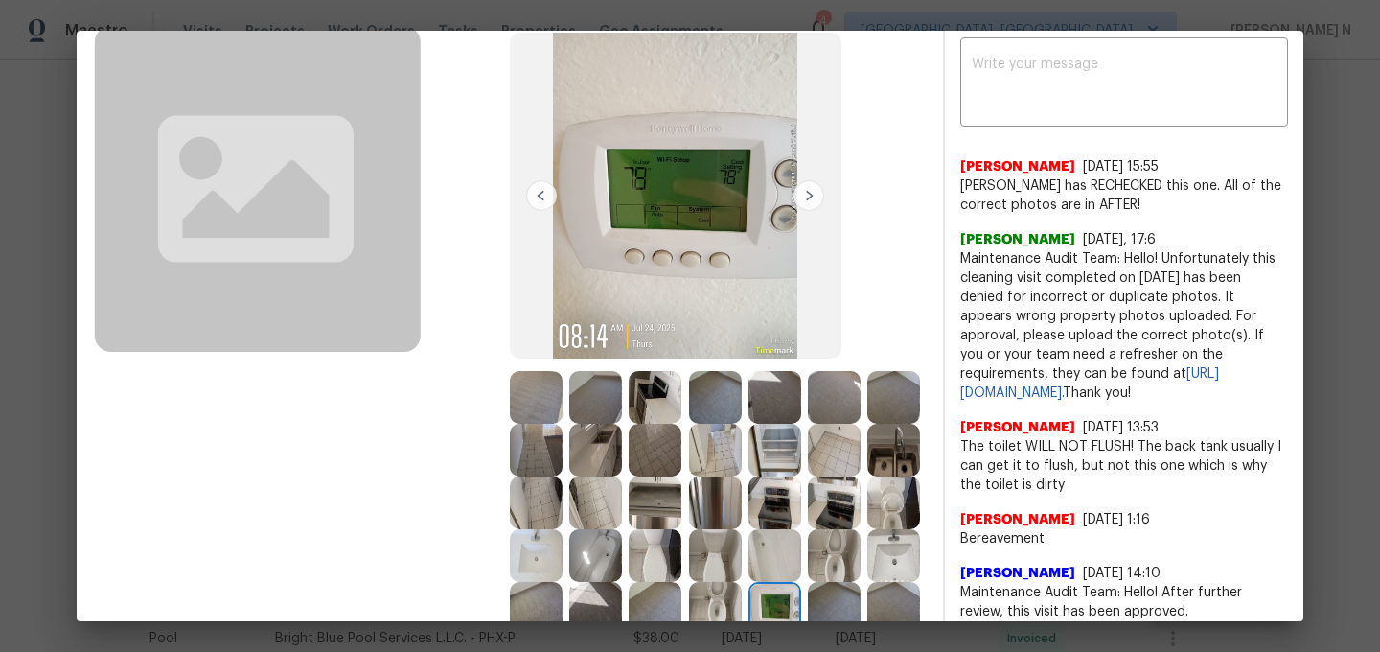
scroll to position [92, 0]
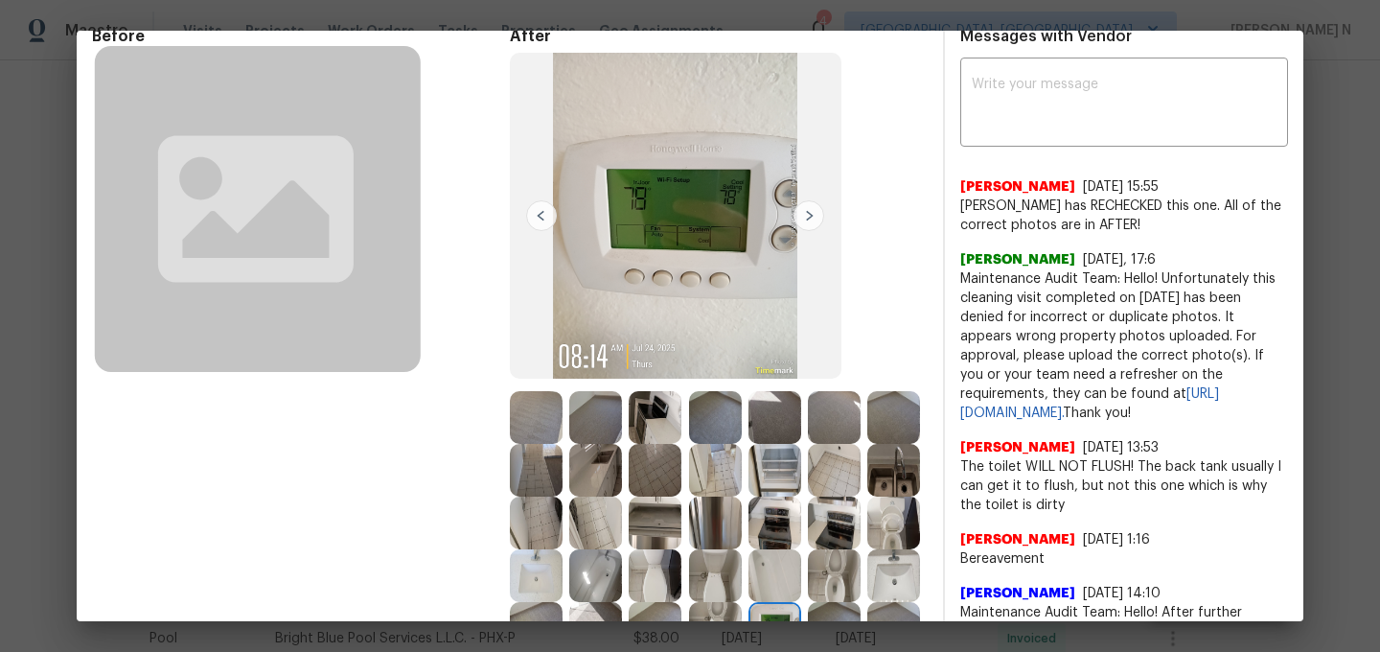
click at [901, 467] on img at bounding box center [893, 470] width 53 height 53
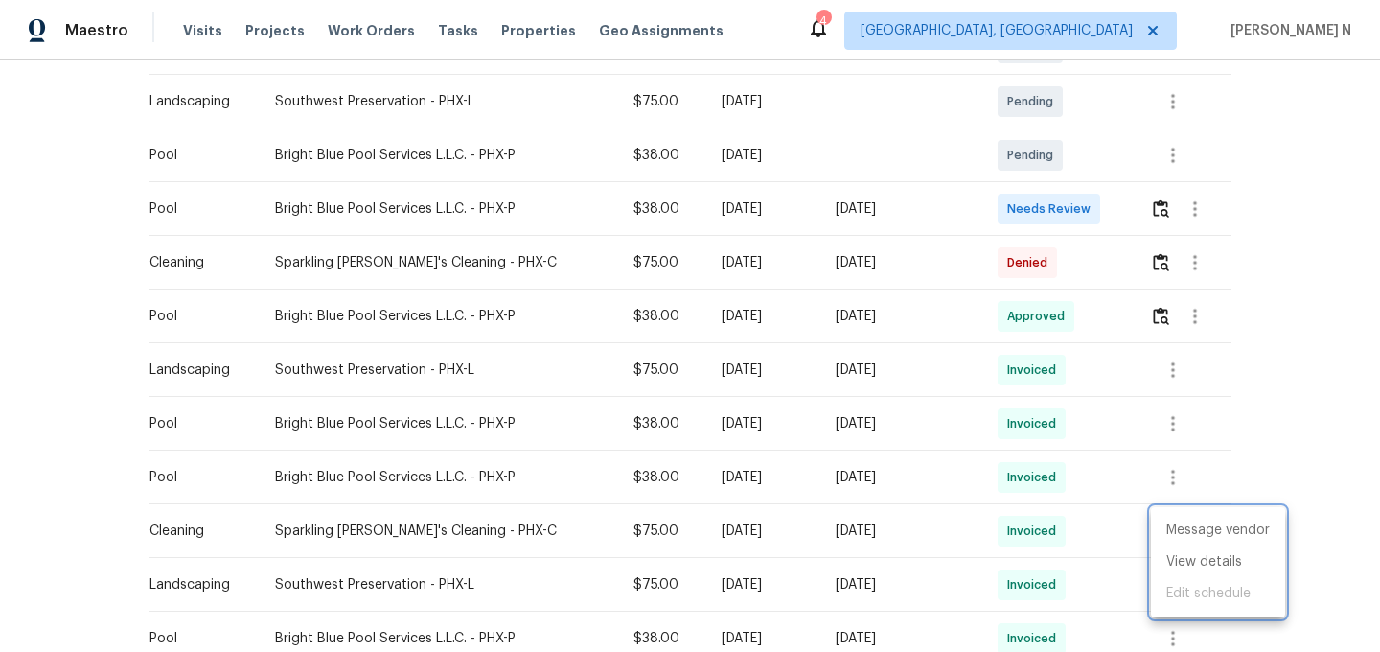
click at [1155, 257] on div at bounding box center [690, 326] width 1380 height 652
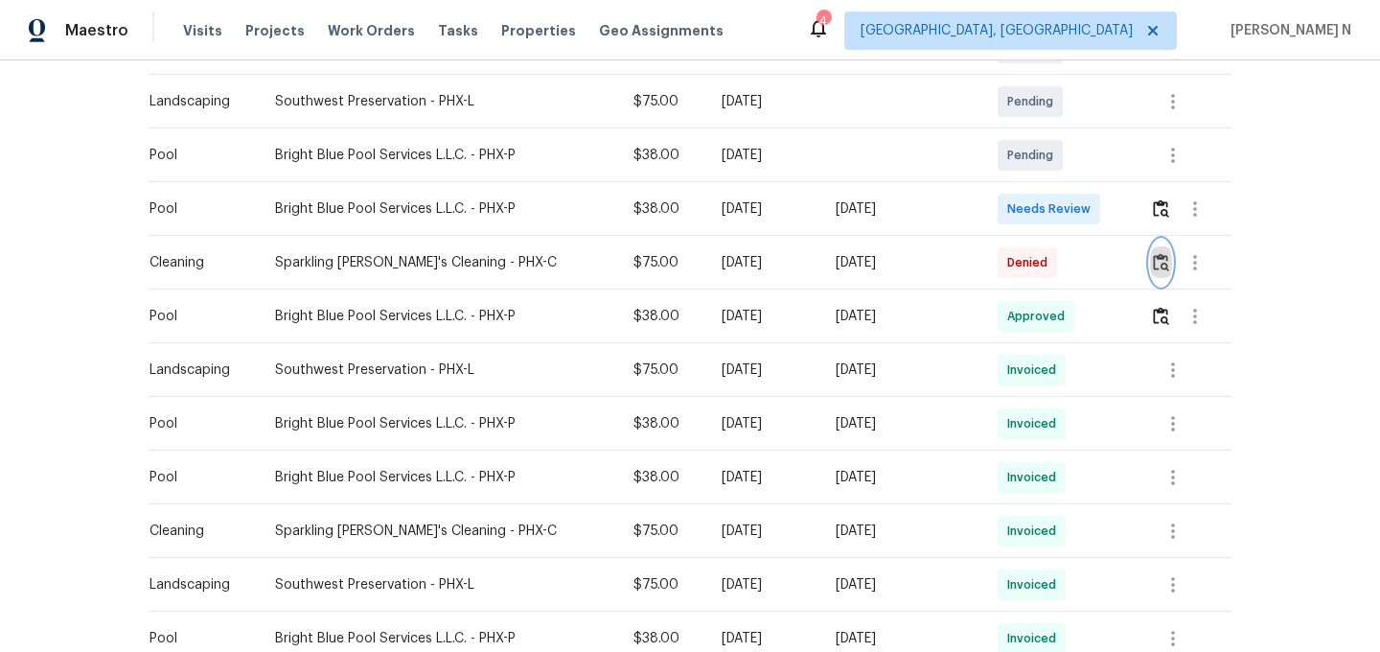
click at [1157, 257] on img "button" at bounding box center [1161, 262] width 16 height 18
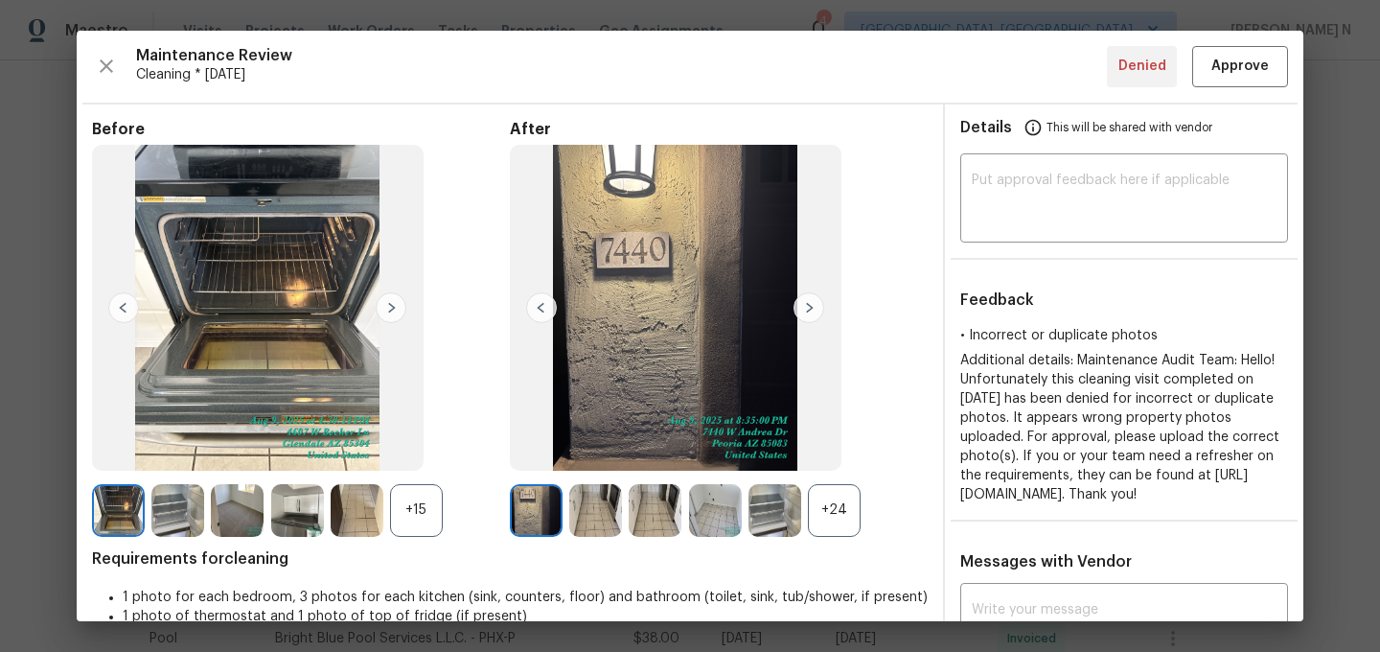
click at [840, 497] on div "+24" at bounding box center [834, 510] width 53 height 53
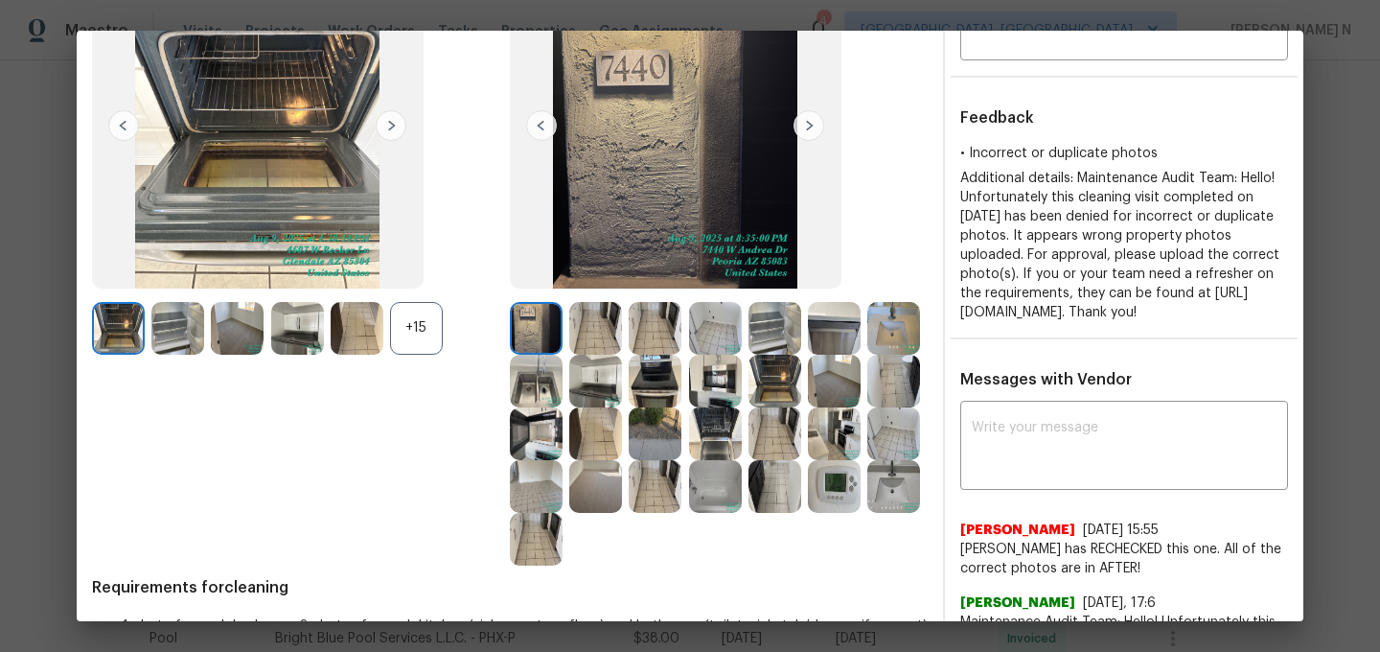
scroll to position [217, 0]
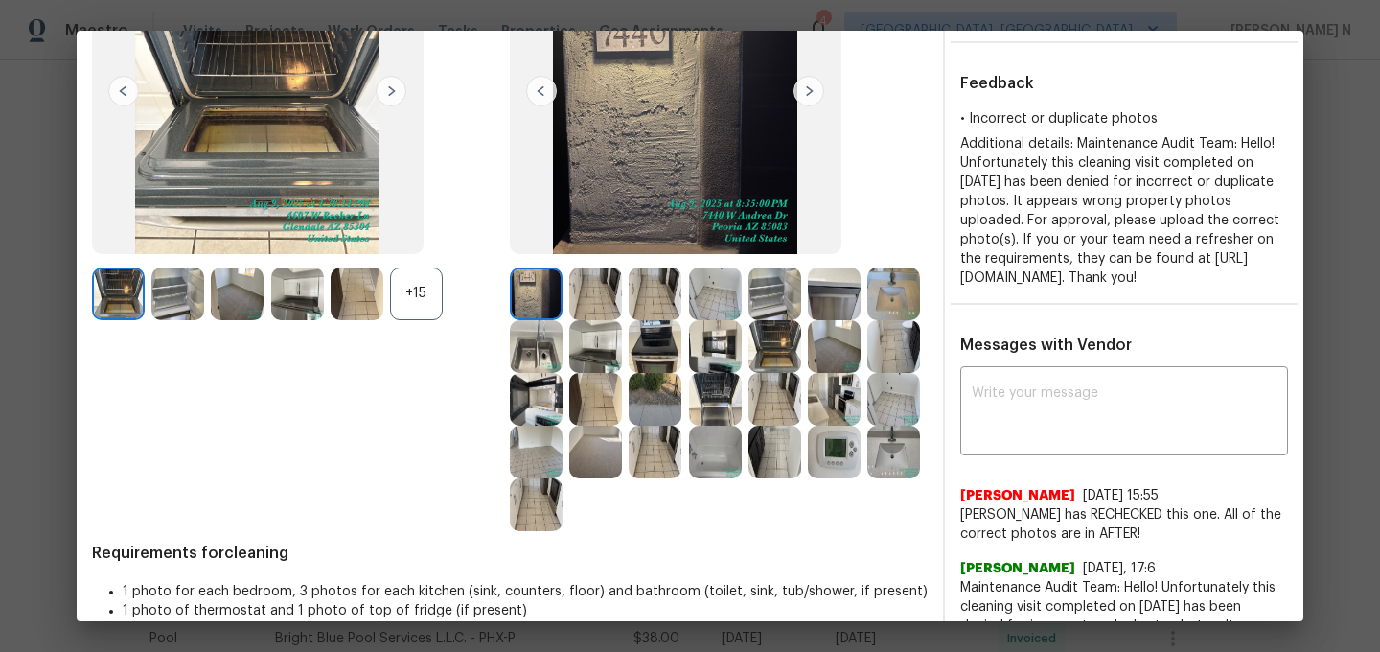
click at [548, 356] on img at bounding box center [536, 346] width 53 height 53
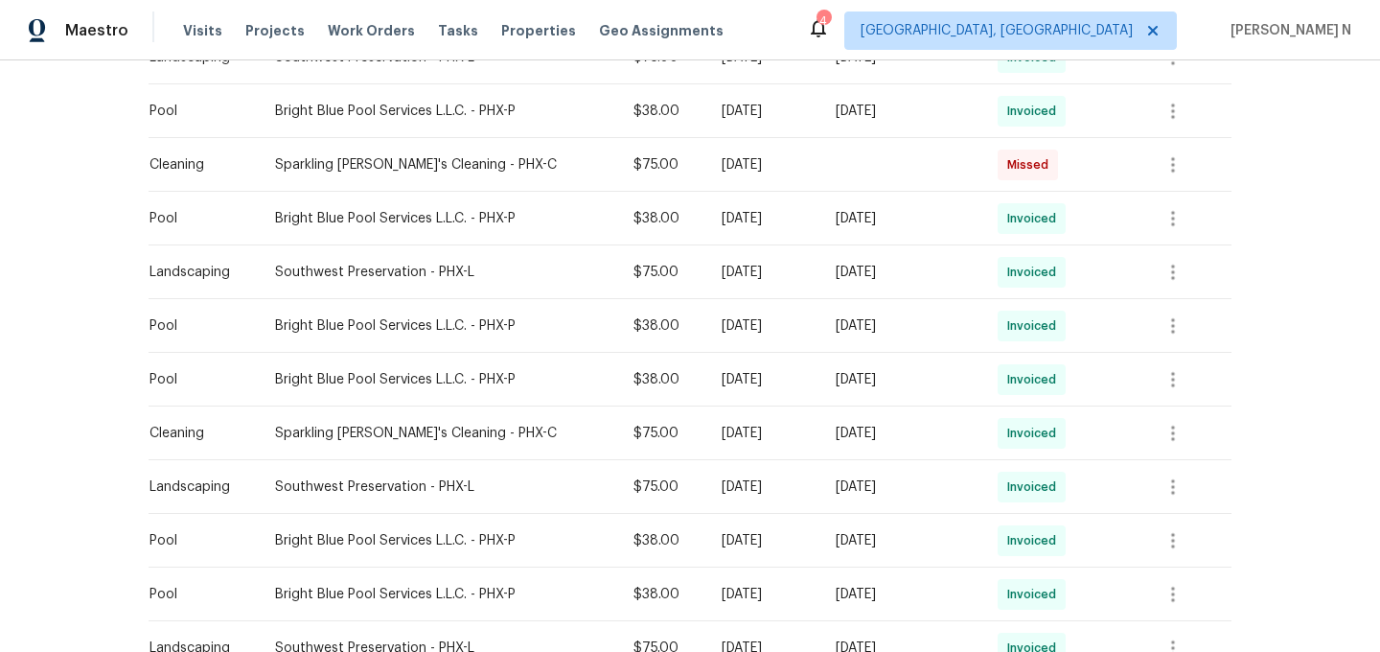
scroll to position [978, 0]
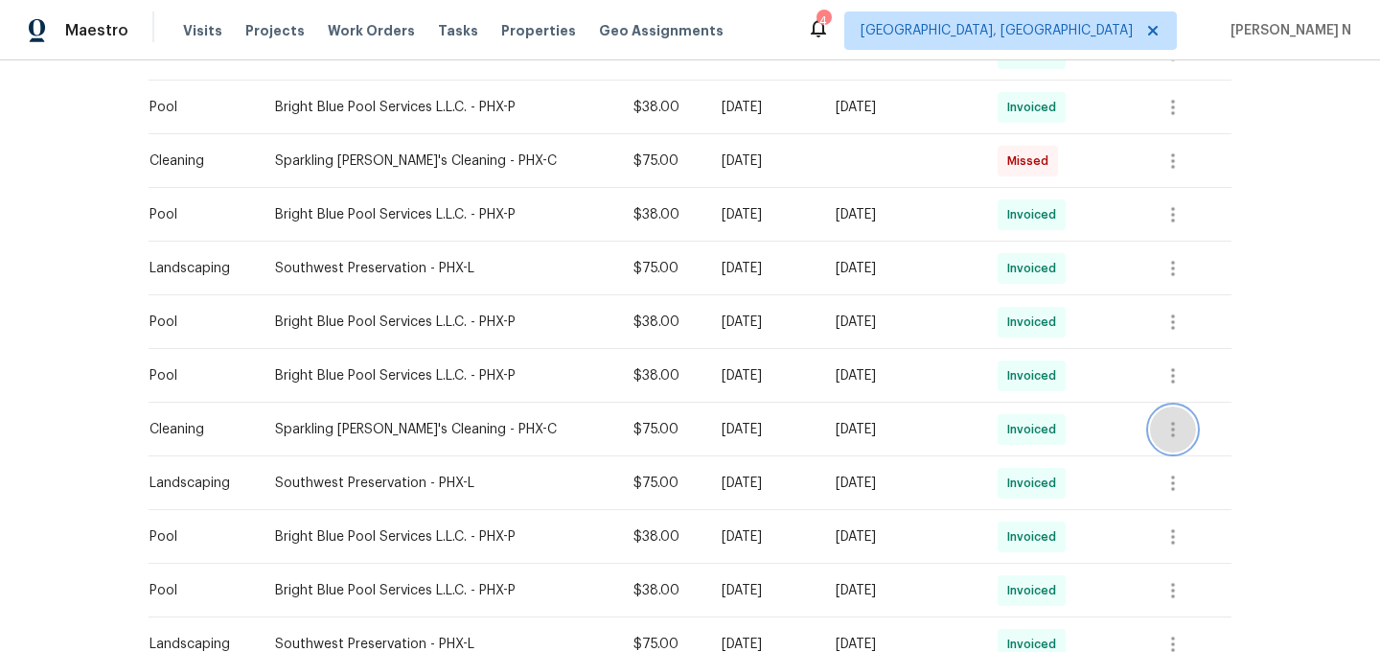
click at [1175, 425] on icon "button" at bounding box center [1172, 429] width 23 height 23
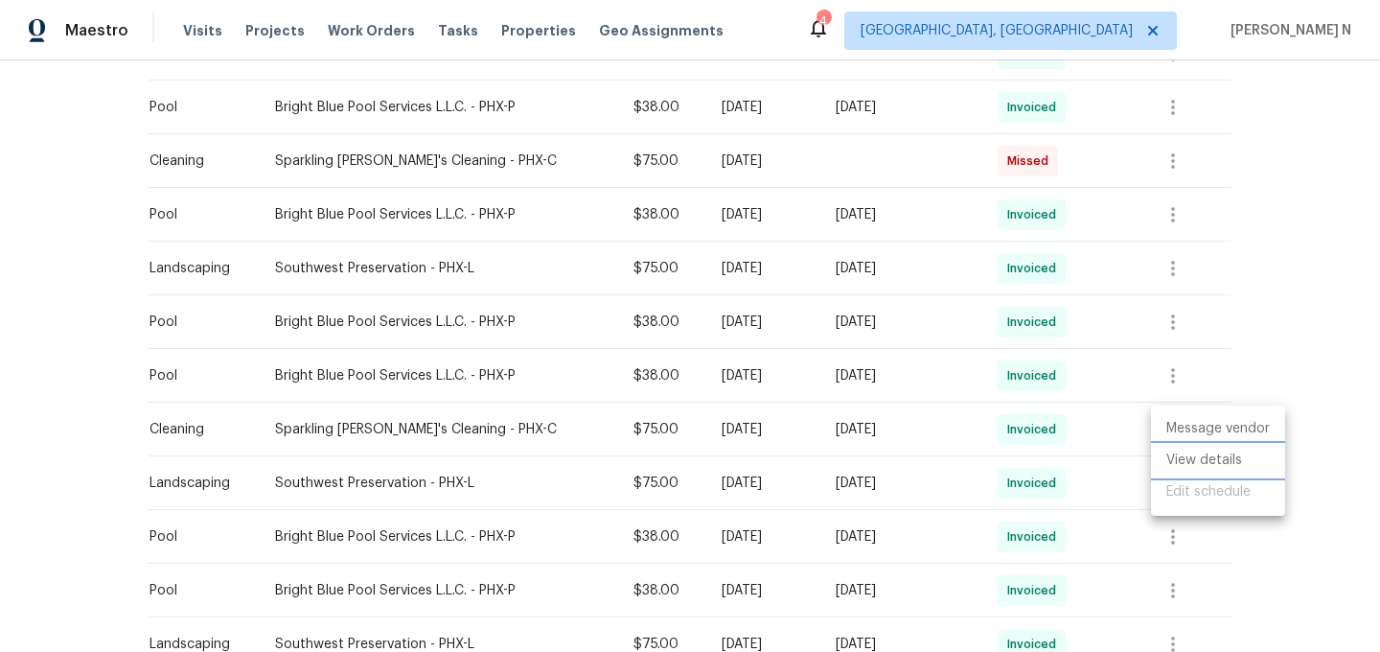
click at [1177, 449] on li "View details" at bounding box center [1218, 461] width 134 height 32
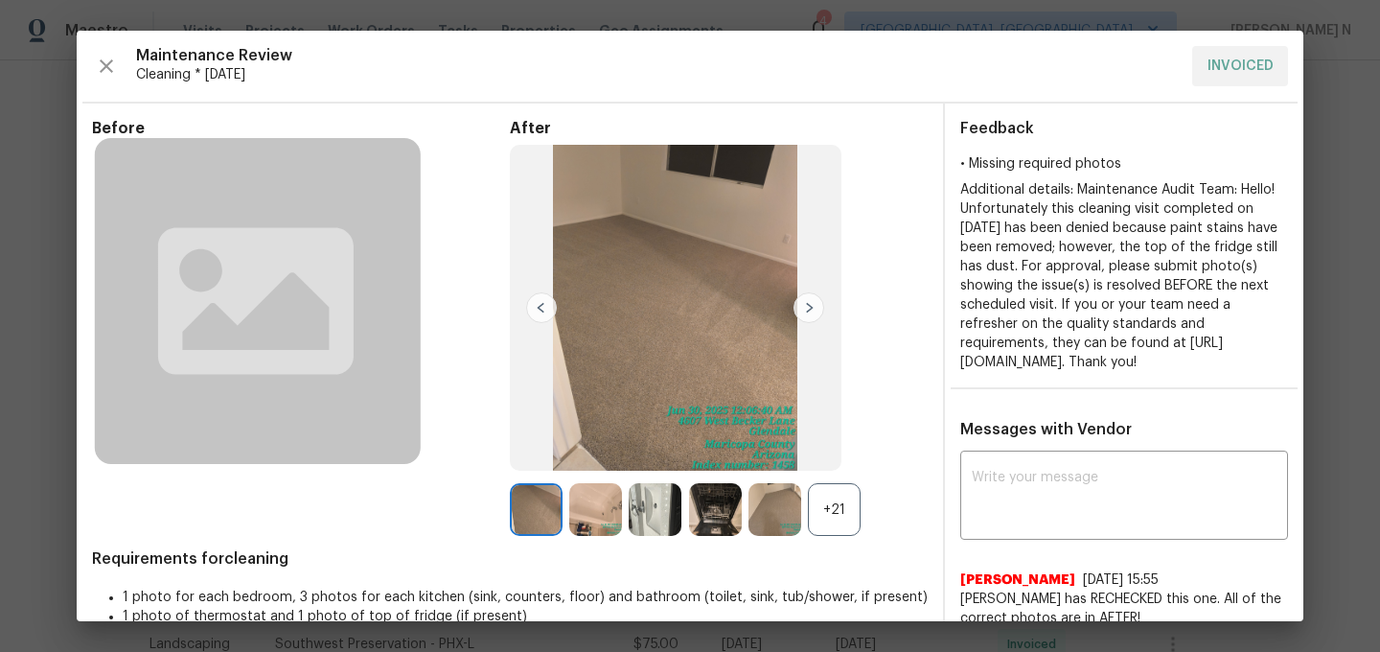
click at [816, 510] on div "+21" at bounding box center [834, 509] width 53 height 53
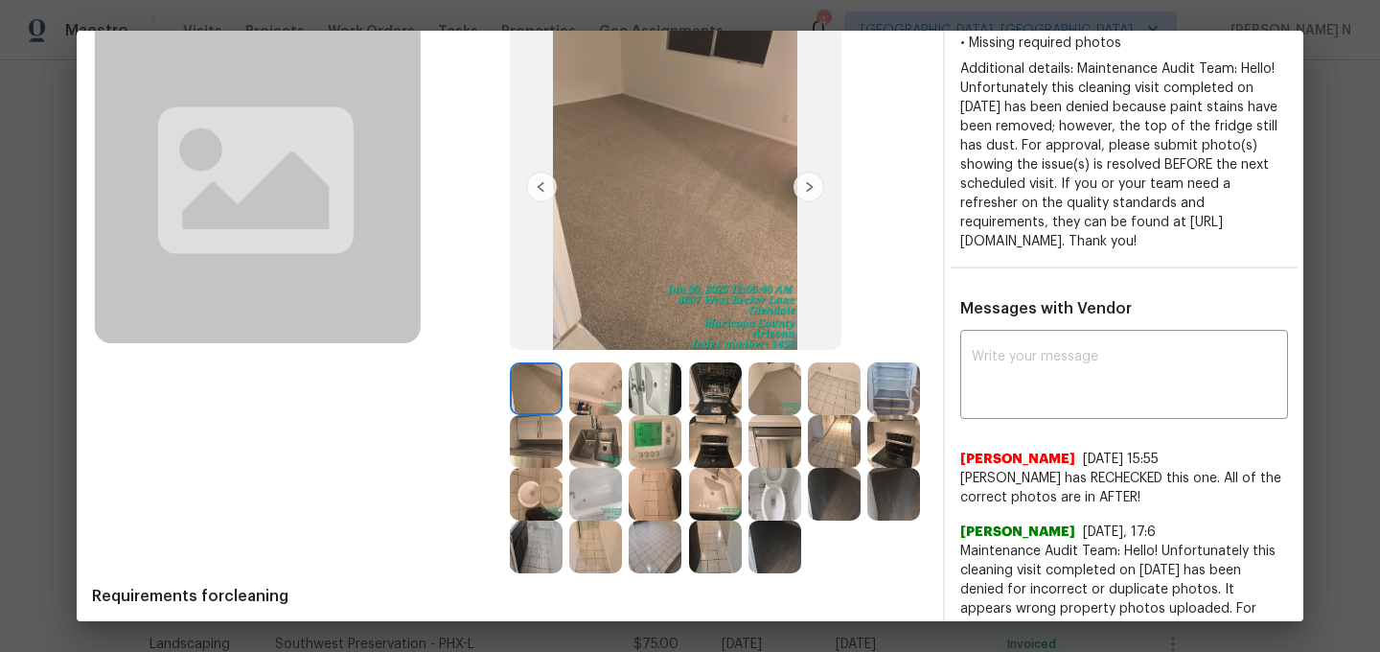
scroll to position [161, 0]
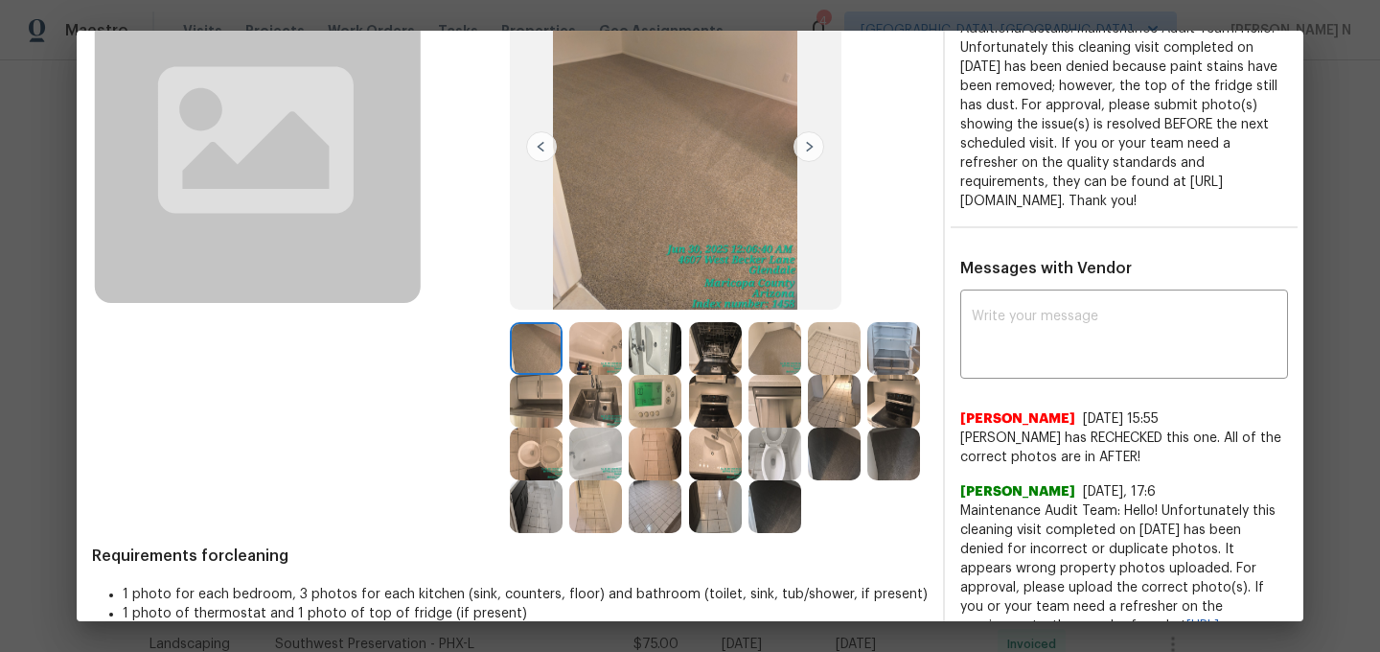
click at [609, 412] on img at bounding box center [595, 401] width 53 height 53
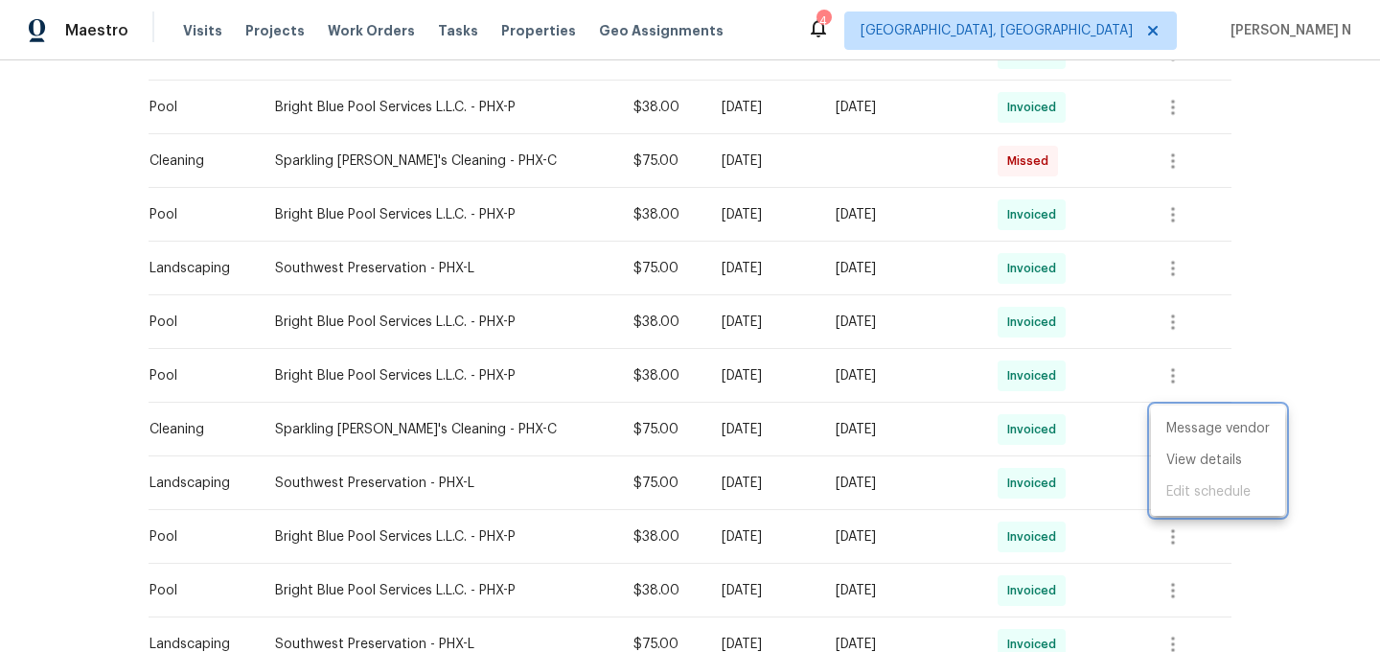
click at [1069, 369] on div at bounding box center [690, 326] width 1380 height 652
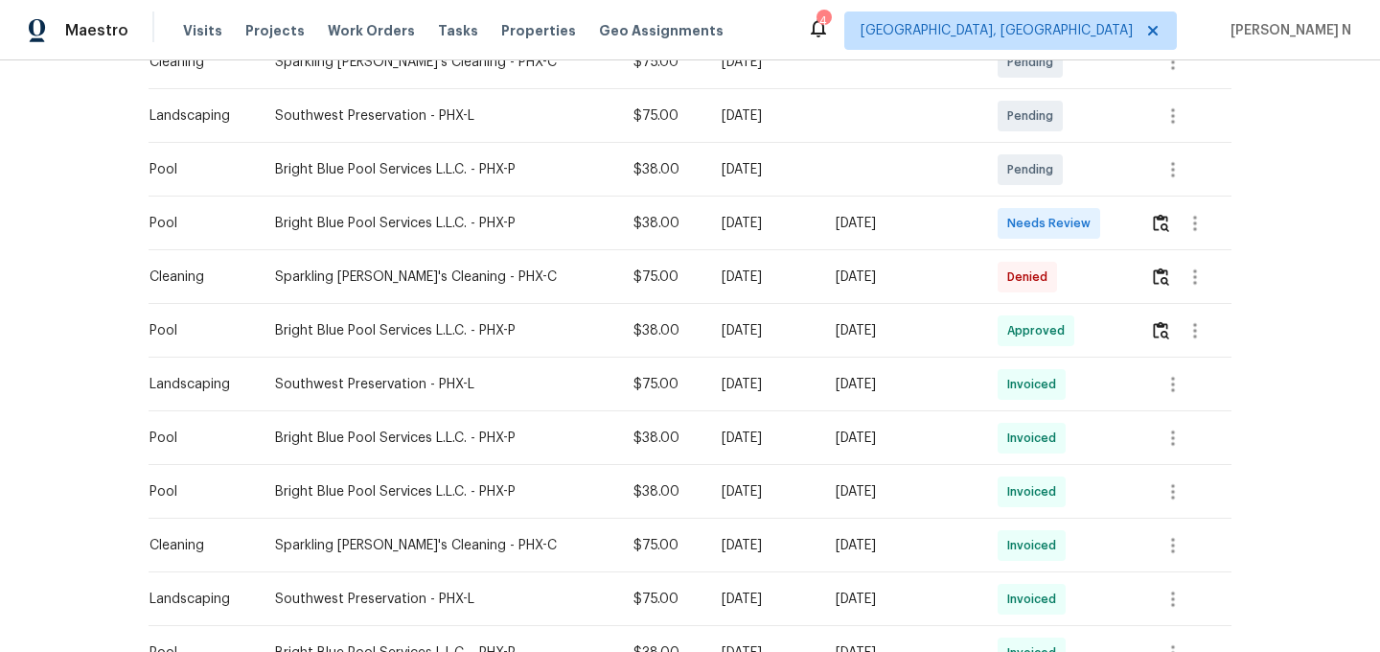
scroll to position [298, 0]
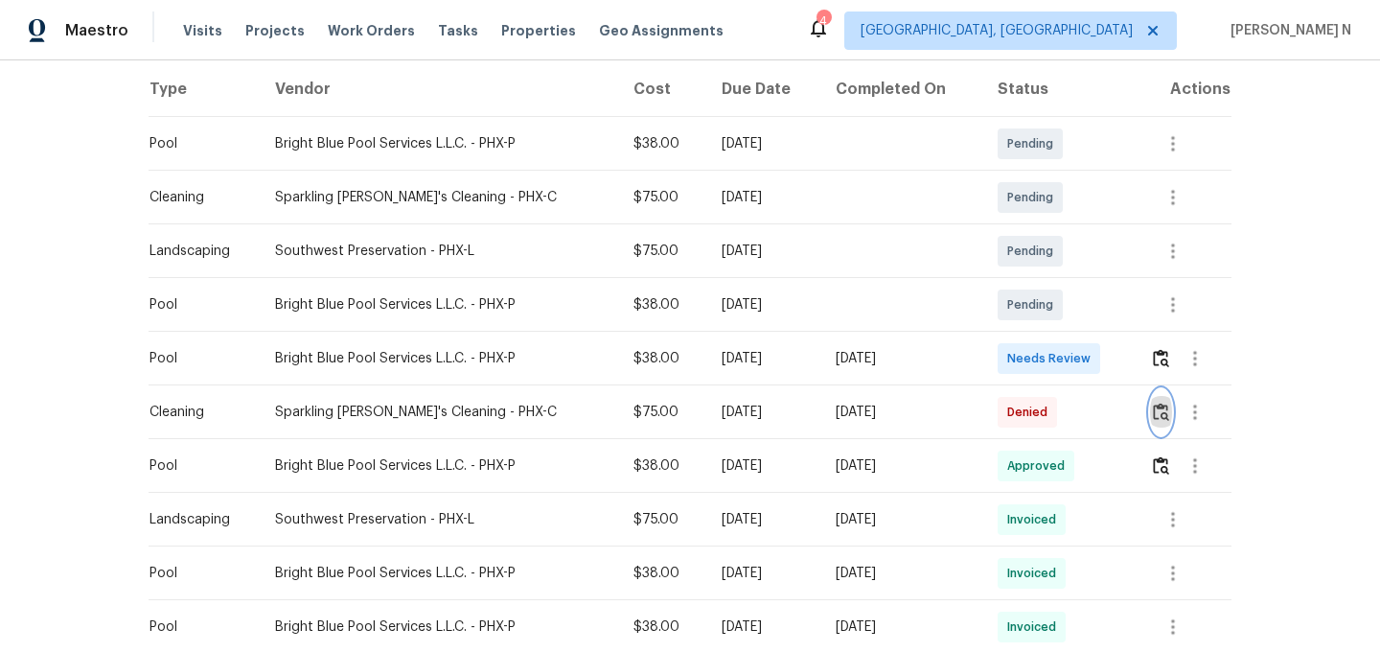
click at [1154, 409] on img "button" at bounding box center [1161, 411] width 16 height 18
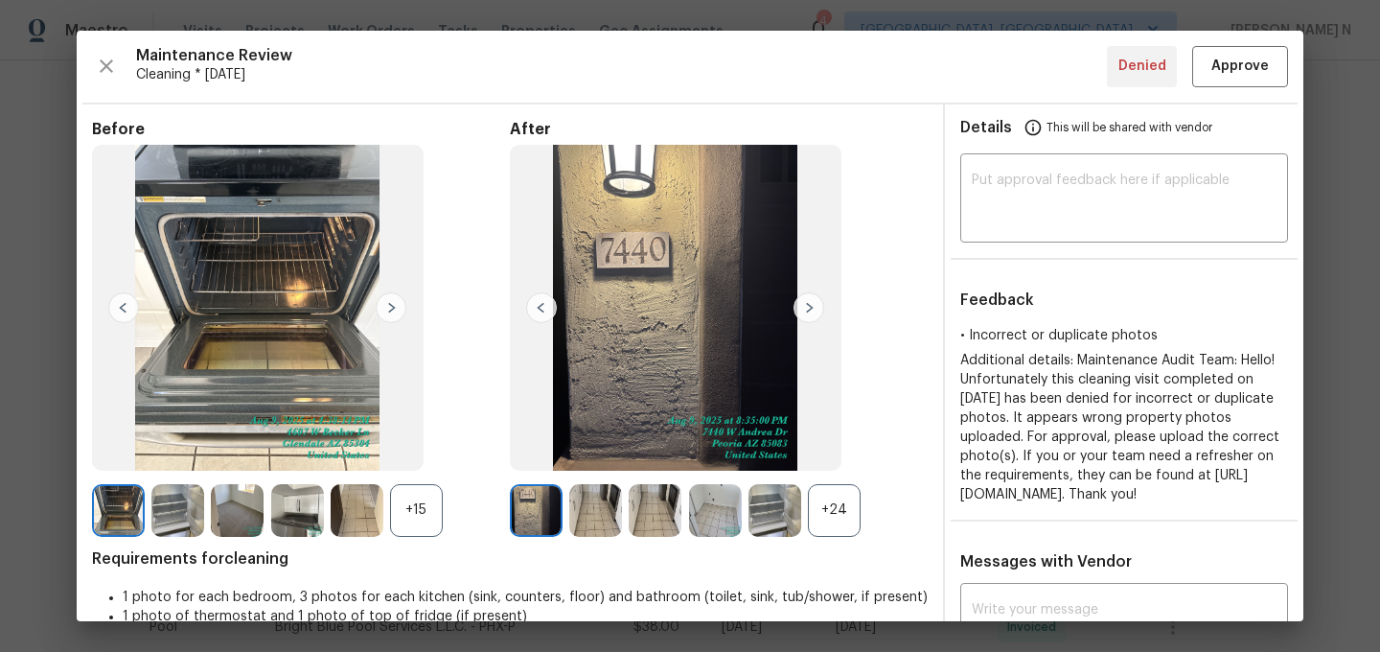
click at [855, 531] on div "+24" at bounding box center [834, 510] width 53 height 53
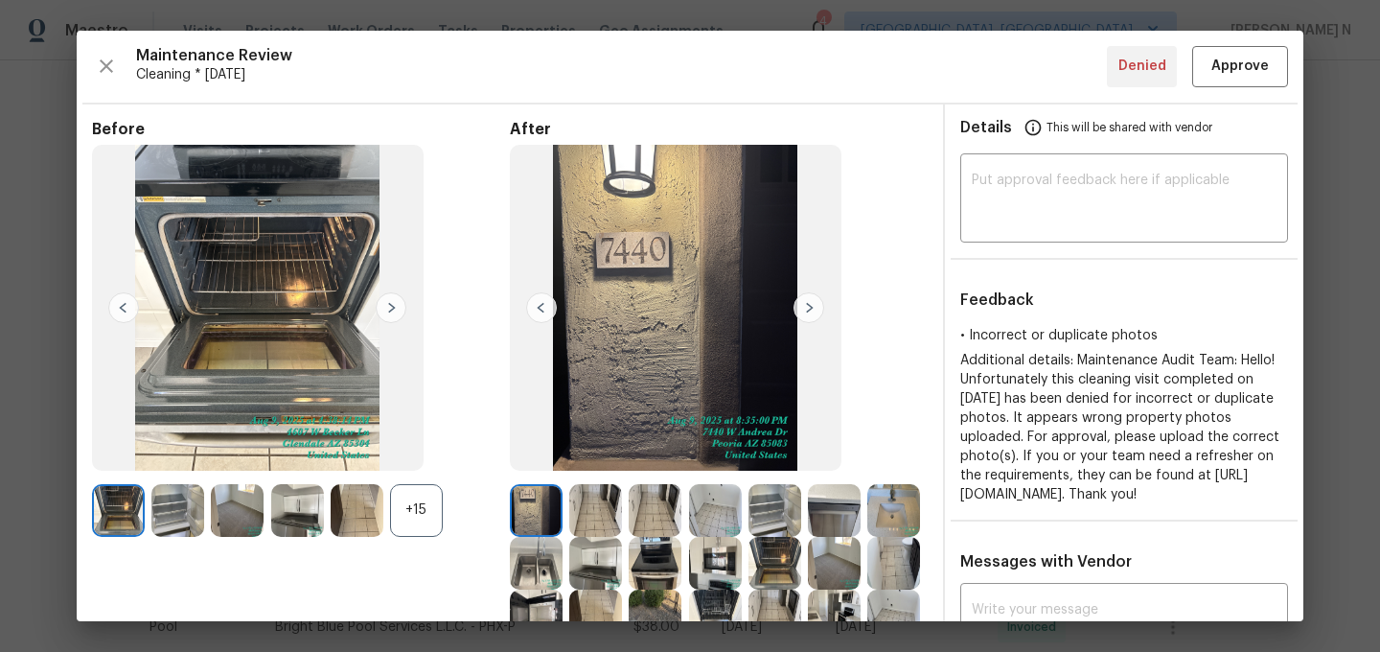
click at [421, 503] on div "+15" at bounding box center [416, 510] width 53 height 53
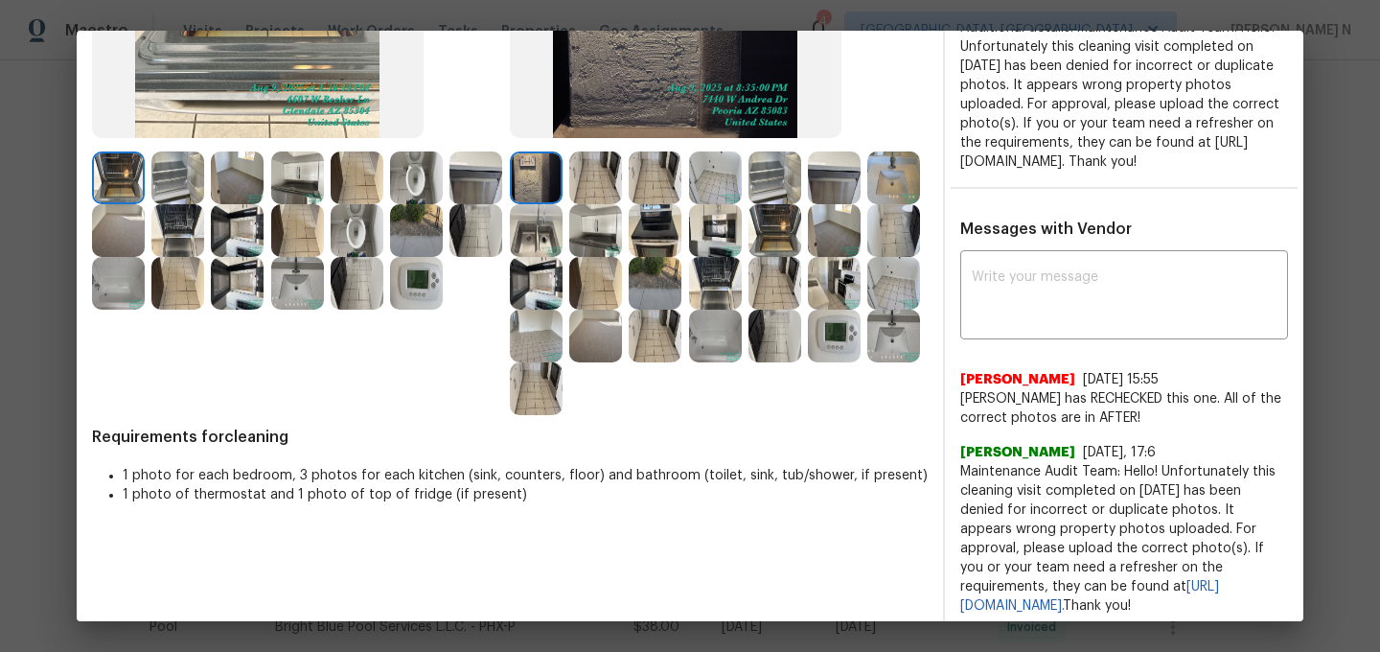
scroll to position [350, 0]
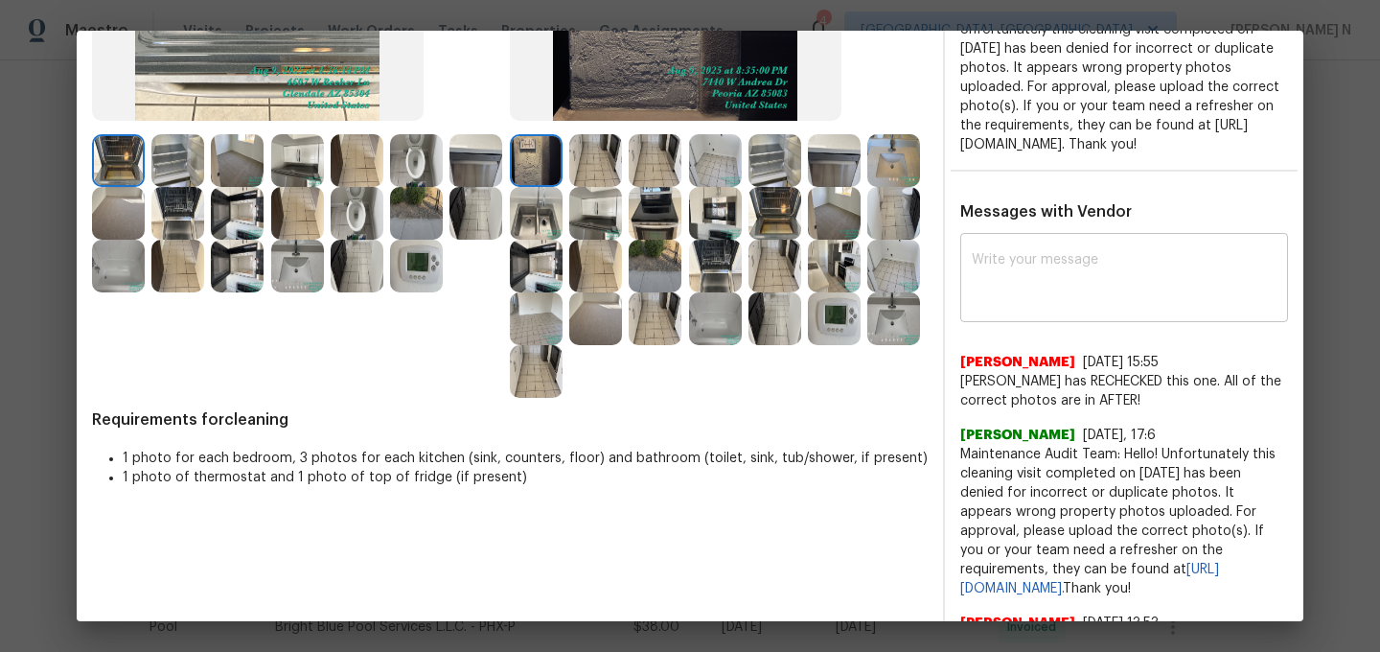
click at [1082, 307] on textarea at bounding box center [1124, 280] width 305 height 54
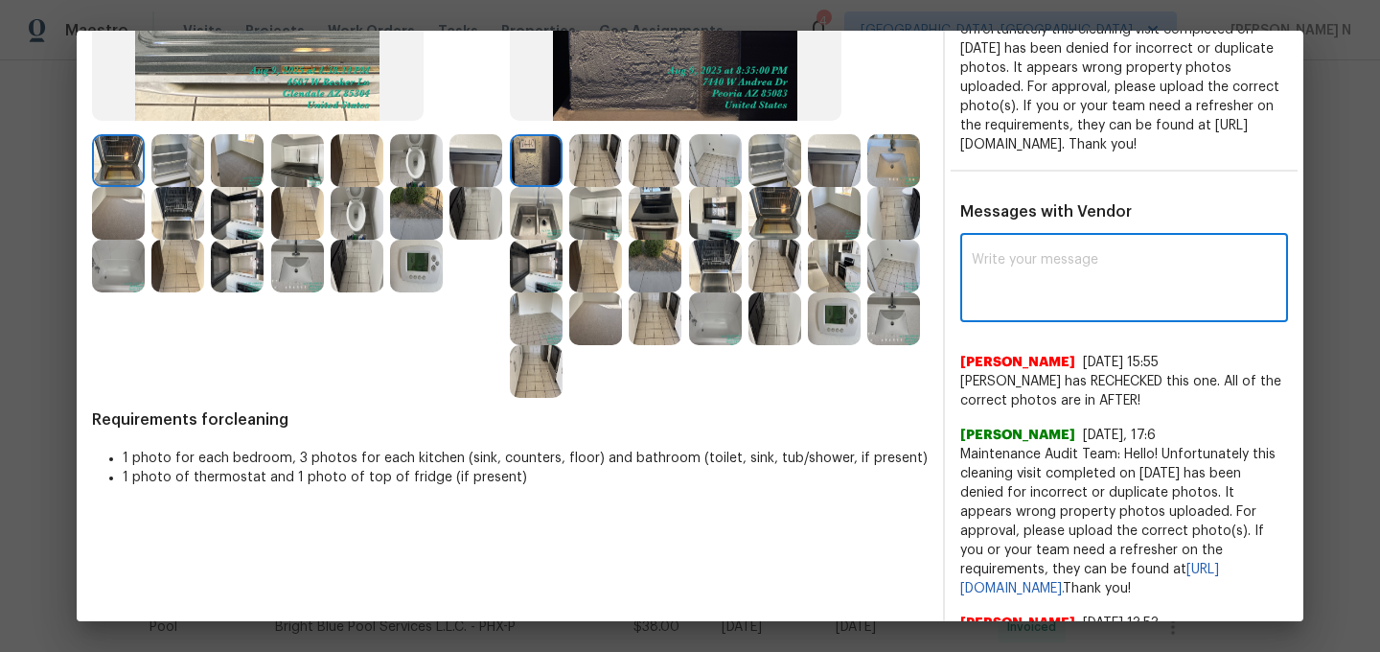
paste textarea "Maintenance Audit Team: Hello! Thank you for the feedback after further review …"
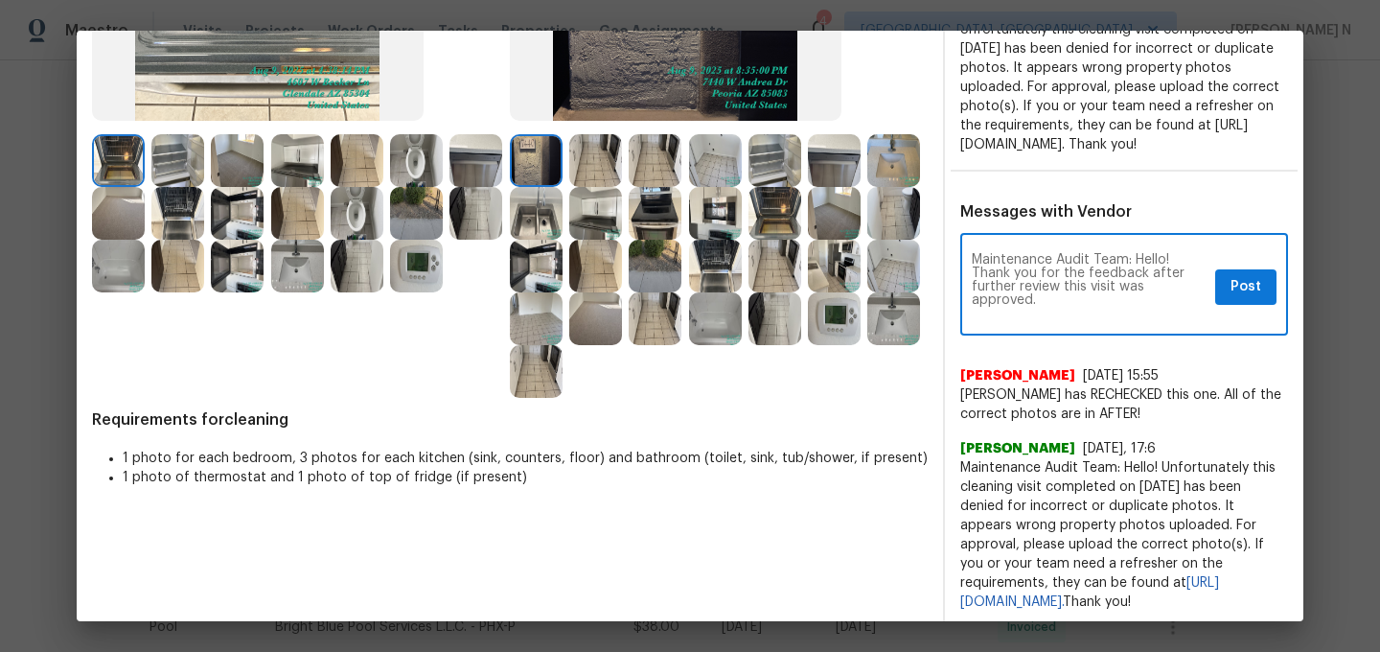
scroll to position [0, 0]
type textarea "Maintenance Audit Team: Hello! Thank you for the feedback after further review …"
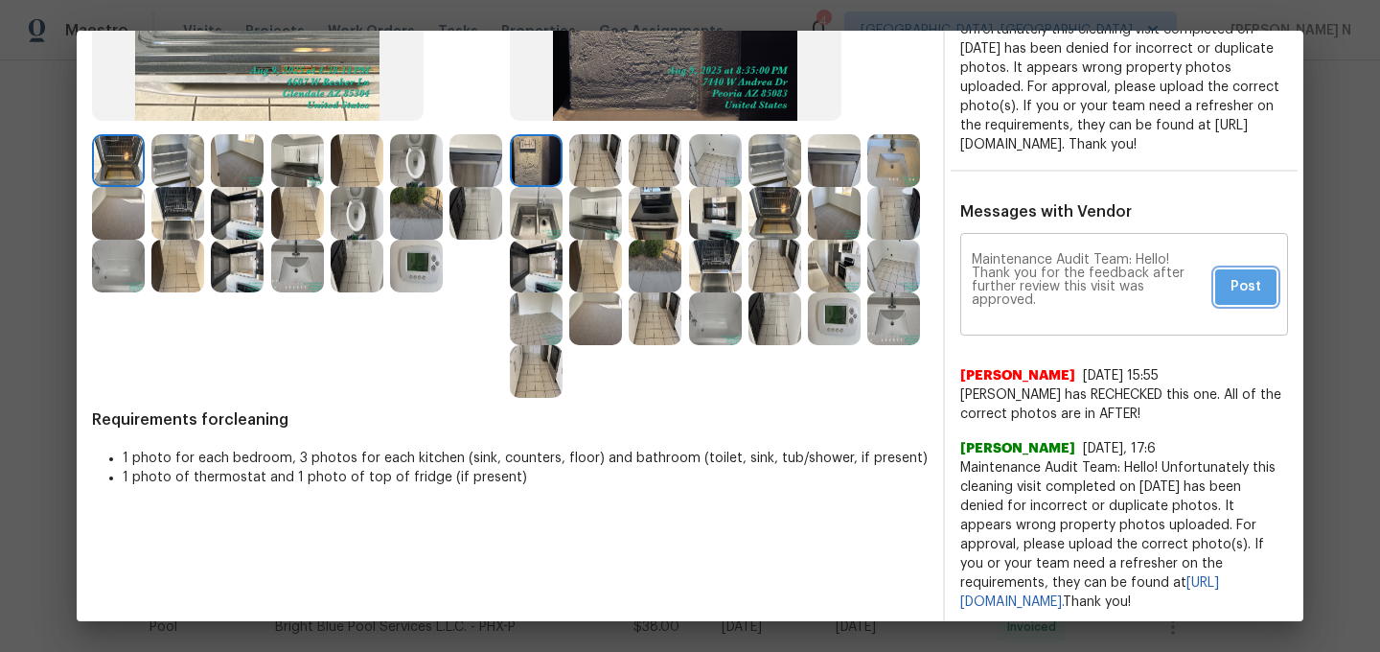
click at [1242, 299] on span "Post" at bounding box center [1245, 287] width 31 height 24
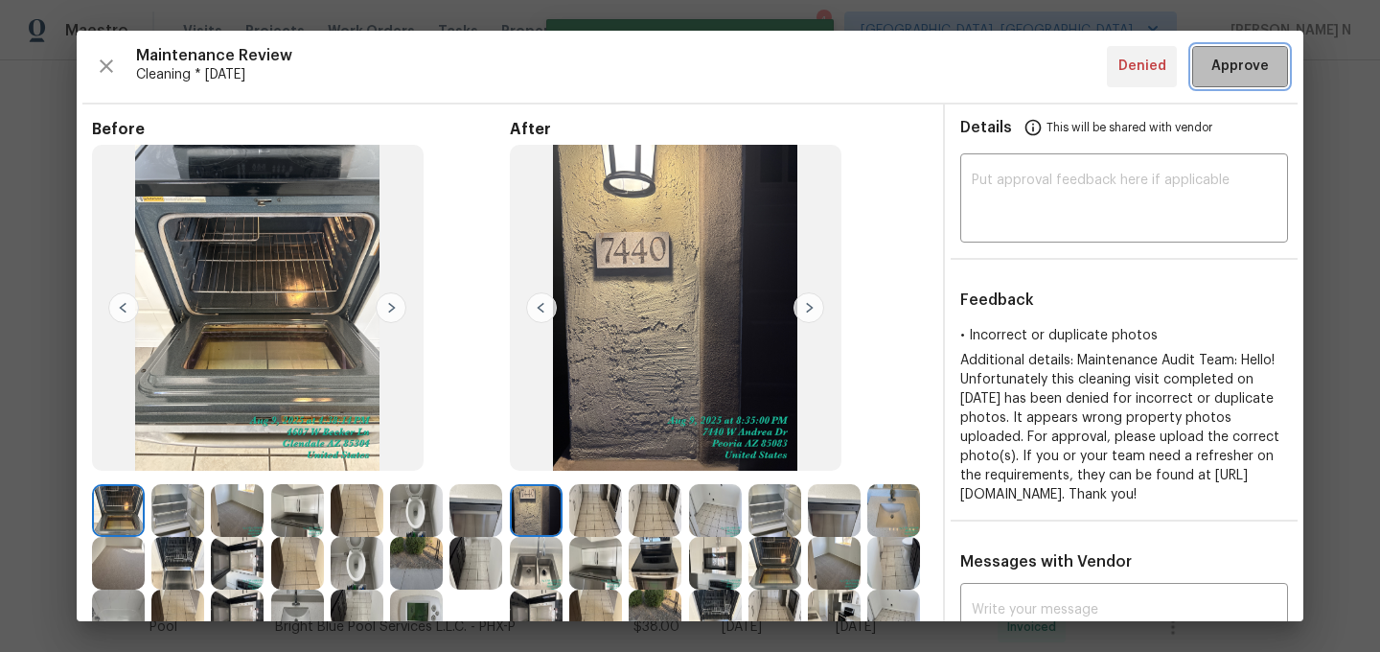
click at [1243, 70] on span "Approve" at bounding box center [1239, 67] width 57 height 24
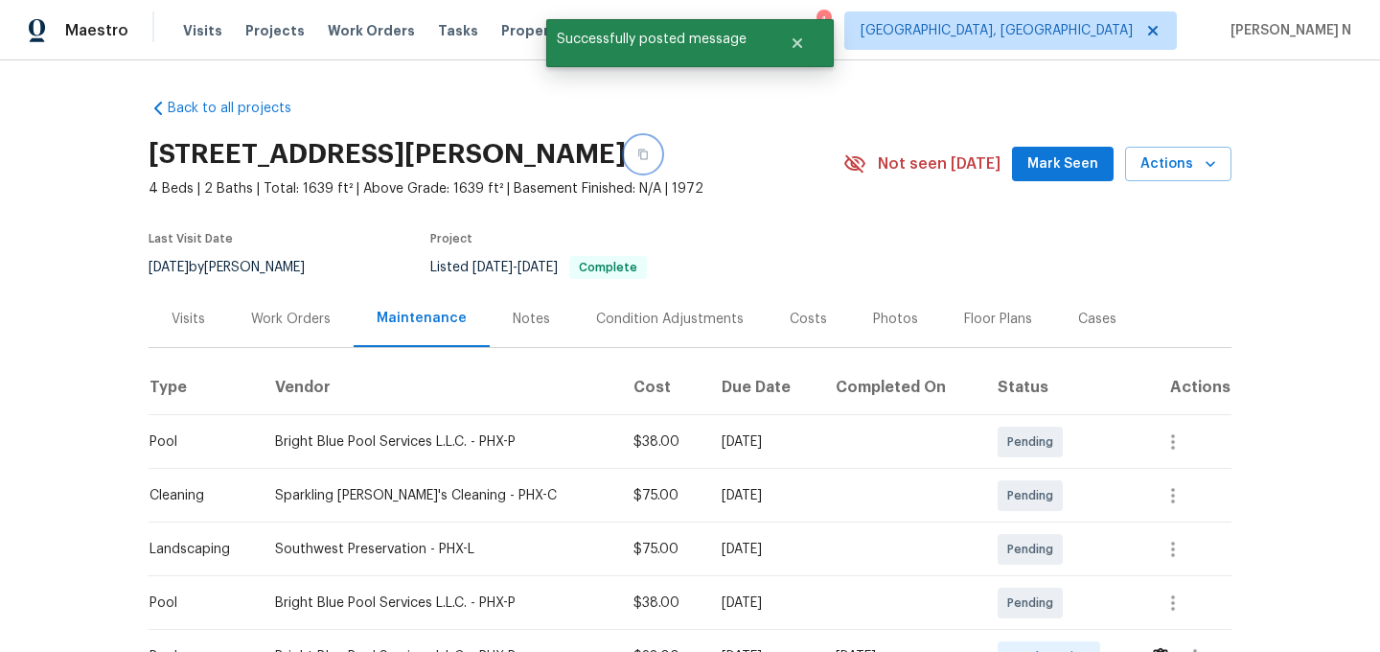
click at [649, 149] on icon "button" at bounding box center [642, 154] width 11 height 11
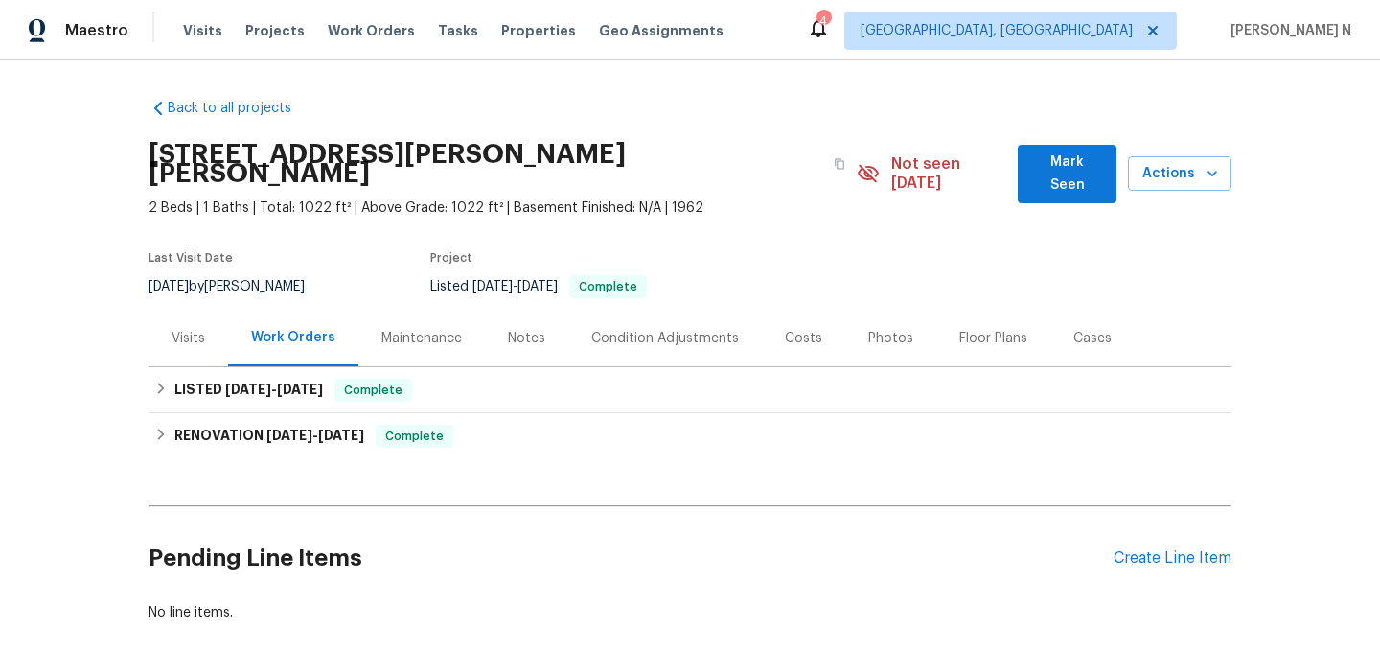
click at [447, 329] on div "Maintenance" at bounding box center [421, 338] width 80 height 19
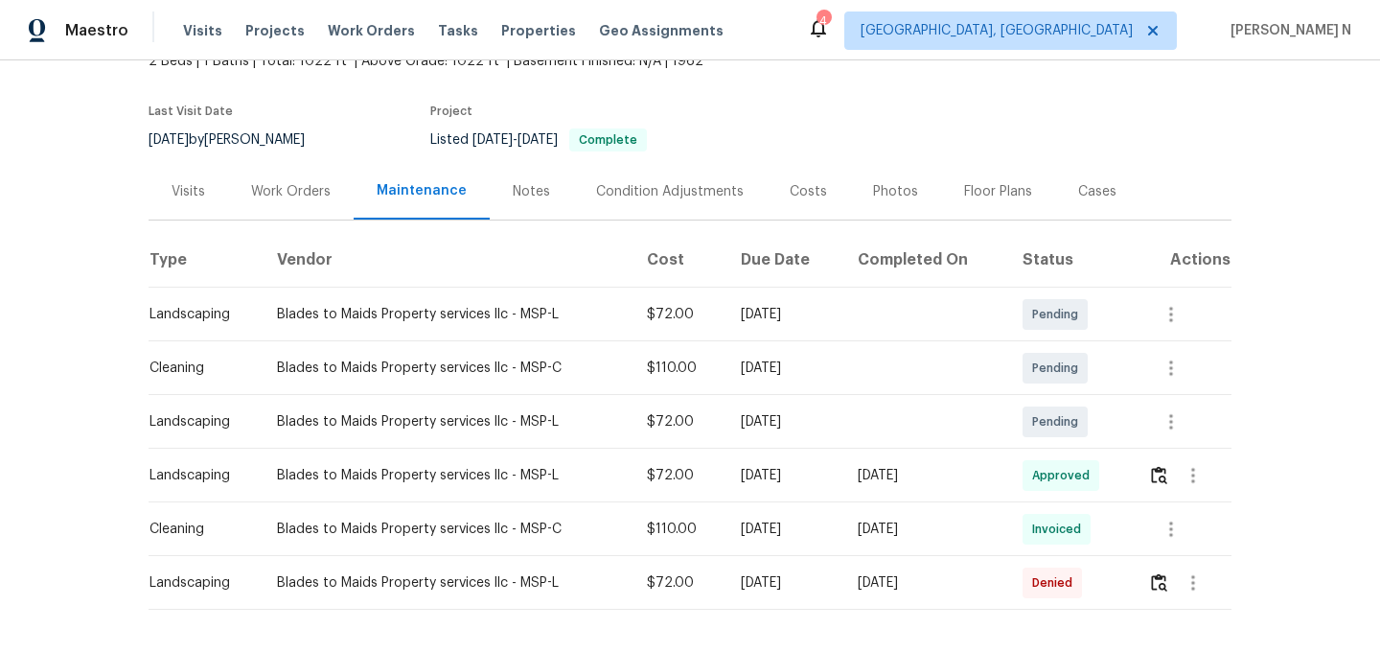
scroll to position [200, 0]
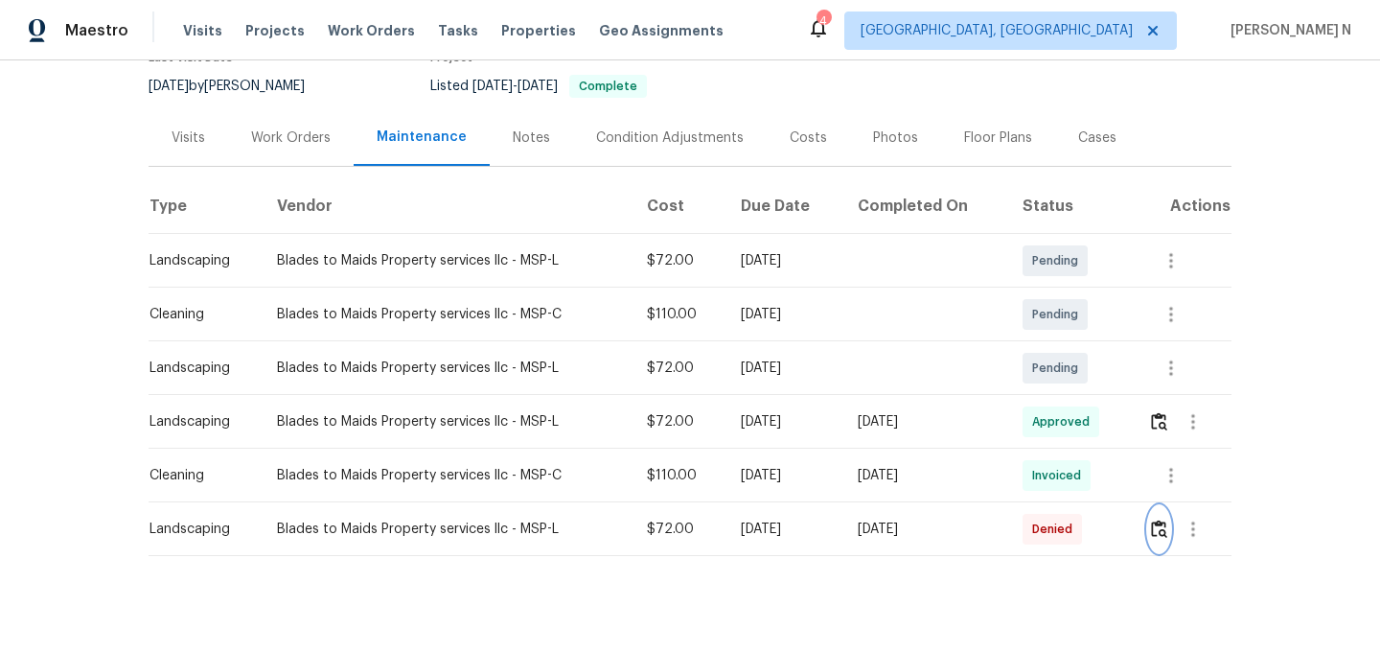
click at [1155, 519] on img "button" at bounding box center [1159, 528] width 16 height 18
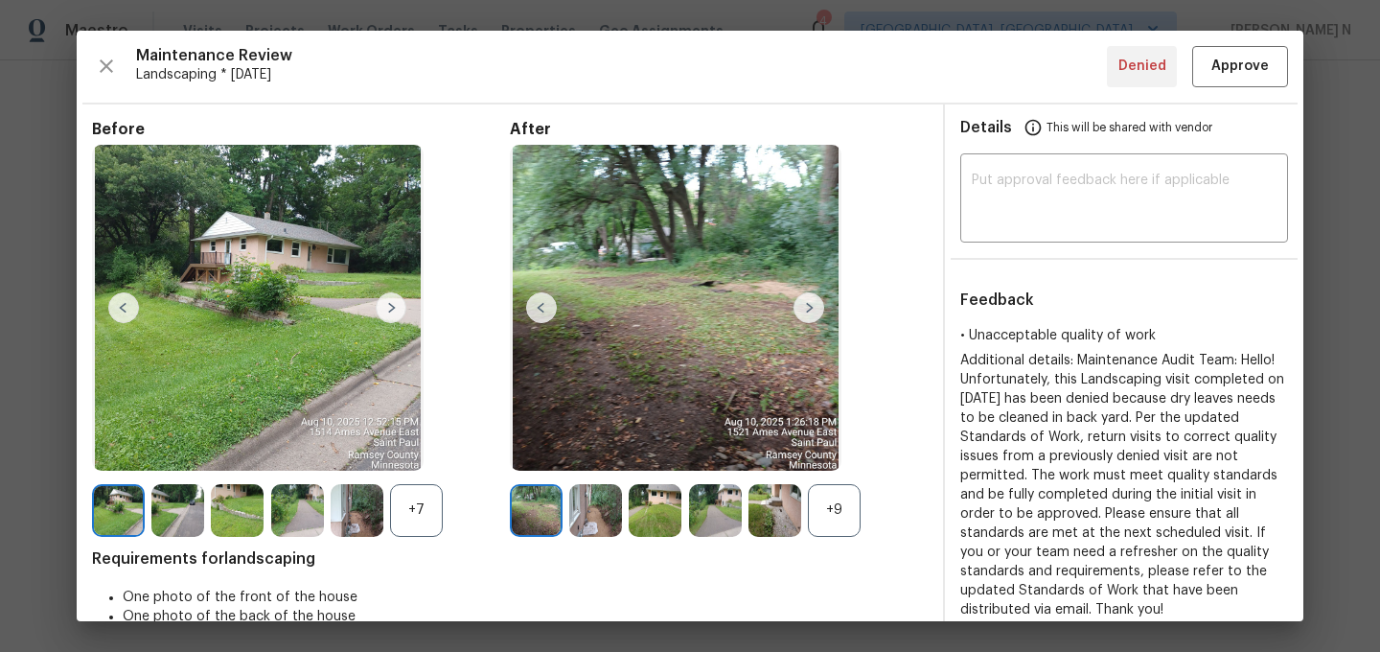
click at [849, 494] on div "+9" at bounding box center [834, 510] width 53 height 53
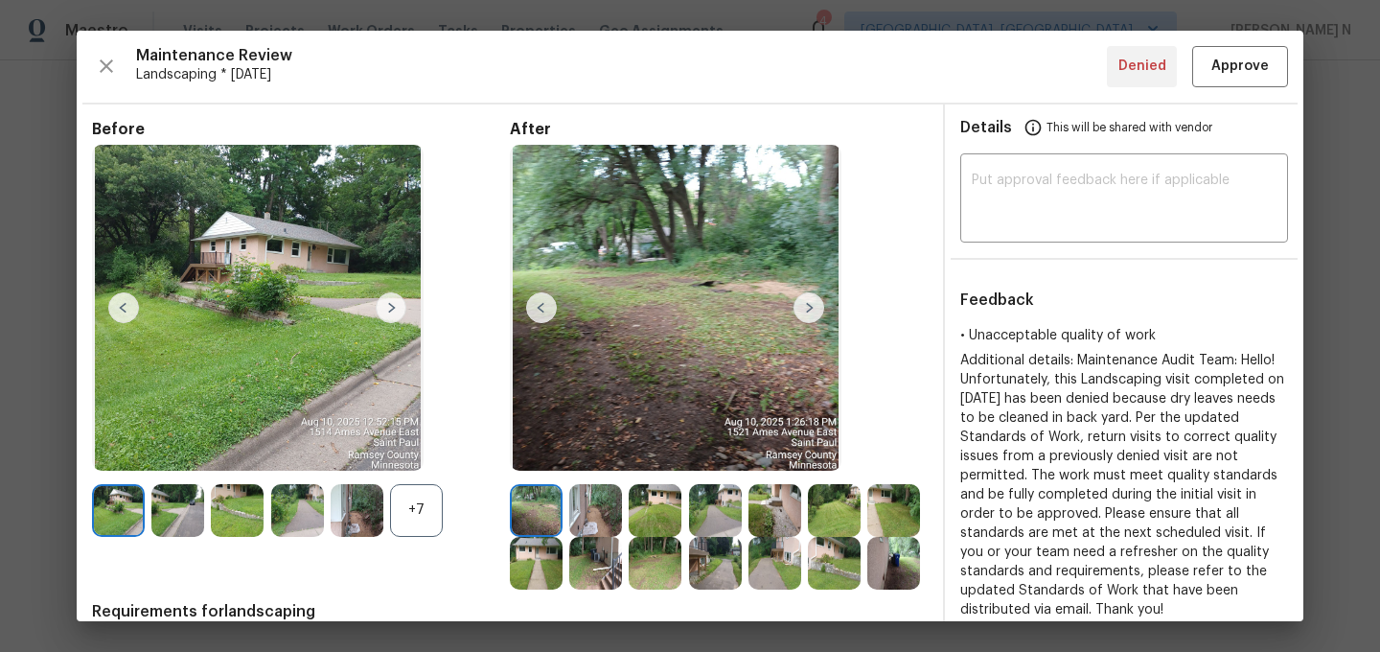
click at [425, 484] on div "+7" at bounding box center [416, 510] width 53 height 53
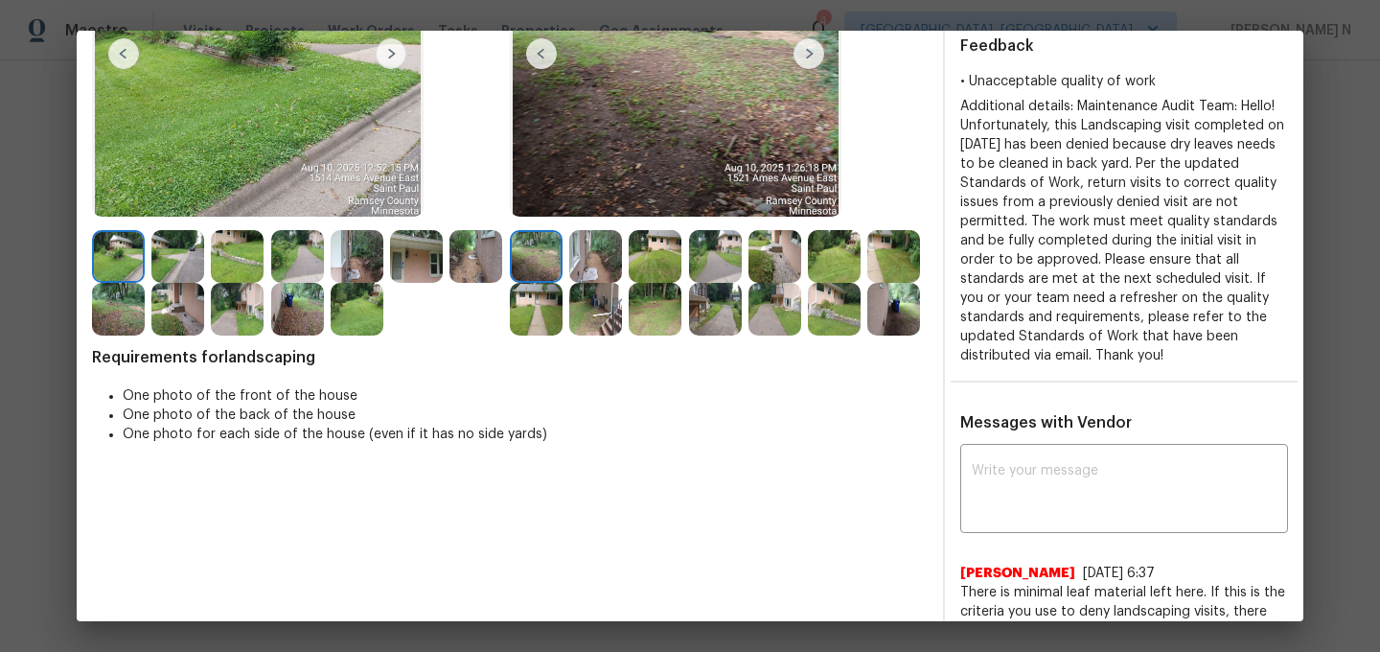
scroll to position [379, 0]
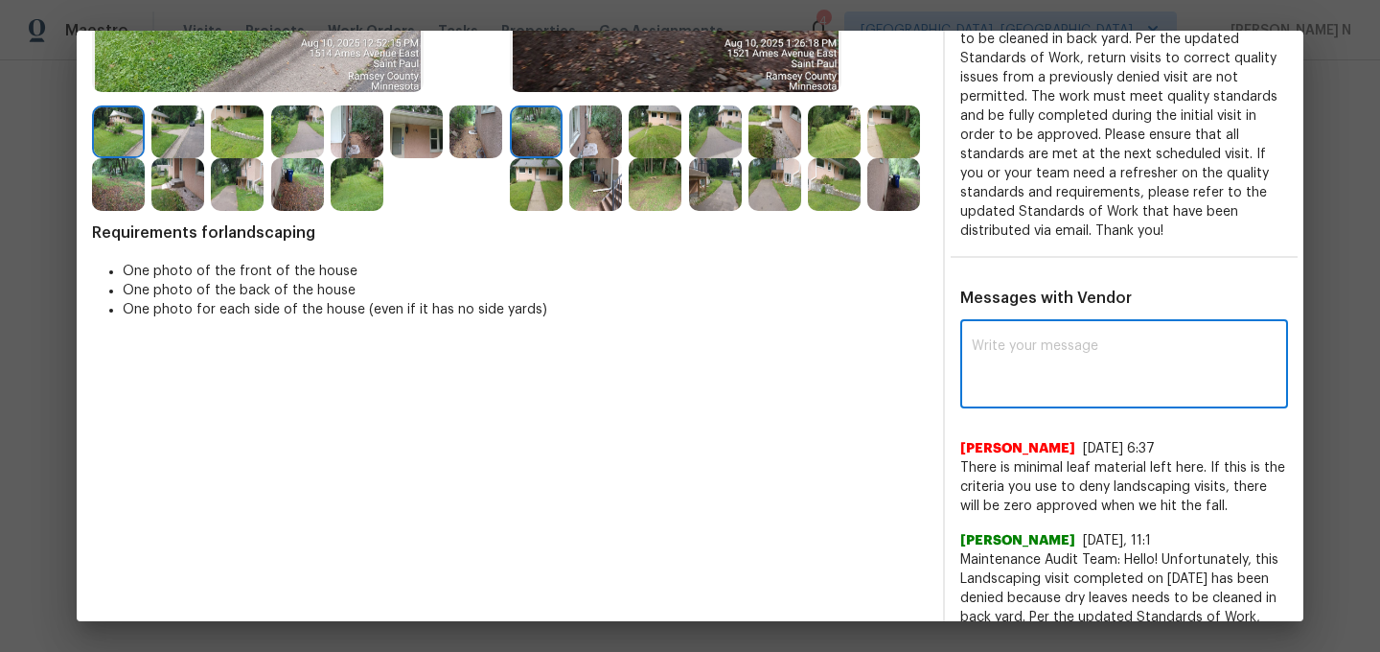
click at [1059, 385] on textarea at bounding box center [1124, 366] width 305 height 54
paste textarea "Maintenance Audit Team: Hello! Thank you for the feedback after further review …"
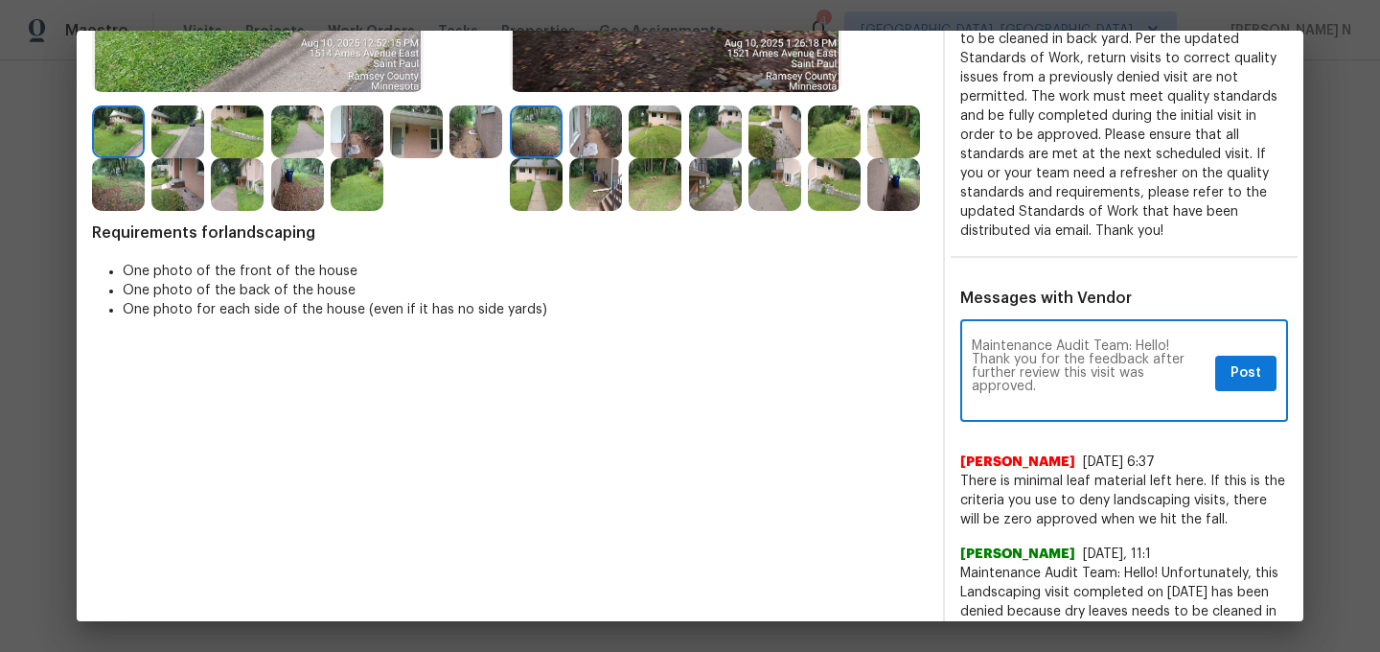
scroll to position [0, 0]
type textarea "Maintenance Audit Team: Hello! Thank you for the feedback after further review …"
click at [1258, 377] on span "Post" at bounding box center [1245, 373] width 31 height 24
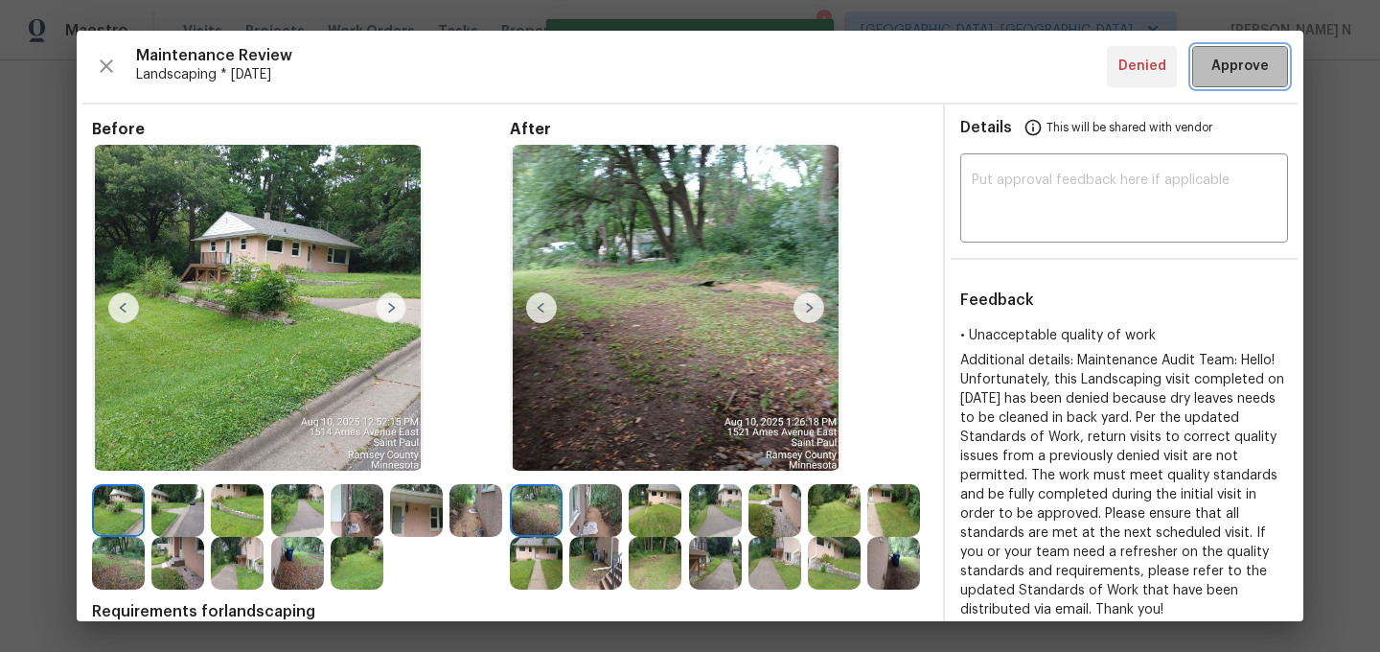
click at [1227, 71] on span "Approve" at bounding box center [1239, 67] width 57 height 24
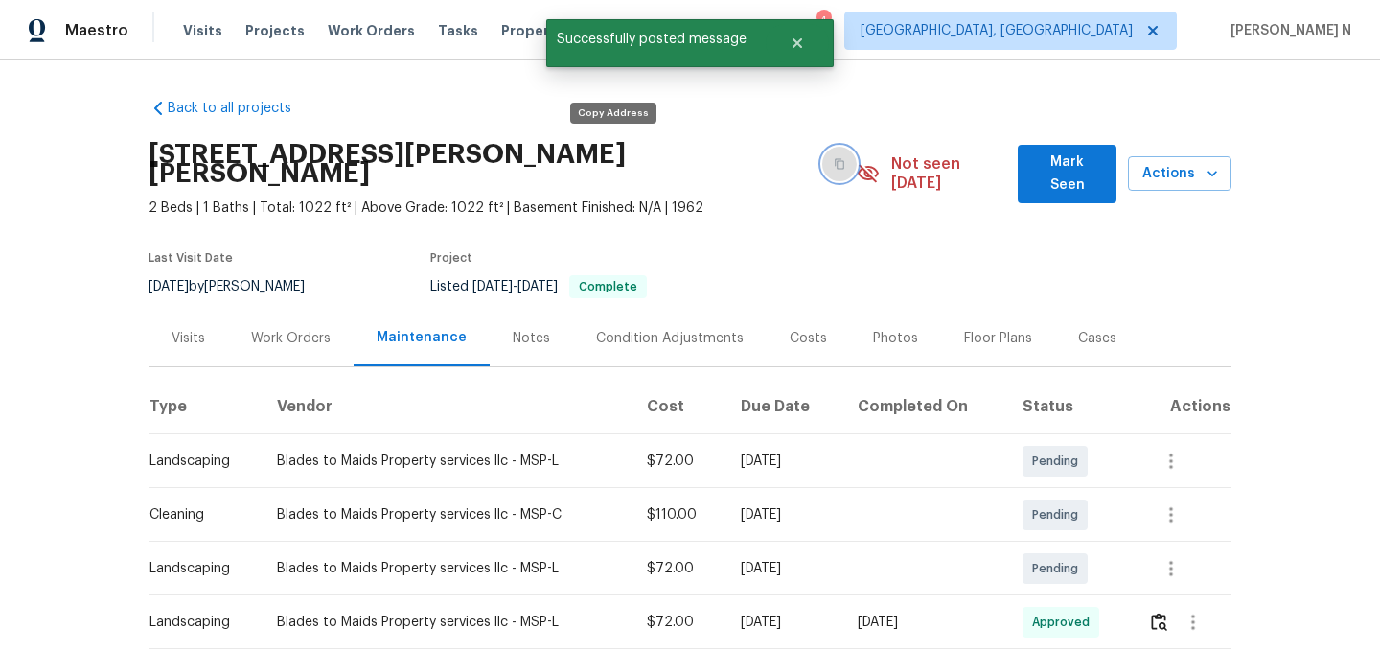
click at [822, 163] on button "button" at bounding box center [839, 164] width 34 height 34
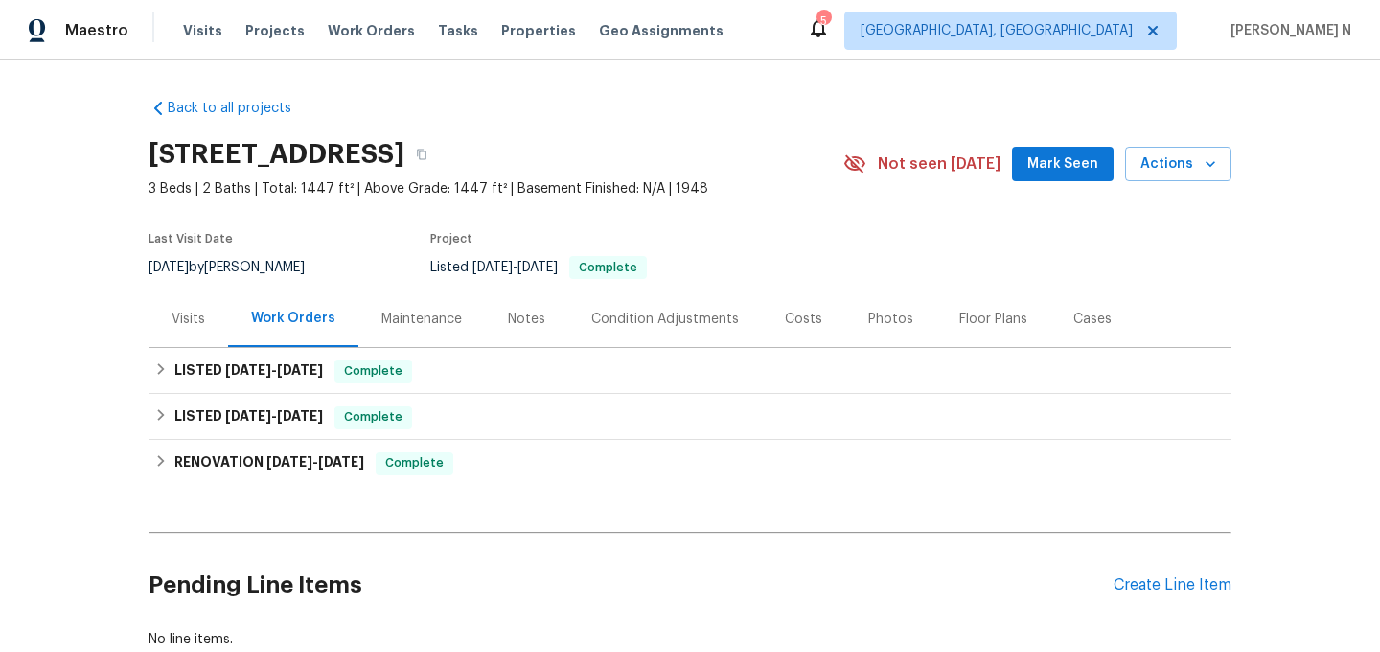
click at [392, 312] on div "Maintenance" at bounding box center [421, 319] width 80 height 19
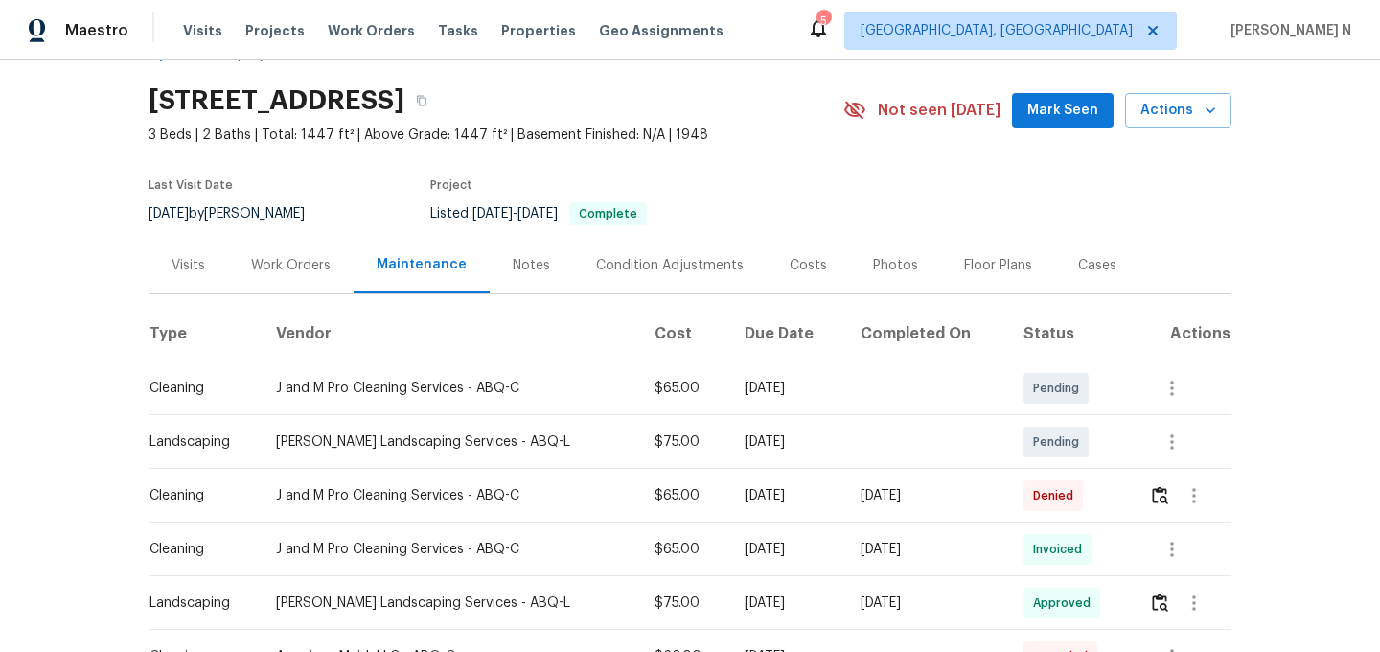
scroll to position [91, 0]
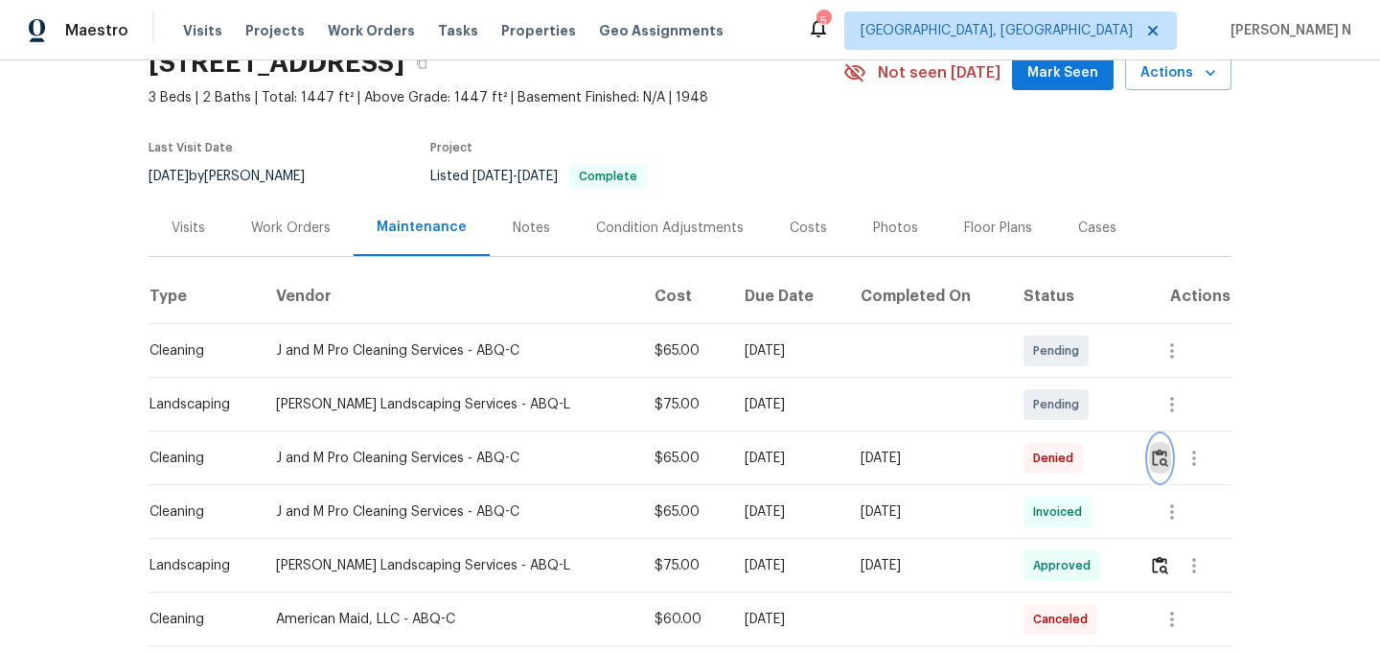
click at [1162, 457] on img "button" at bounding box center [1160, 457] width 16 height 18
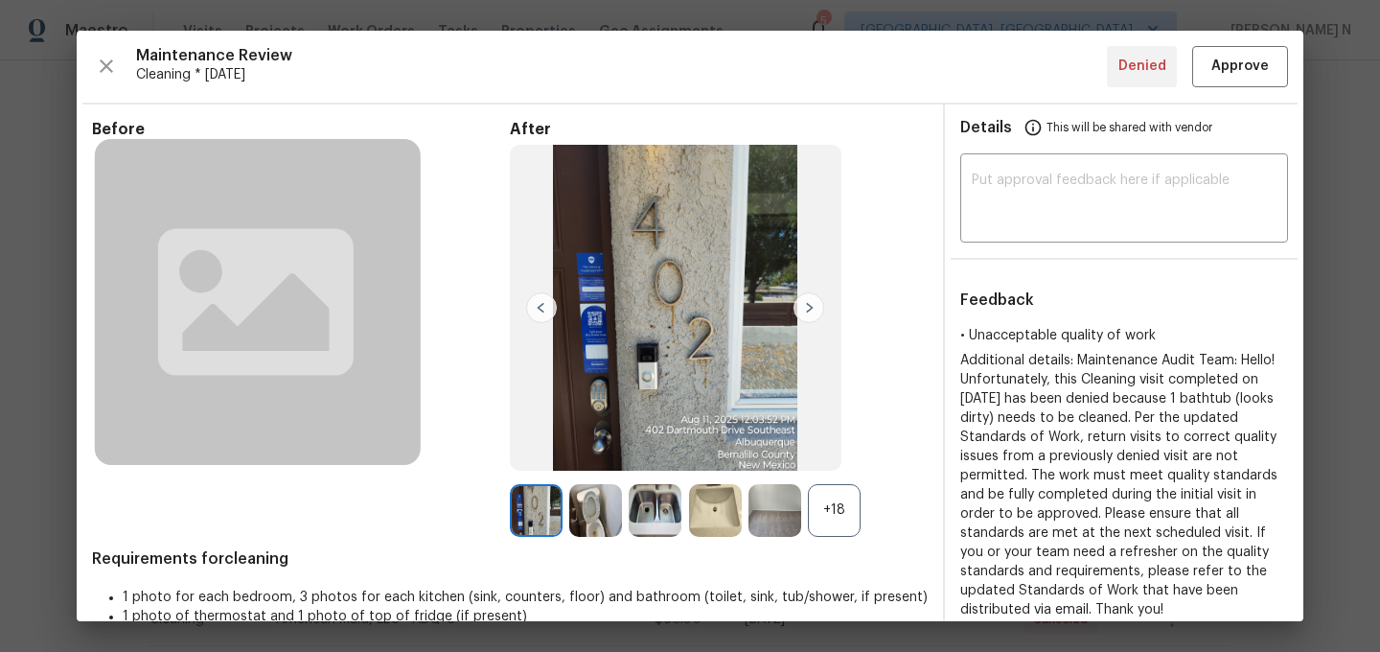
click at [843, 508] on div "+18" at bounding box center [834, 510] width 53 height 53
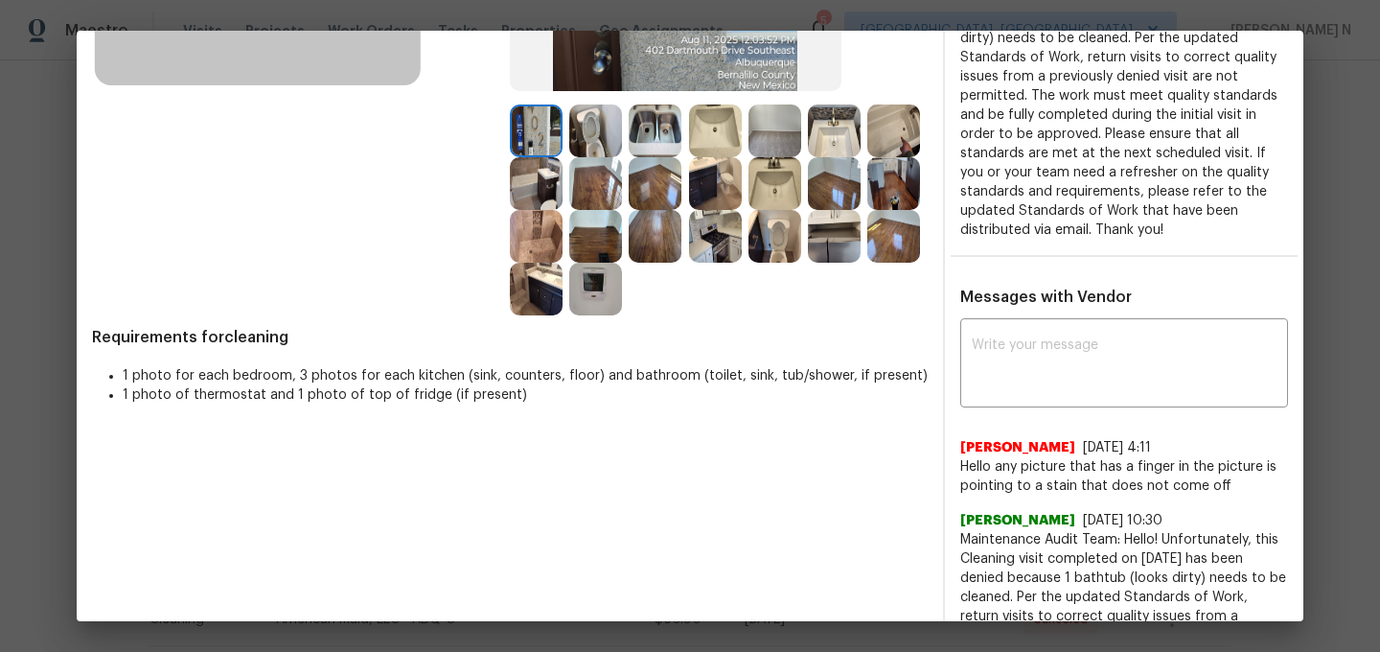
scroll to position [310, 0]
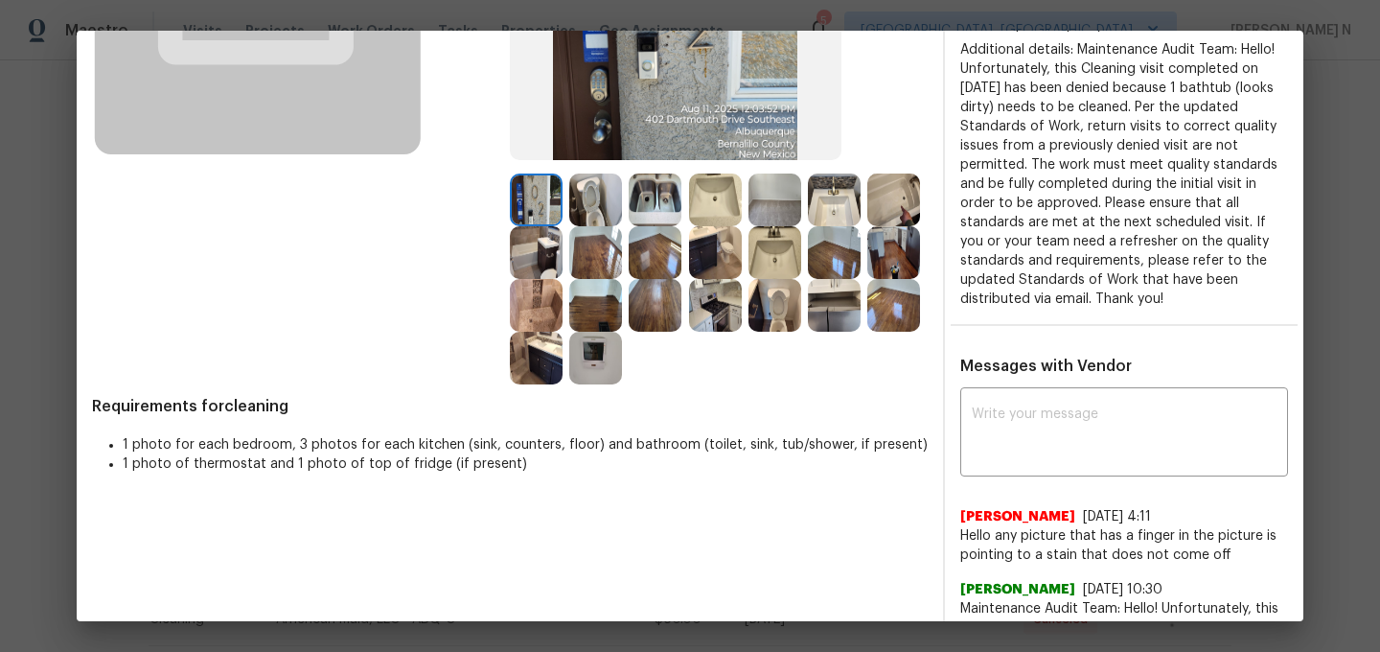
click at [907, 195] on img at bounding box center [893, 199] width 53 height 53
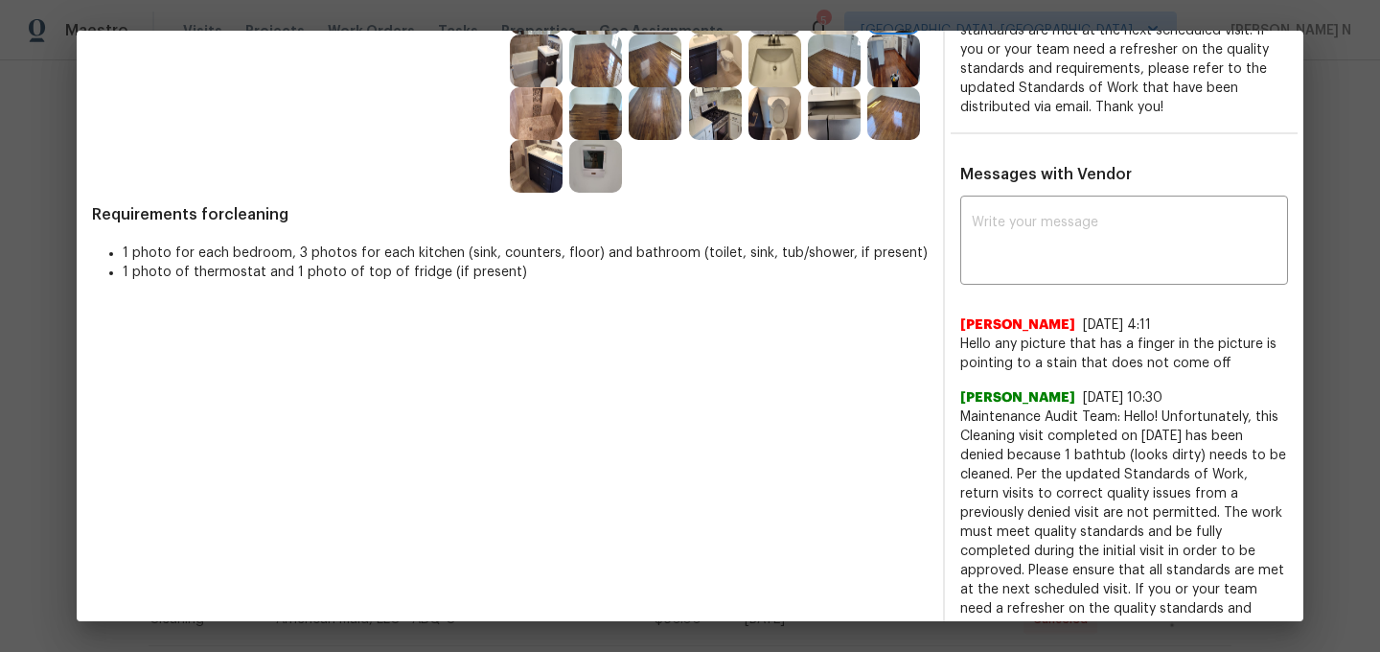
scroll to position [552, 0]
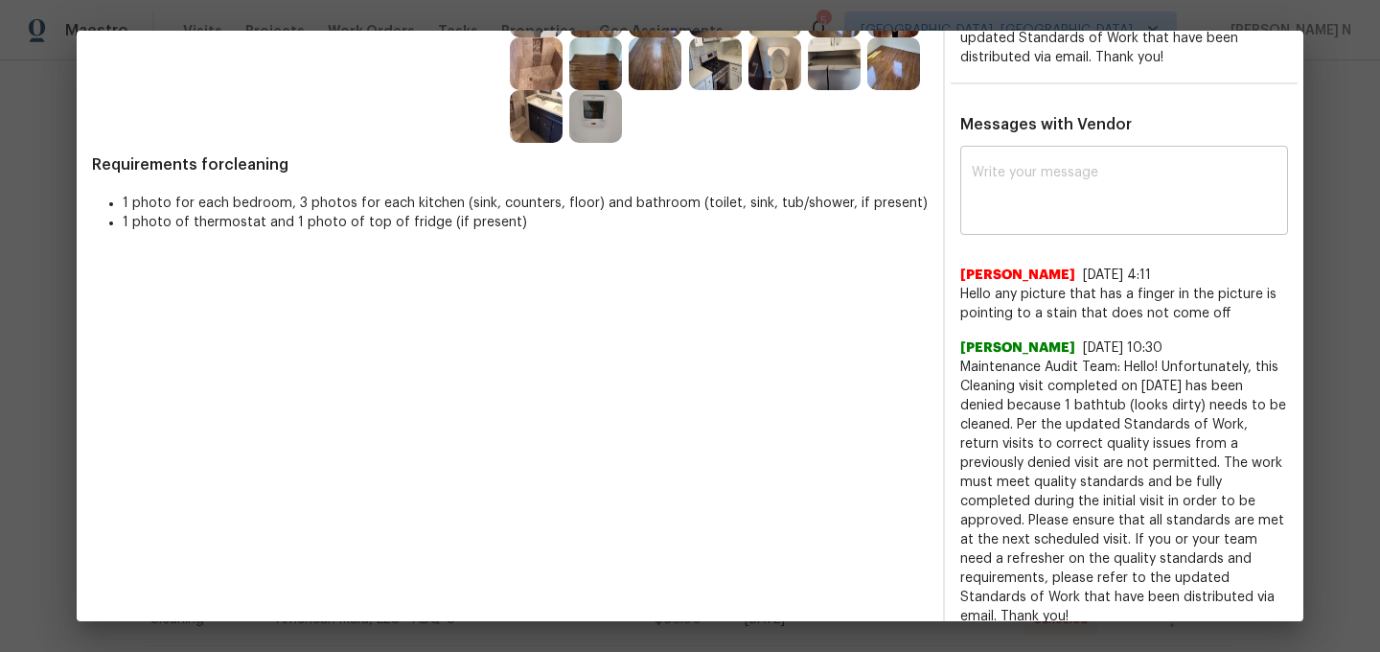
click at [1046, 218] on div "x ​" at bounding box center [1124, 192] width 328 height 84
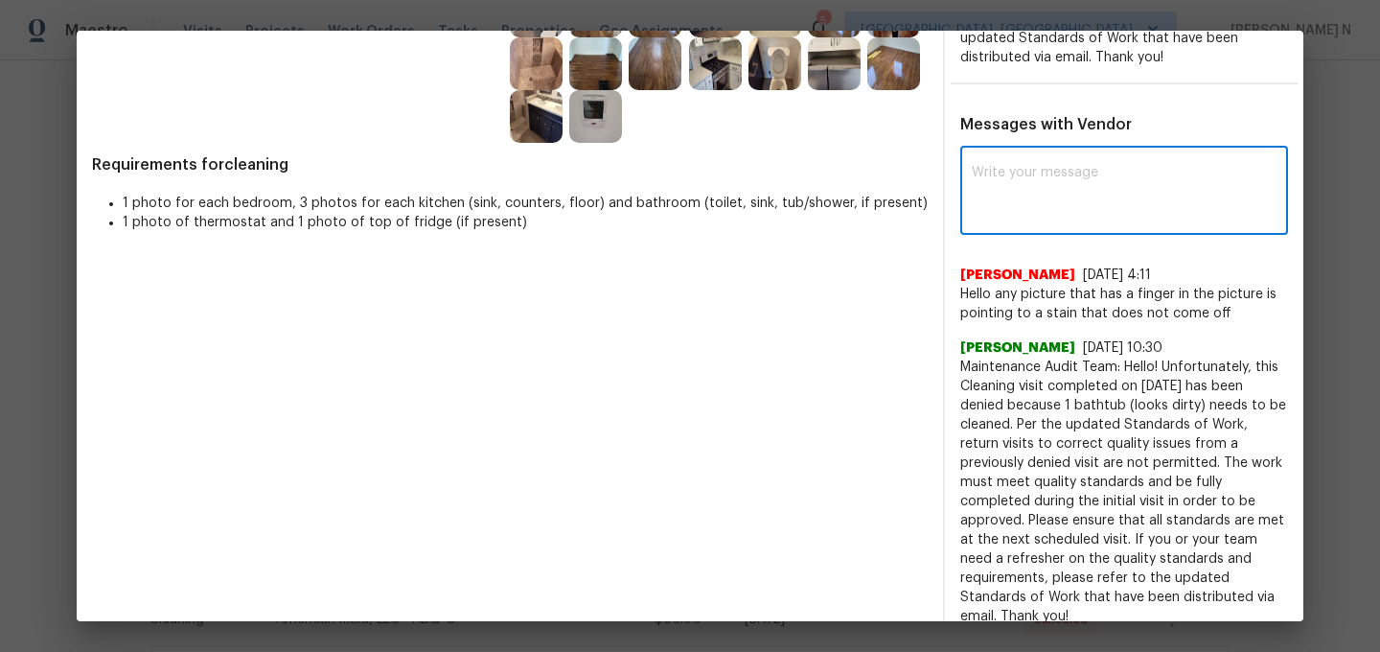
paste textarea "Maintenance Audit Team: Hello! Thank you for the feedback after further review …"
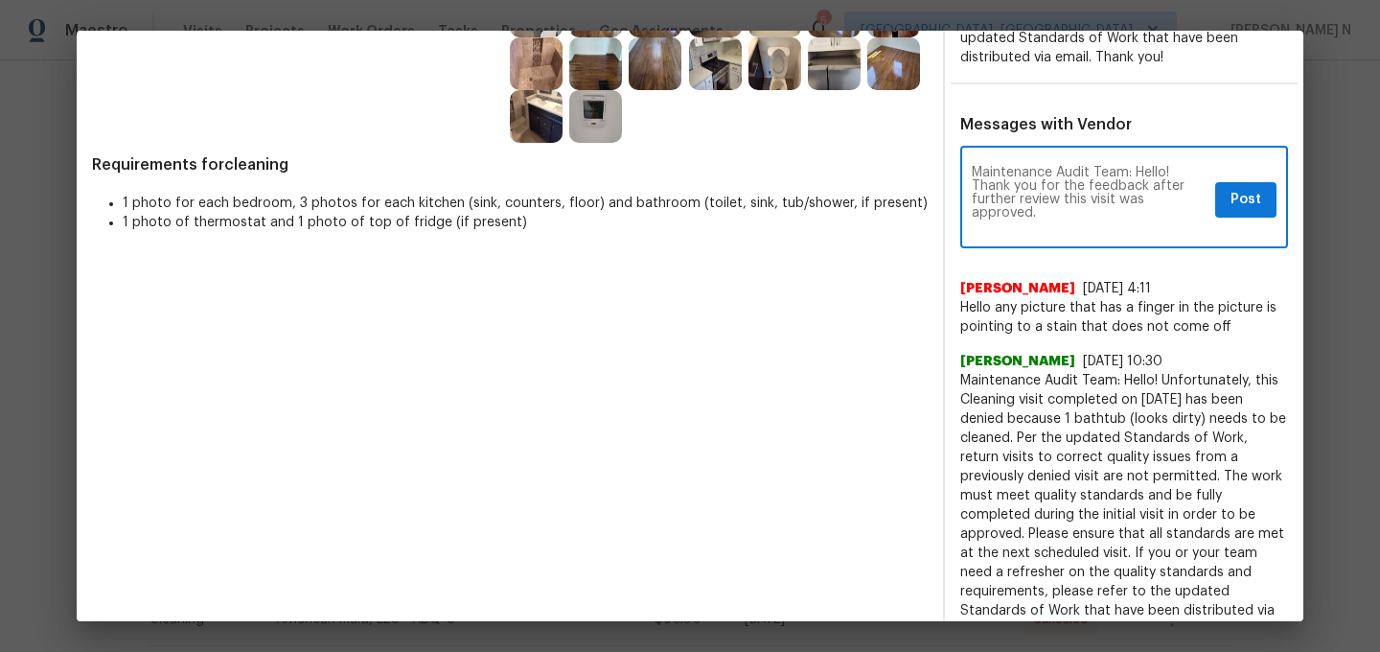
scroll to position [0, 0]
type textarea "Maintenance Audit Team: Hello! Thank you for the feedback after further review …"
click at [1244, 206] on span "Post" at bounding box center [1245, 200] width 31 height 24
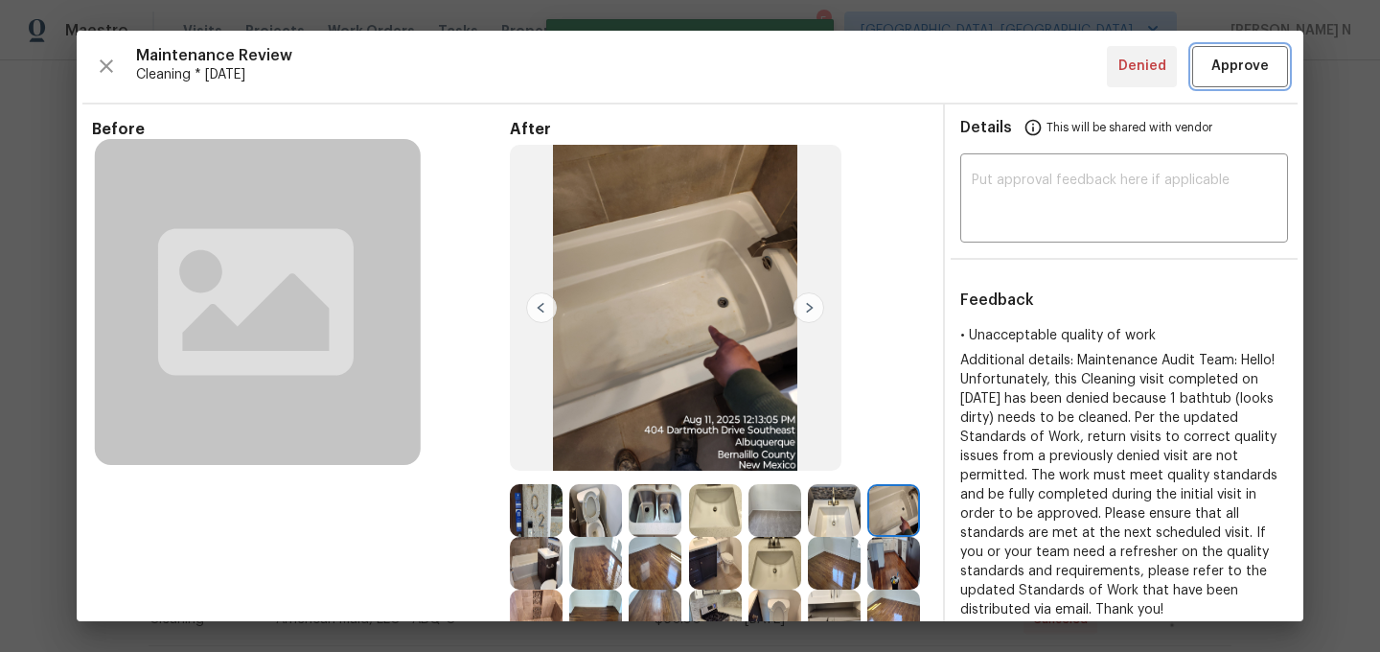
click at [1251, 81] on button "Approve" at bounding box center [1240, 66] width 96 height 41
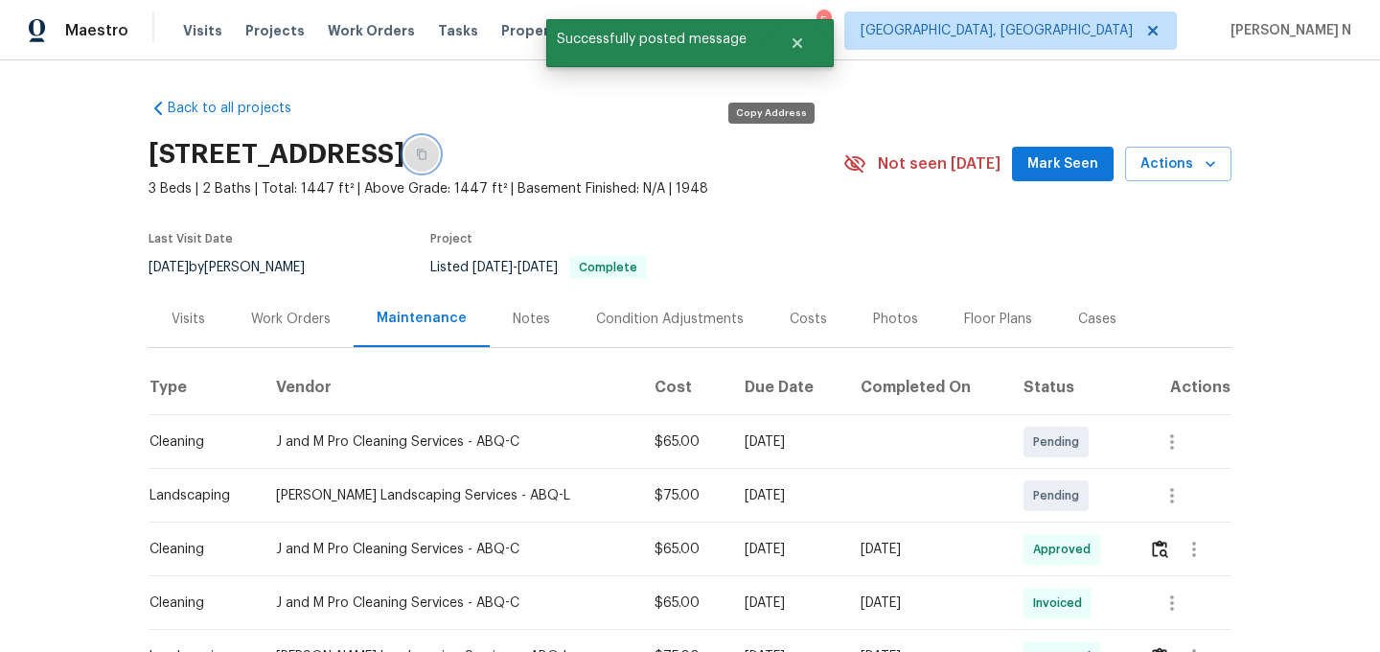
click at [439, 161] on button "button" at bounding box center [421, 154] width 34 height 34
